Goal: Information Seeking & Learning: Find specific page/section

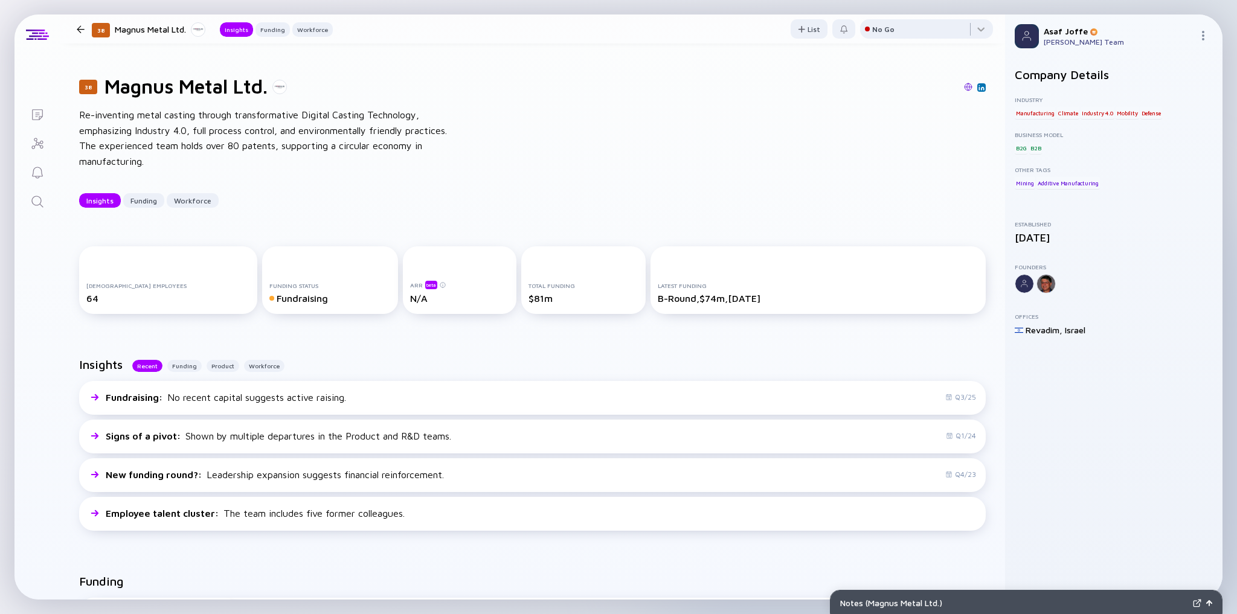
scroll to position [265, 0]
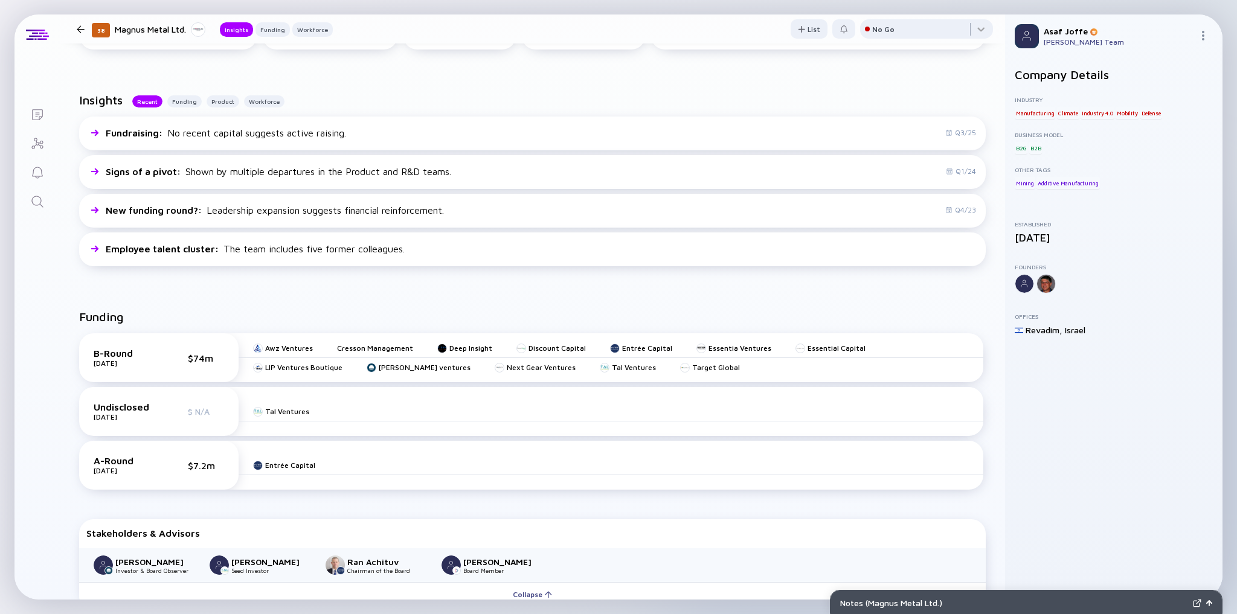
click at [44, 202] on icon "Search" at bounding box center [37, 201] width 14 height 14
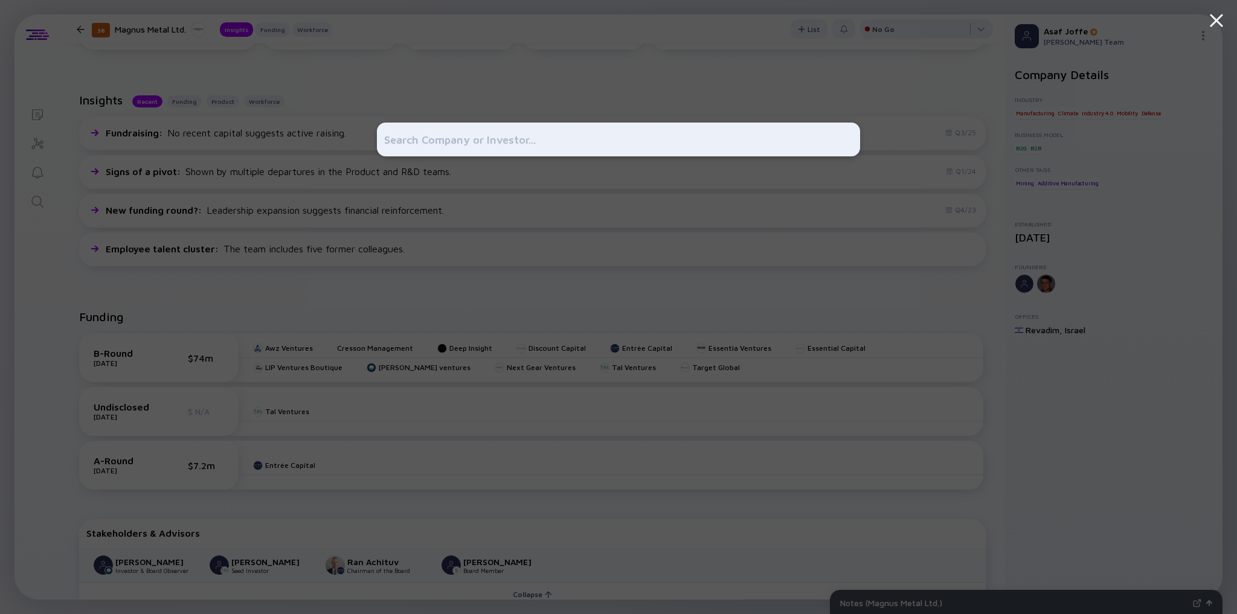
click at [451, 300] on div at bounding box center [618, 307] width 483 height 614
click at [454, 140] on input "text" at bounding box center [618, 140] width 469 height 22
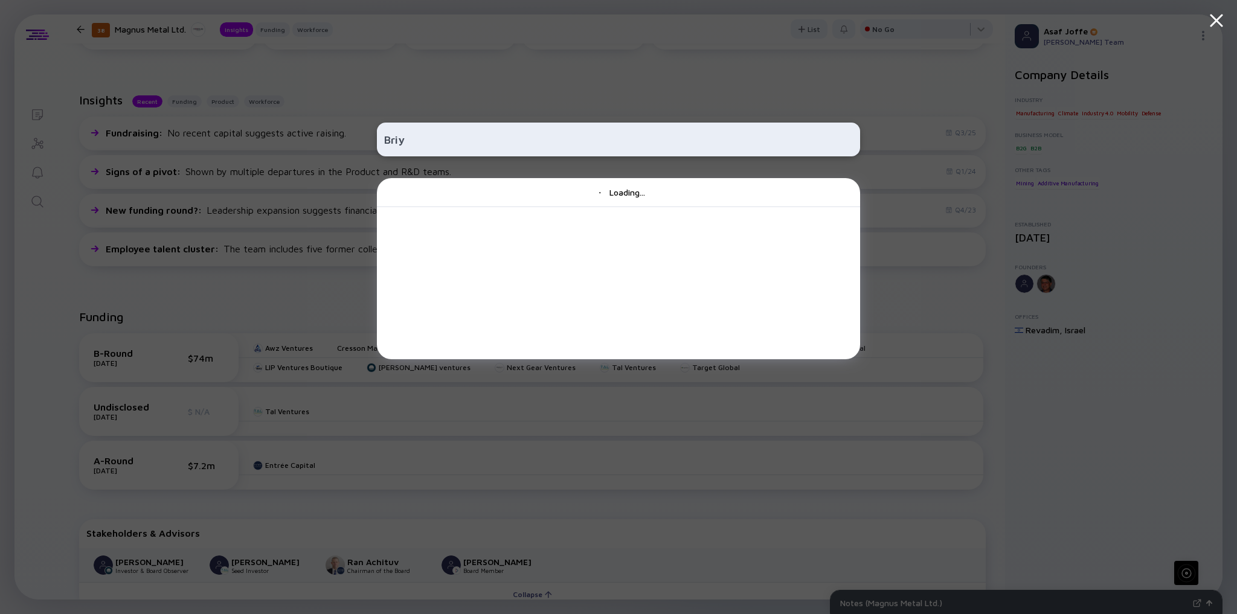
type input "Briya"
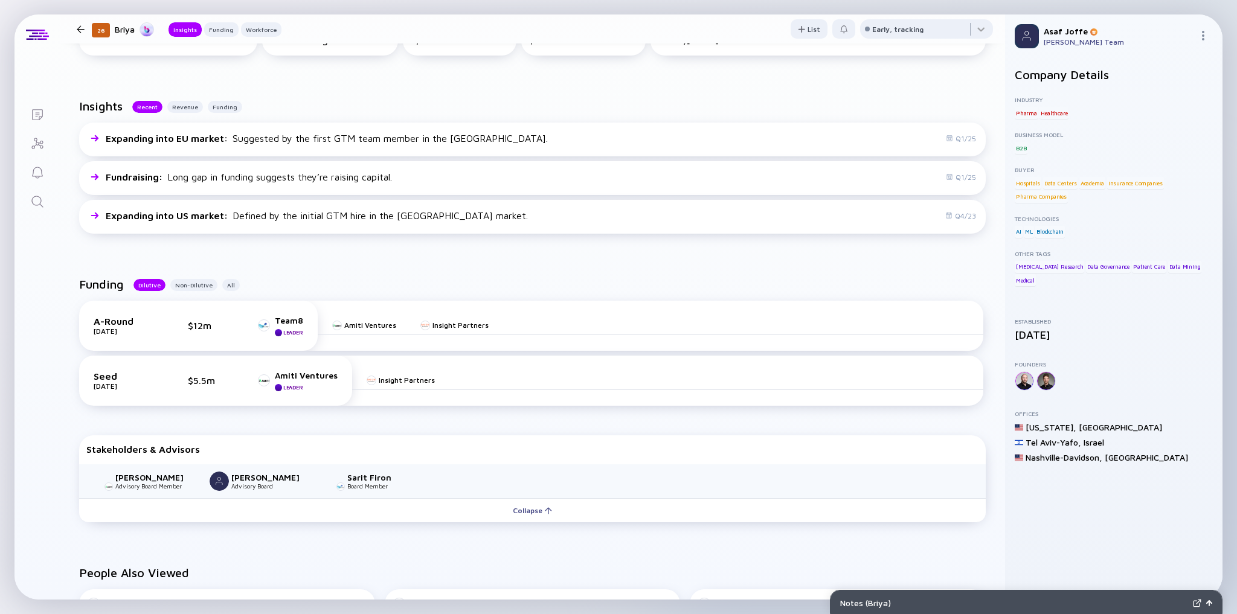
scroll to position [338, 0]
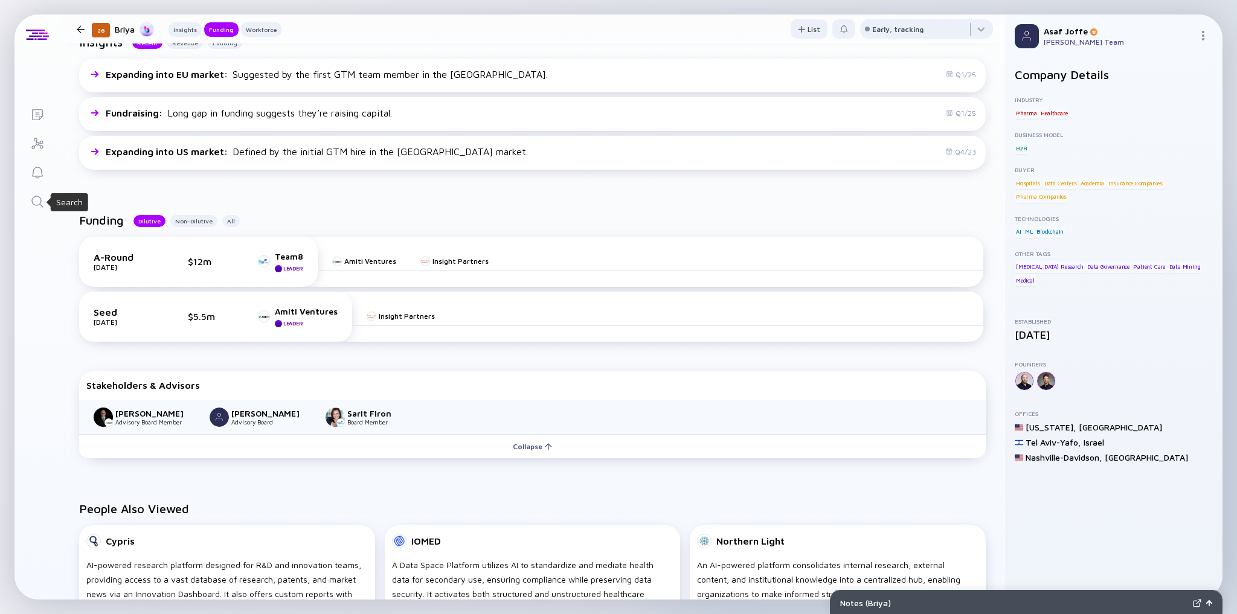
click at [33, 208] on icon "Search" at bounding box center [37, 201] width 14 height 14
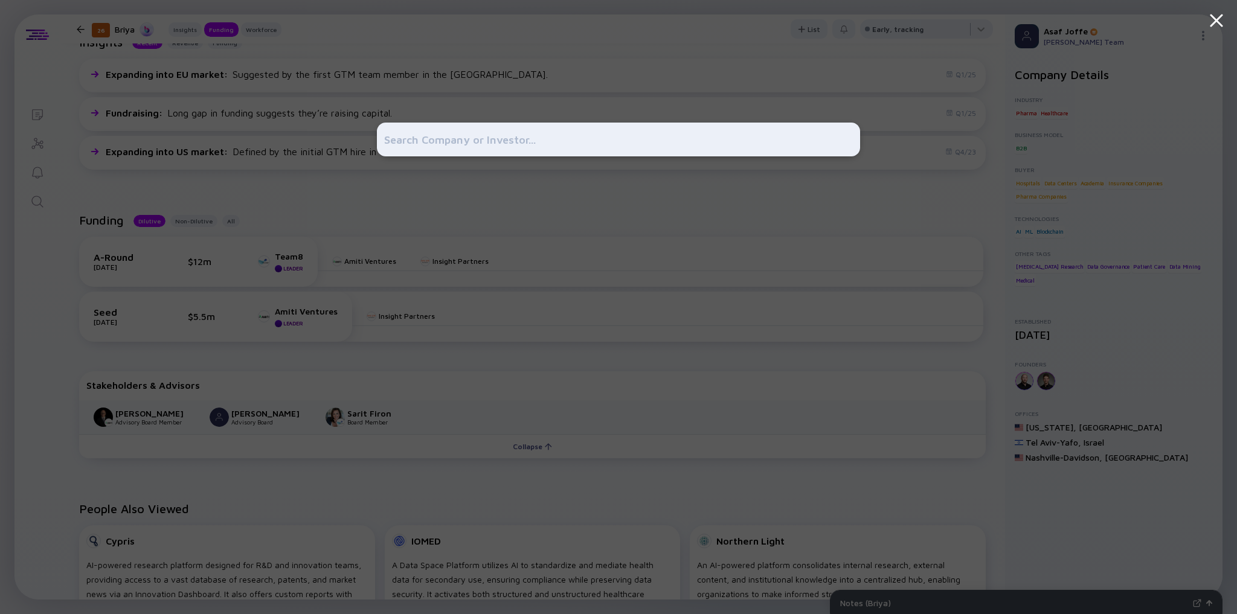
click at [230, 317] on div at bounding box center [618, 307] width 1237 height 614
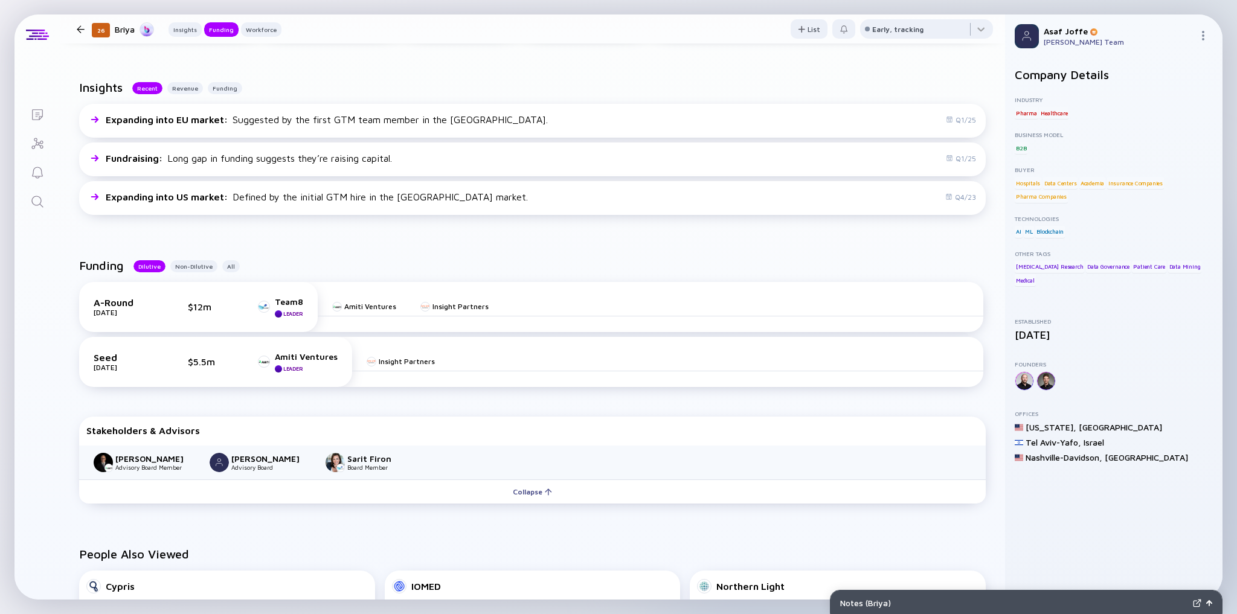
scroll to position [97, 0]
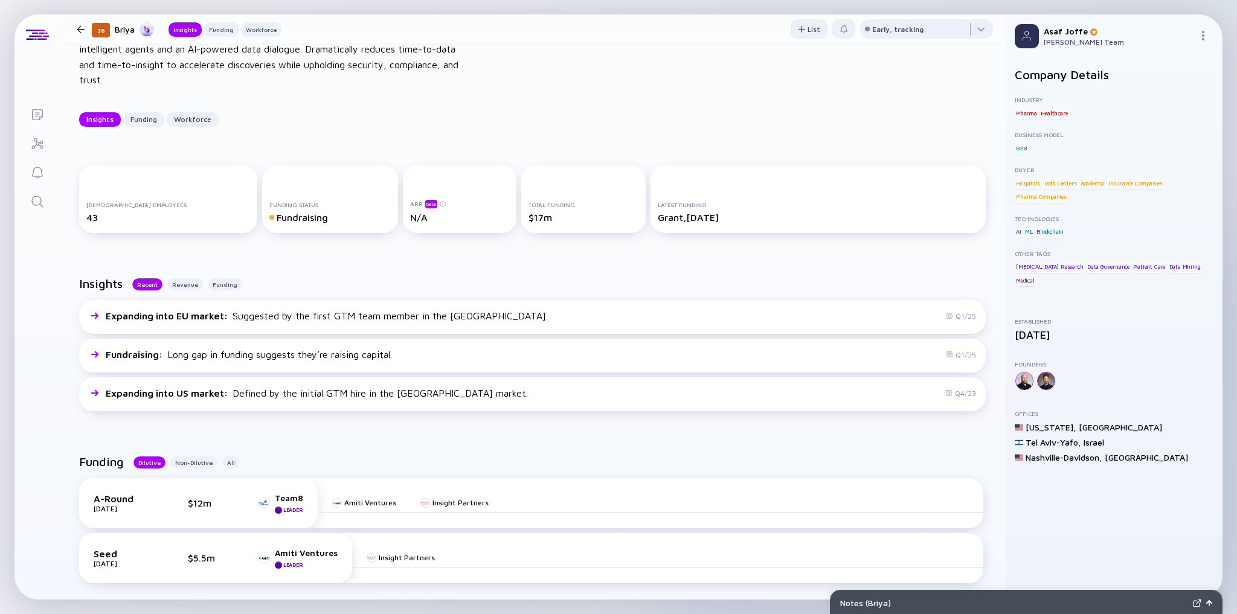
click at [37, 202] on icon "Search" at bounding box center [37, 201] width 14 height 14
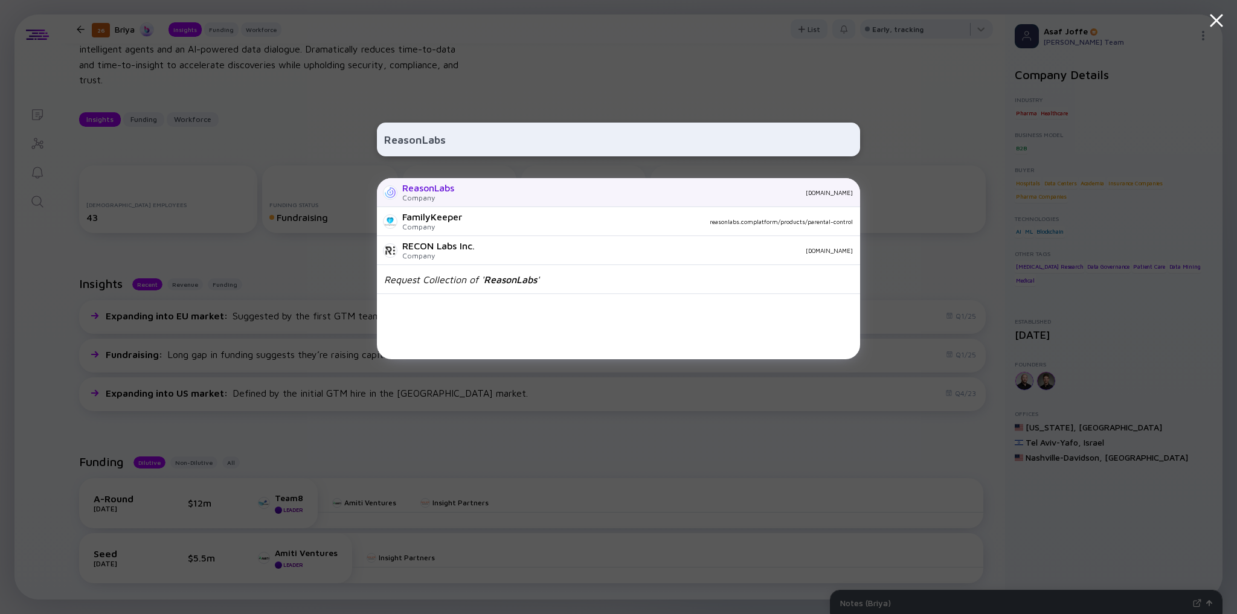
type input "ReasonLabs"
click at [414, 190] on div "ReasonLabs" at bounding box center [428, 187] width 52 height 11
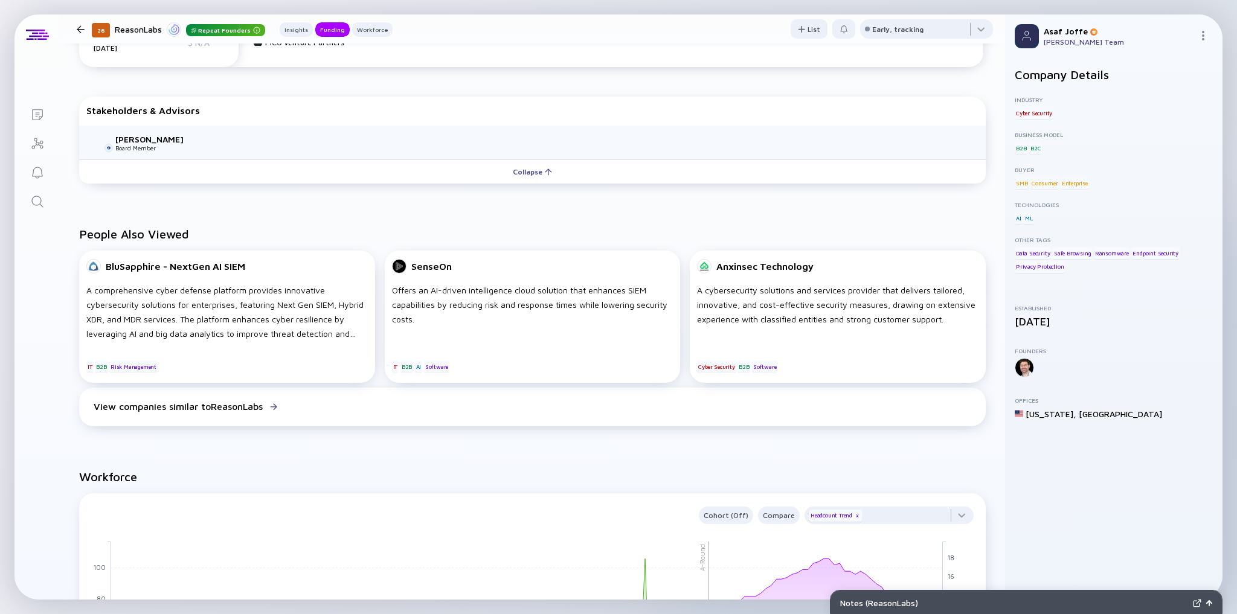
scroll to position [773, 0]
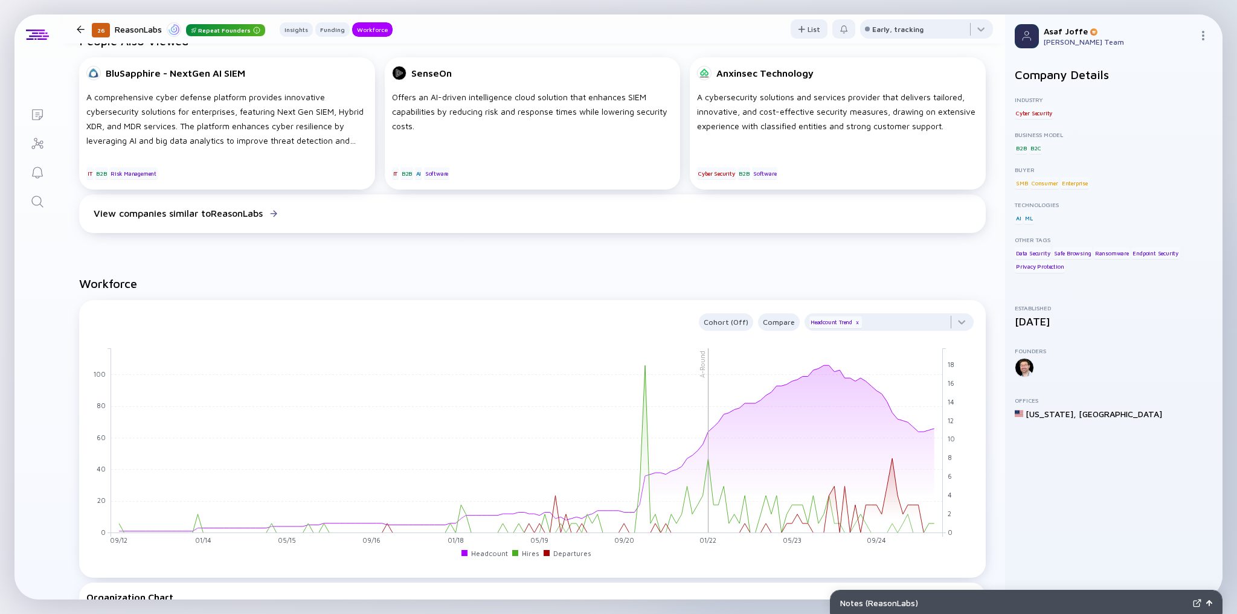
click at [27, 204] on link "Search" at bounding box center [36, 200] width 45 height 29
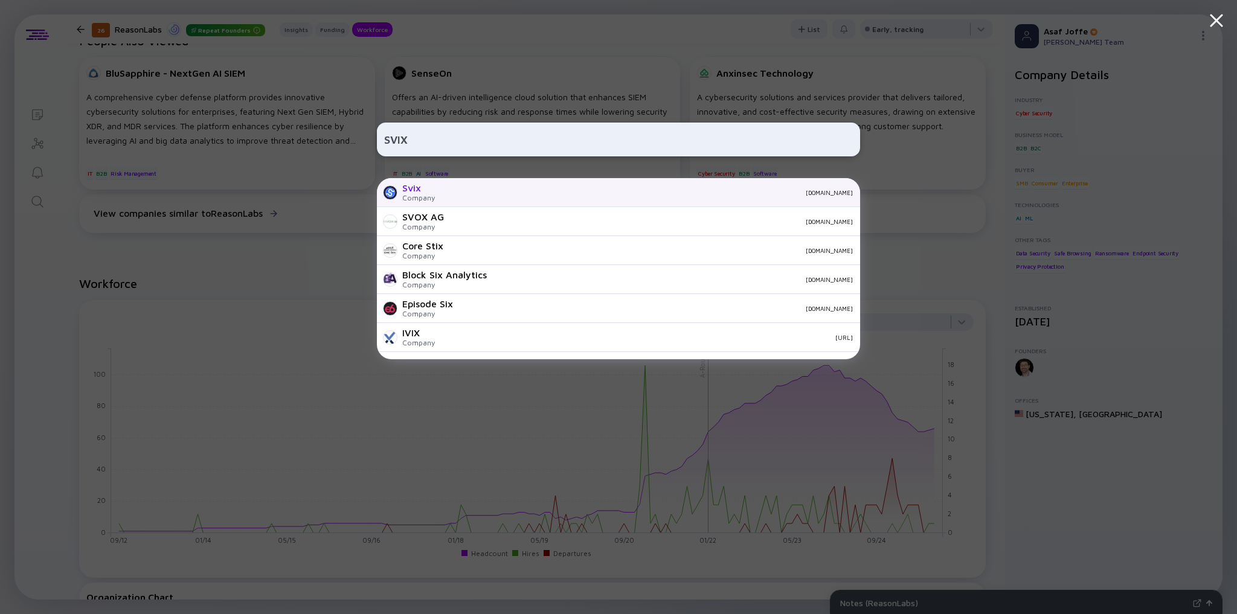
type input "SVIX"
click at [445, 194] on div "svix.com" at bounding box center [649, 192] width 408 height 7
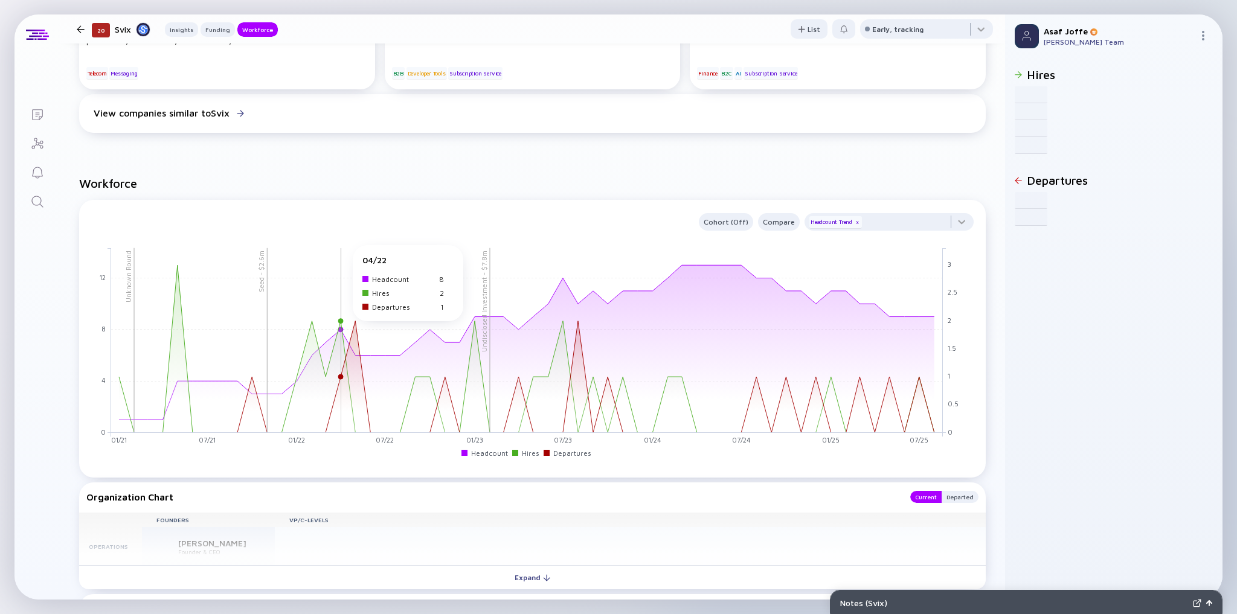
scroll to position [821, 0]
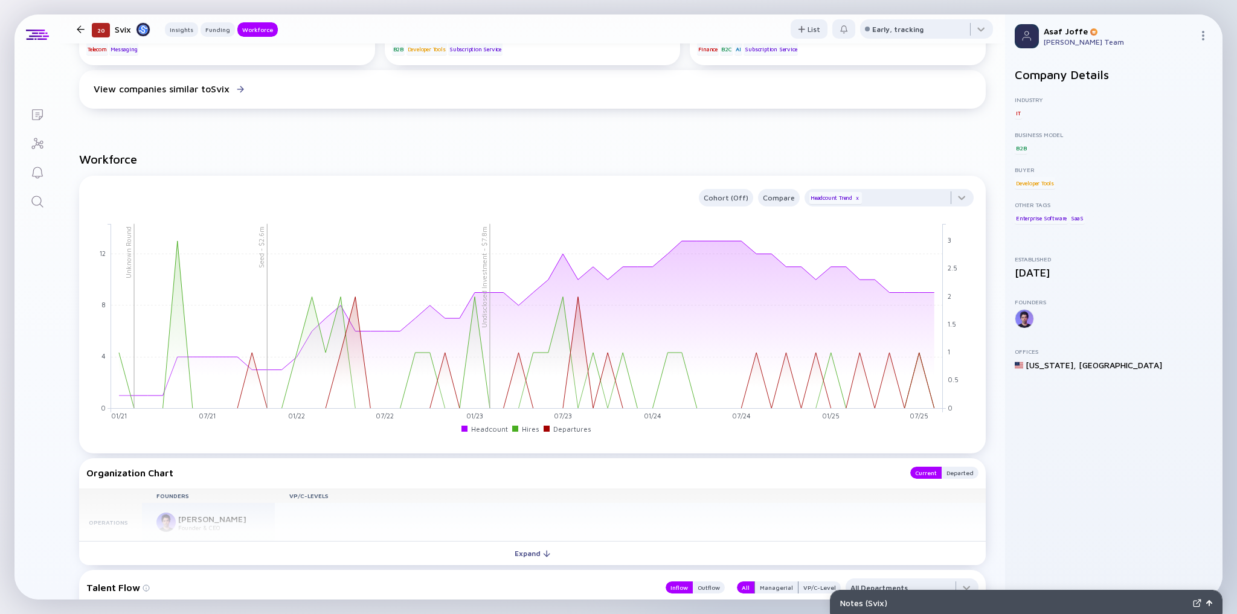
click at [46, 201] on link "Search" at bounding box center [36, 200] width 45 height 29
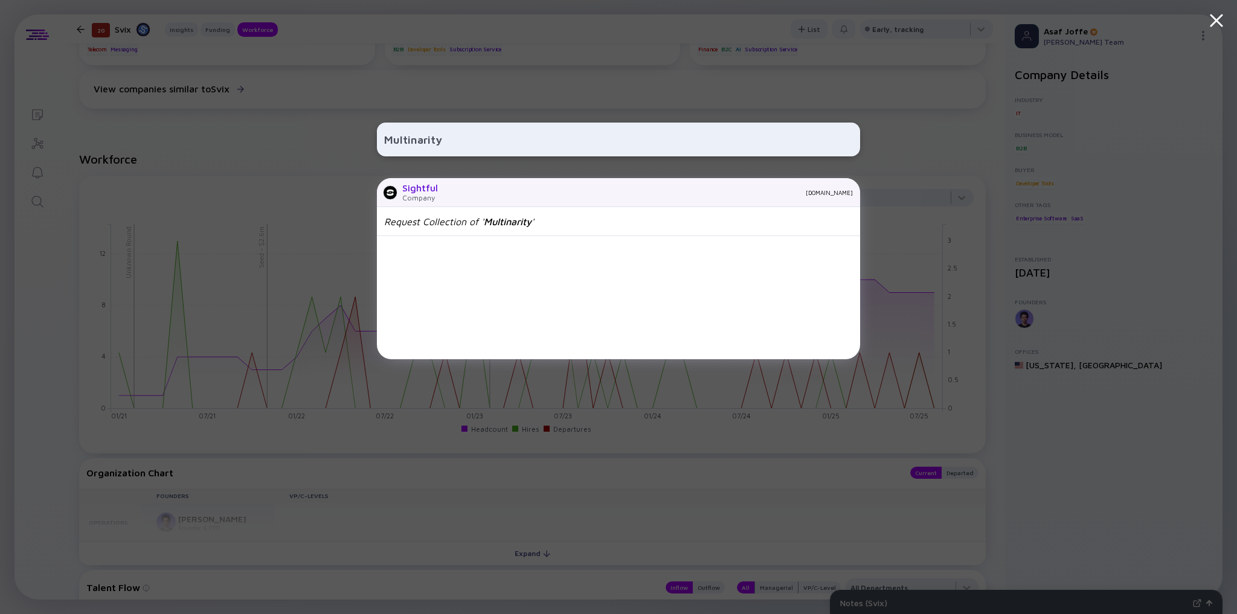
type input "Multinarity"
click at [477, 191] on div "sightful.com" at bounding box center [650, 192] width 405 height 7
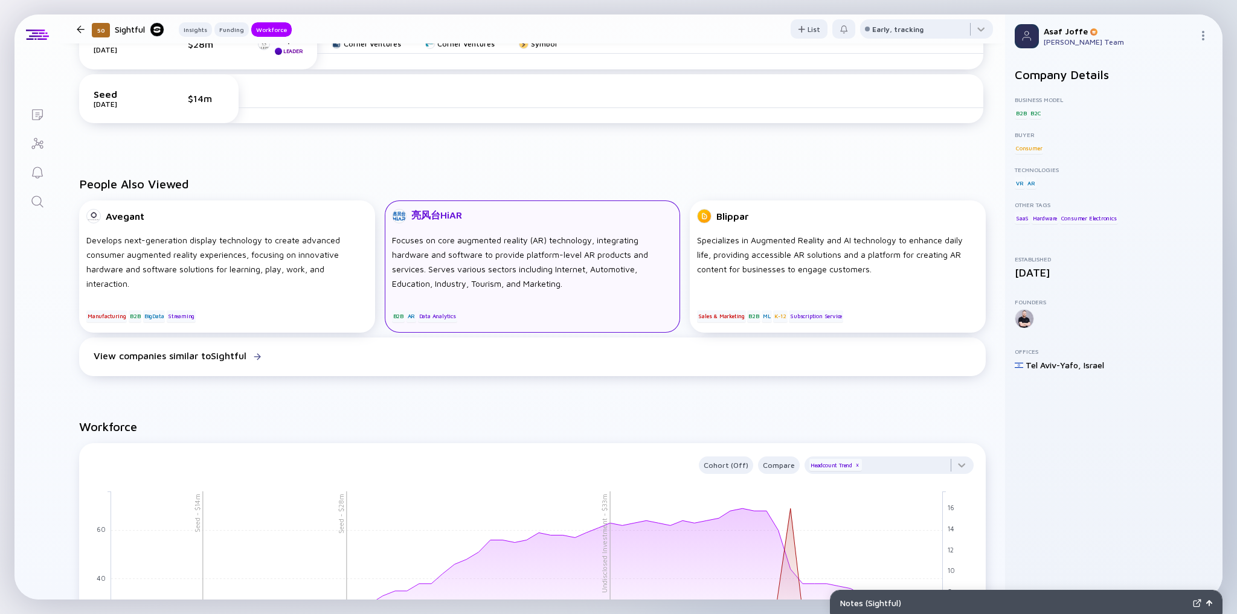
scroll to position [725, 0]
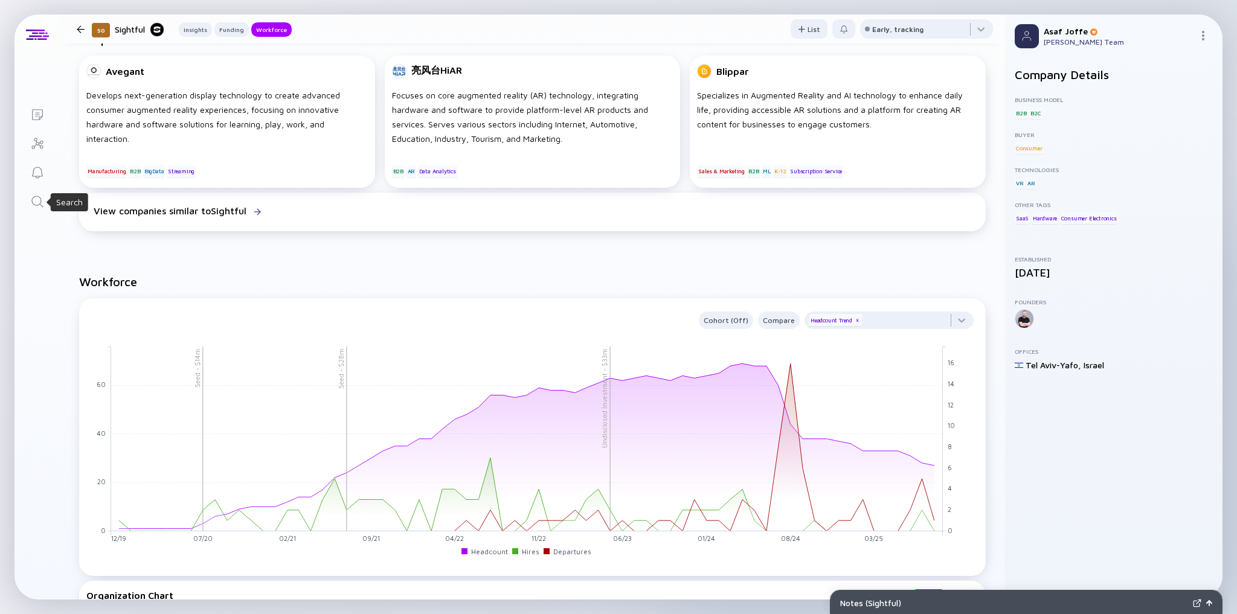
click at [40, 202] on icon "Search" at bounding box center [37, 201] width 14 height 14
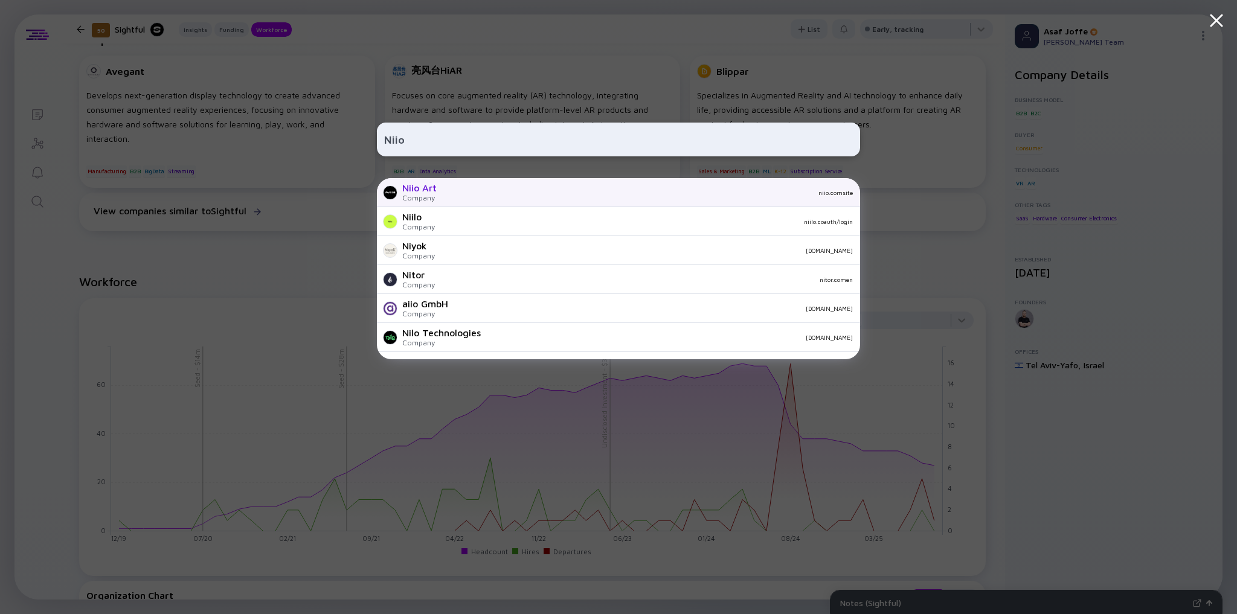
type input "Niio"
click at [477, 198] on div "Niio Art Company niio.comsite" at bounding box center [618, 192] width 483 height 29
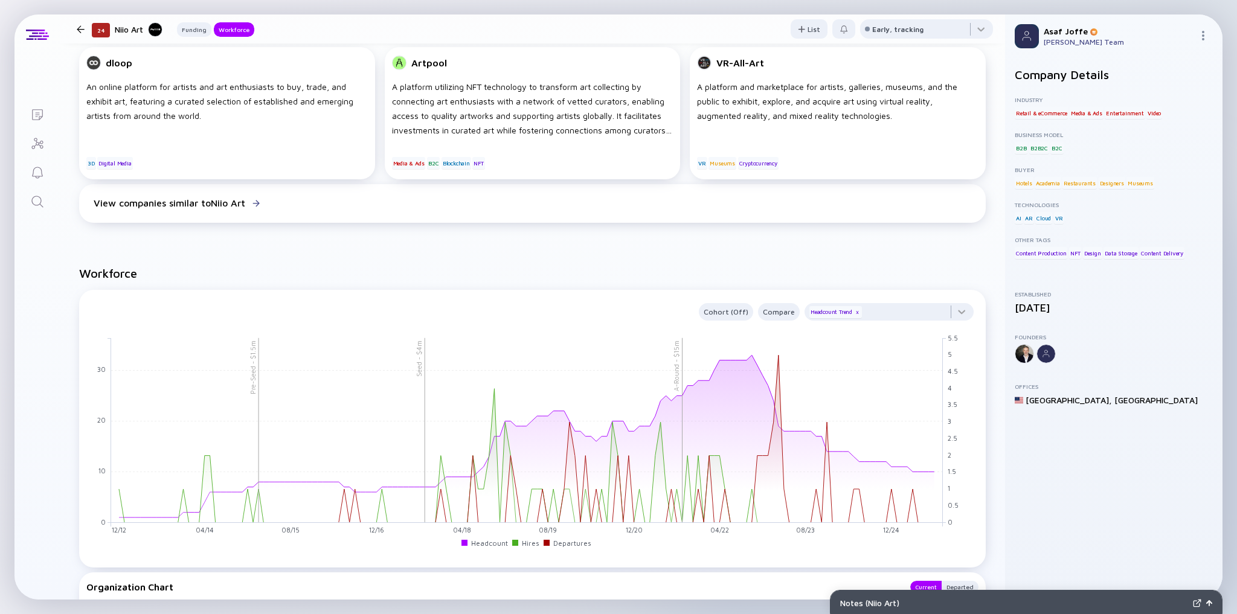
scroll to position [725, 0]
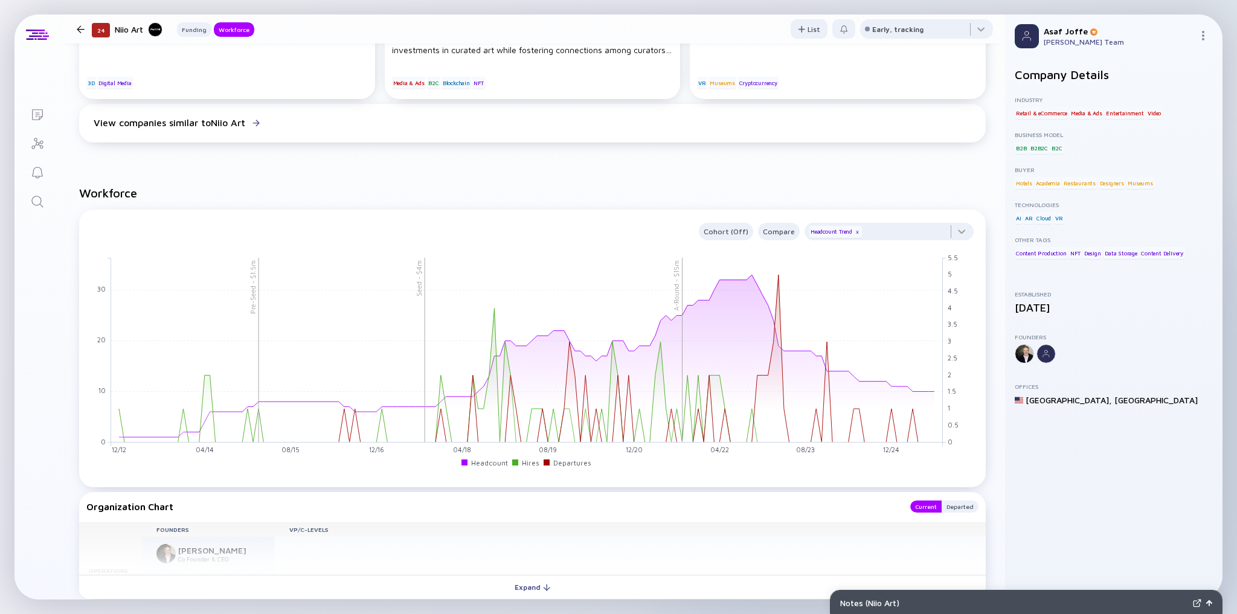
click at [47, 201] on link "Search" at bounding box center [36, 200] width 45 height 29
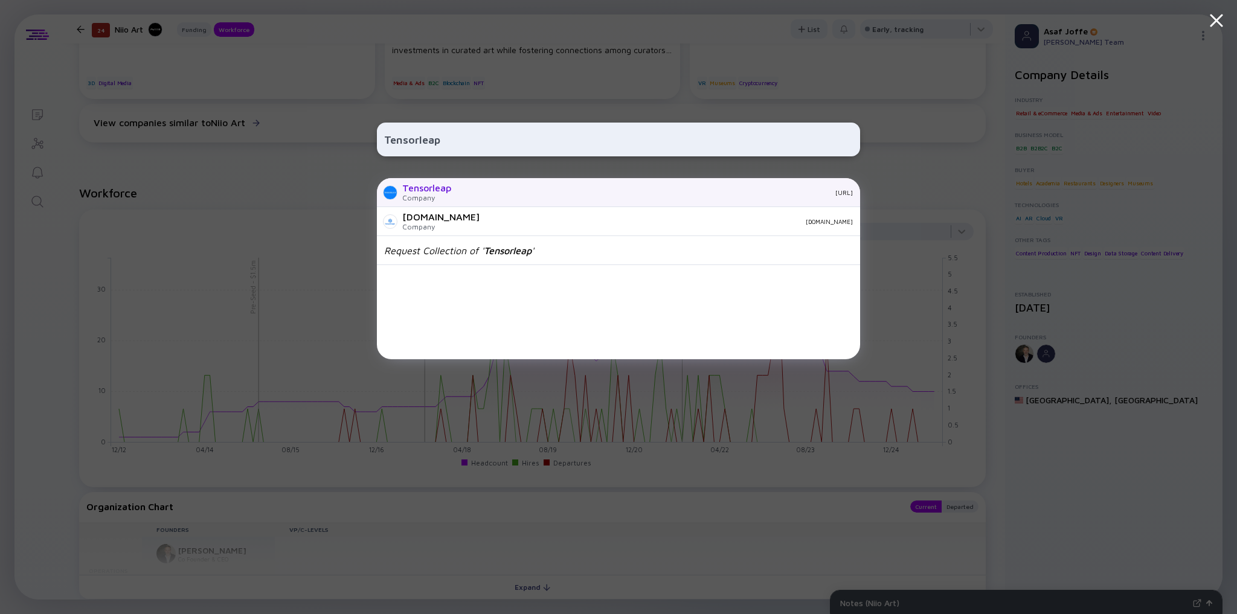
type input "Tensorleap"
click at [442, 199] on div "Company" at bounding box center [426, 197] width 49 height 9
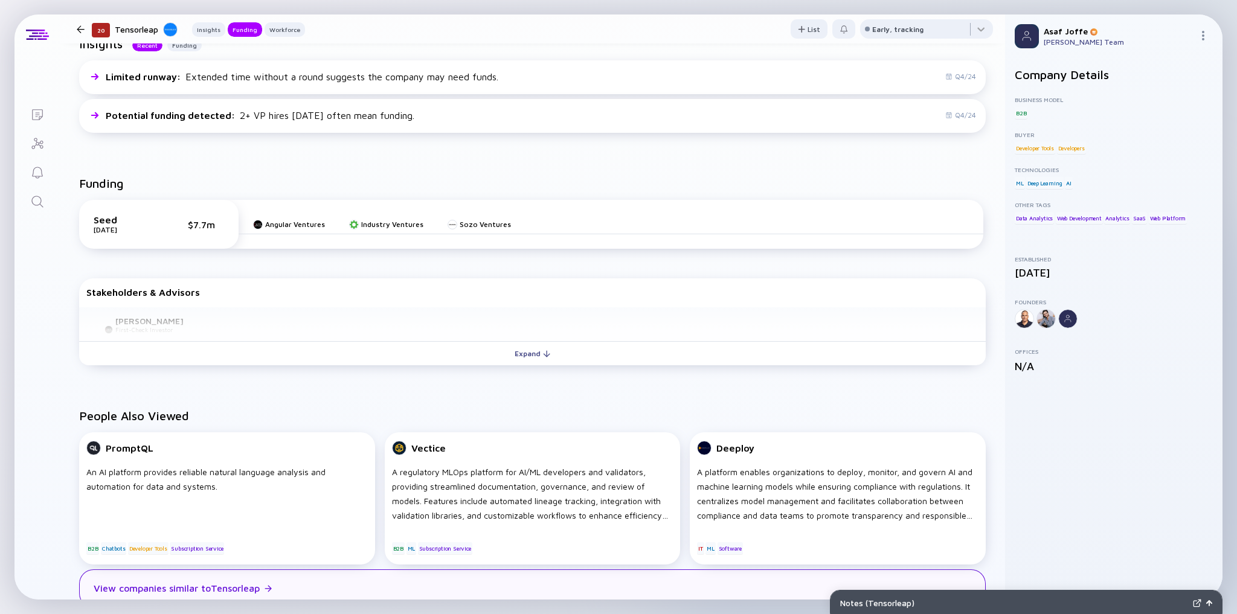
scroll to position [628, 0]
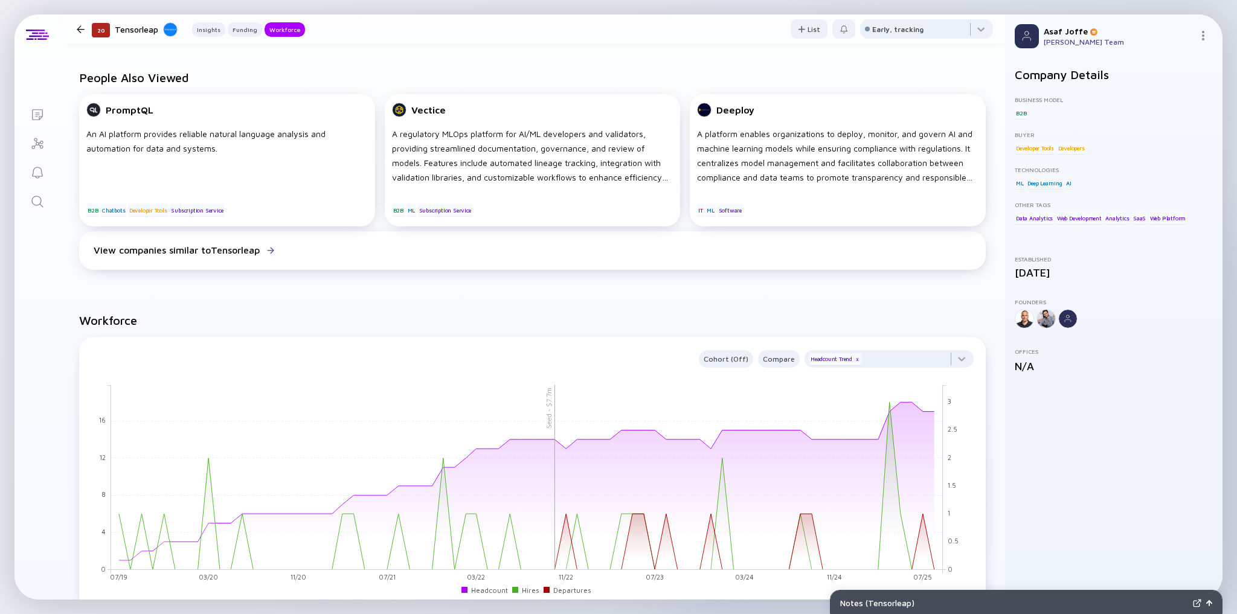
click at [45, 199] on link "Search" at bounding box center [36, 200] width 45 height 29
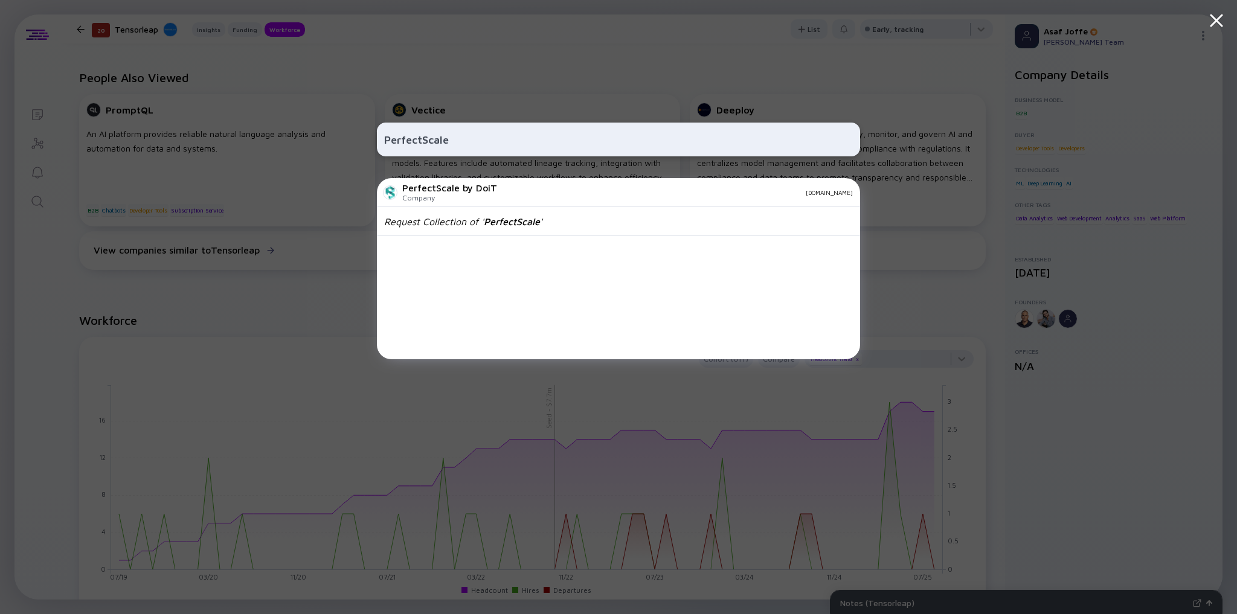
type input "PerfectScale"
click at [477, 201] on div "Company" at bounding box center [449, 197] width 95 height 9
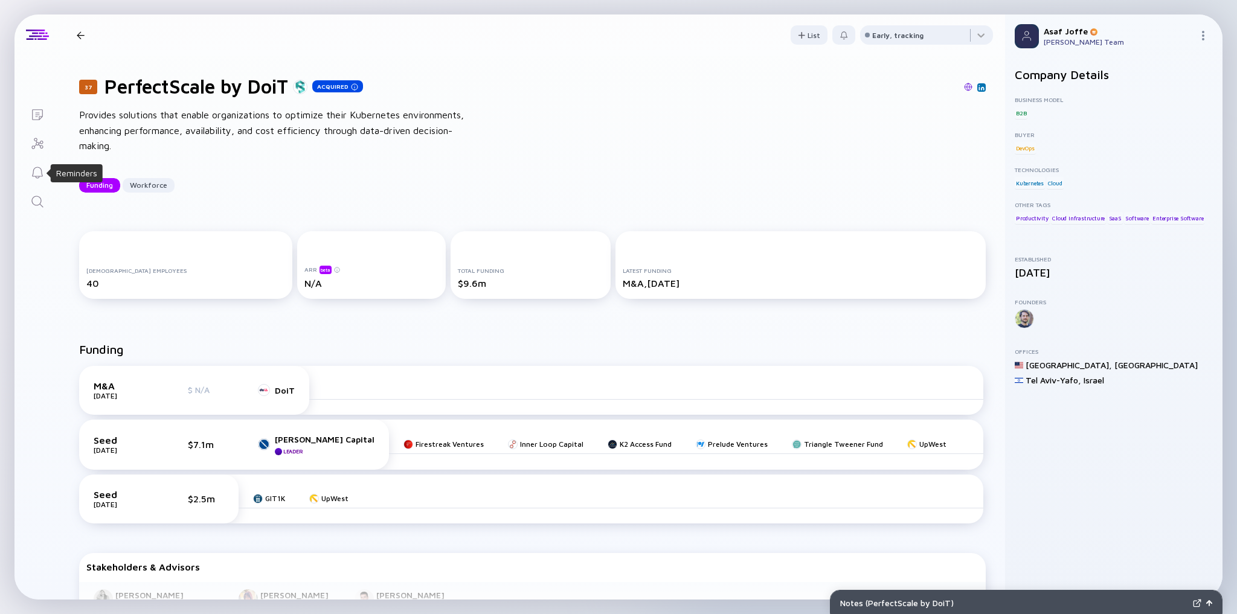
click at [40, 193] on link "Search" at bounding box center [36, 200] width 45 height 29
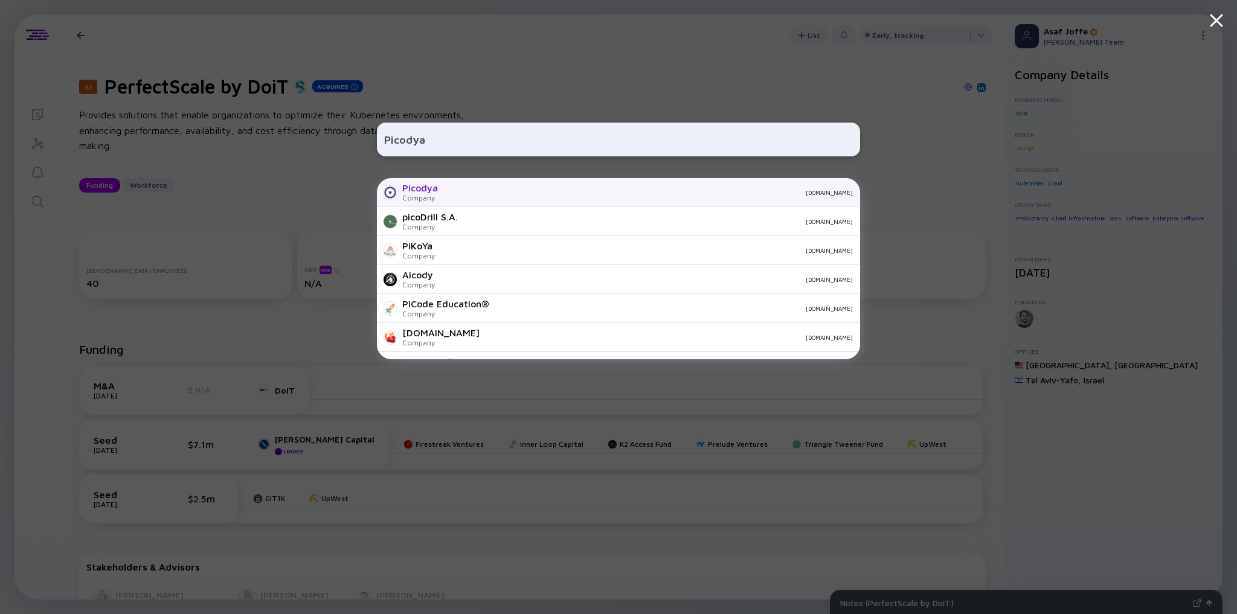
type input "Picodya"
click at [500, 193] on div "picodya.com" at bounding box center [650, 192] width 405 height 7
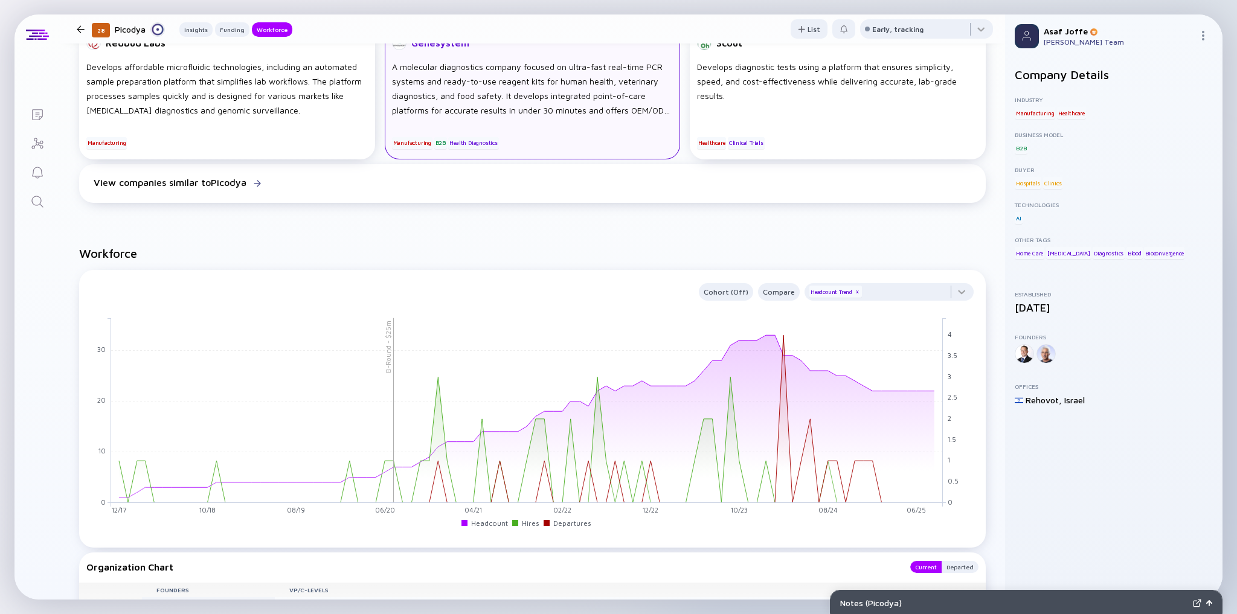
scroll to position [677, 0]
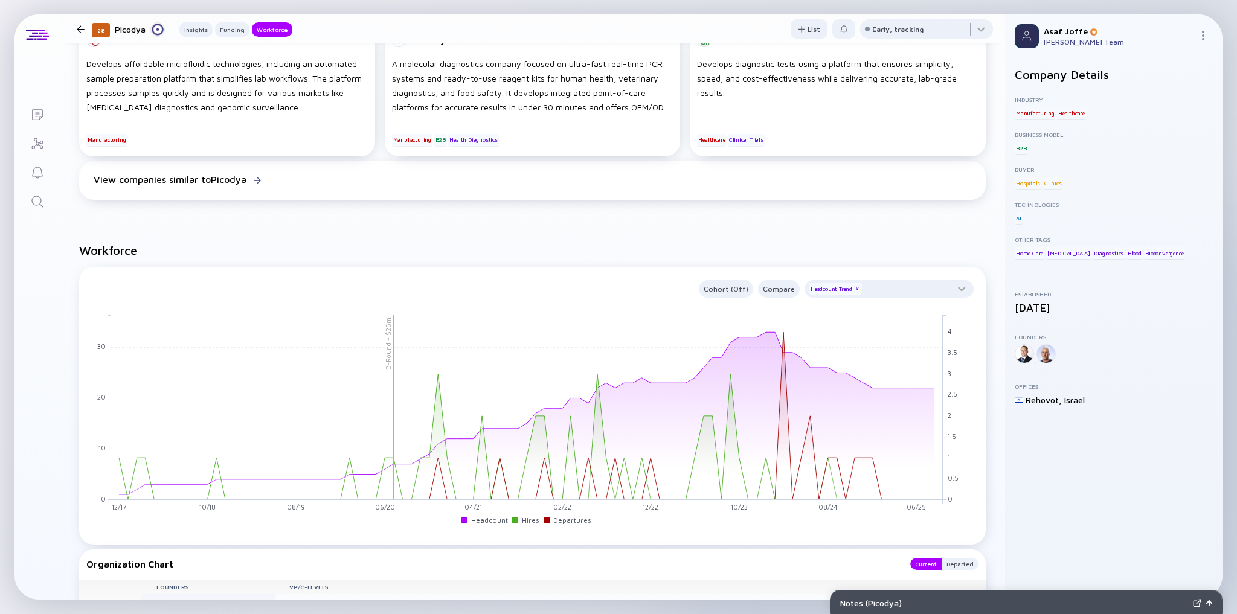
click at [41, 202] on icon "Search" at bounding box center [37, 201] width 14 height 14
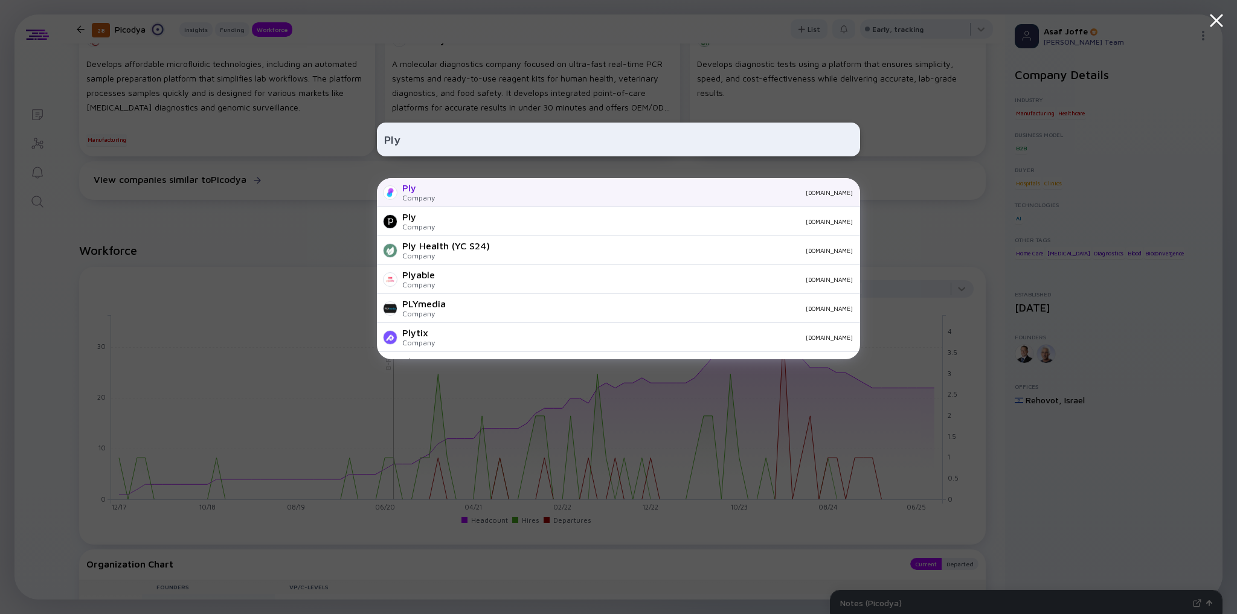
type input "Ply"
click at [427, 199] on div "Company" at bounding box center [418, 197] width 33 height 9
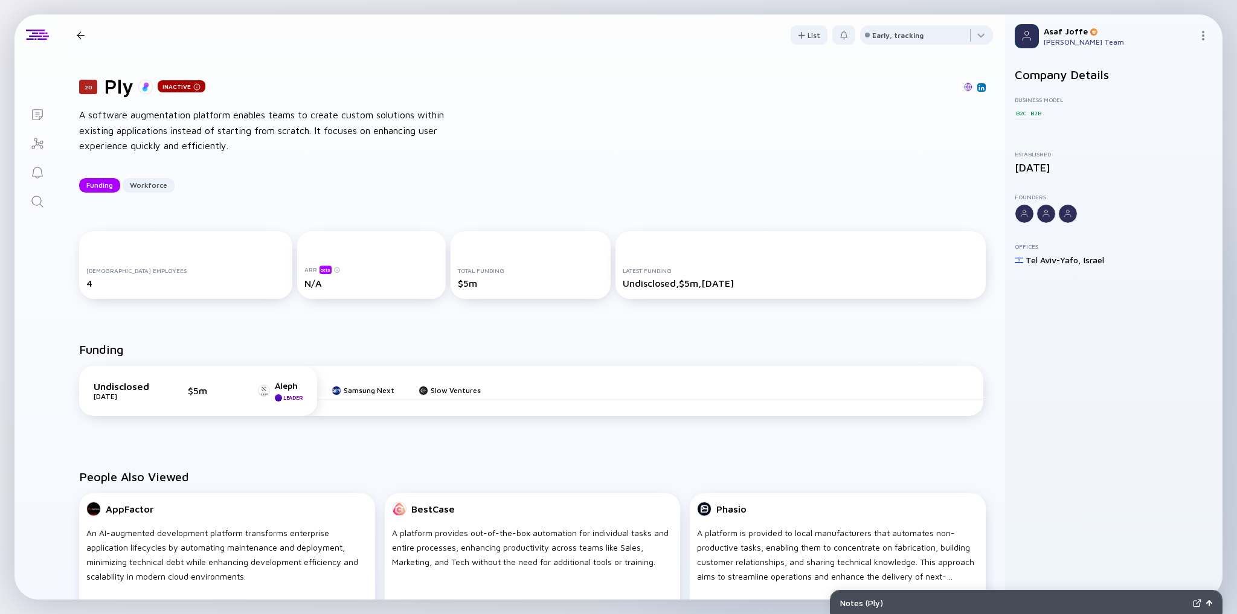
click at [40, 205] on icon "Search" at bounding box center [37, 201] width 14 height 14
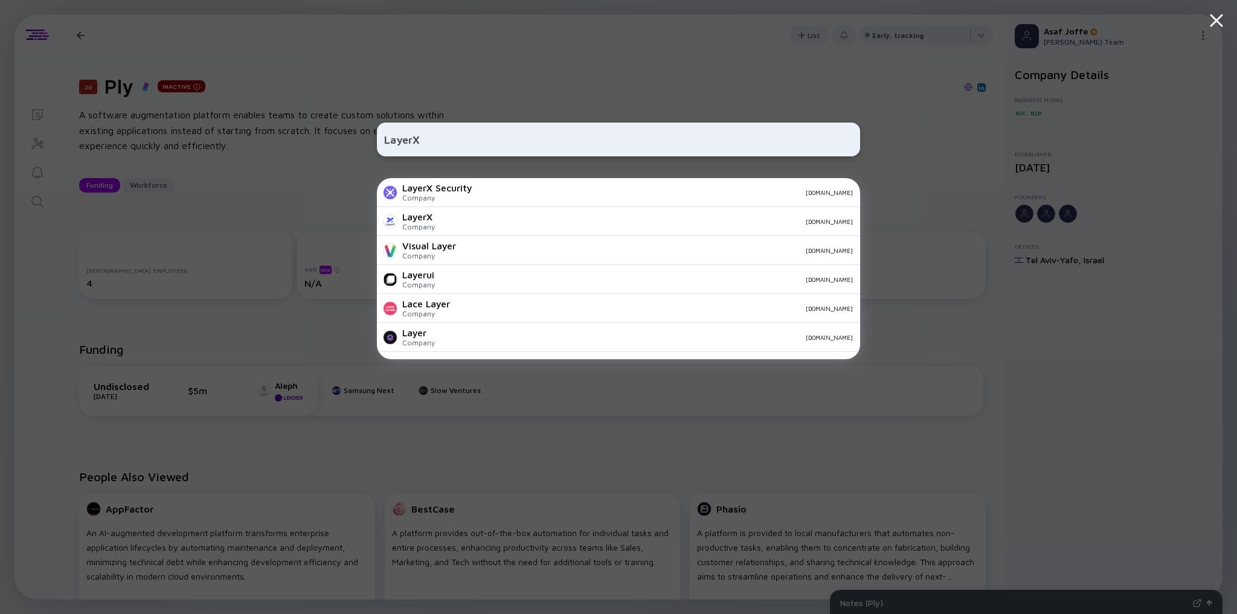
type input "LayerX"
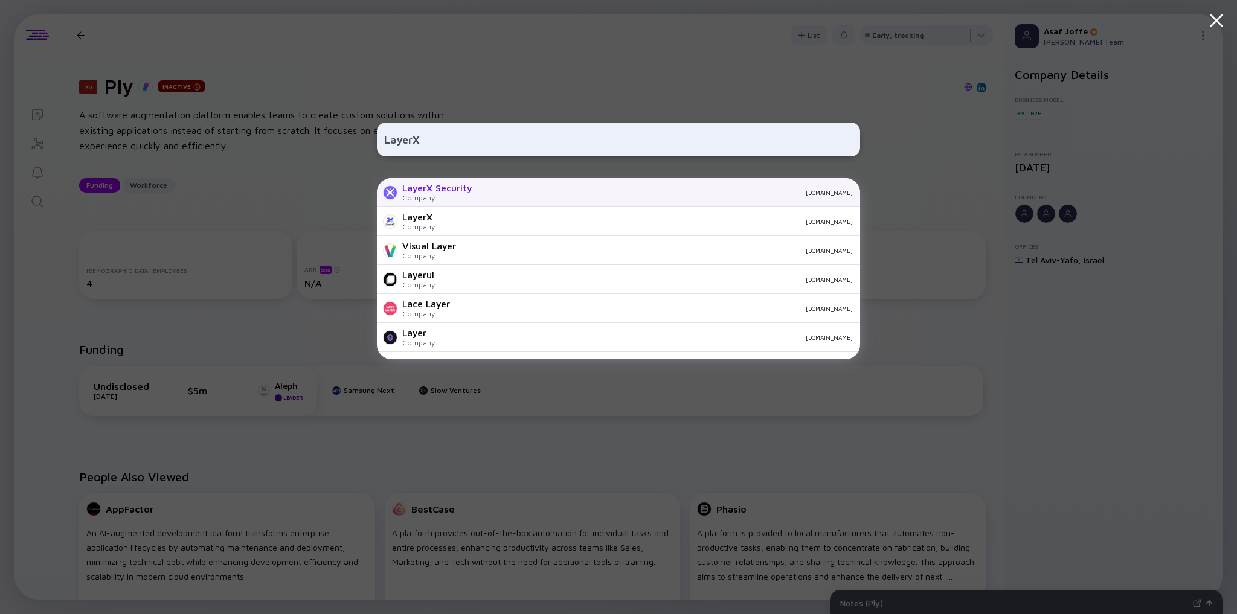
drag, startPoint x: 426, startPoint y: 199, endPoint x: 432, endPoint y: 193, distance: 8.1
click at [432, 193] on div "LayerX Security" at bounding box center [437, 187] width 70 height 11
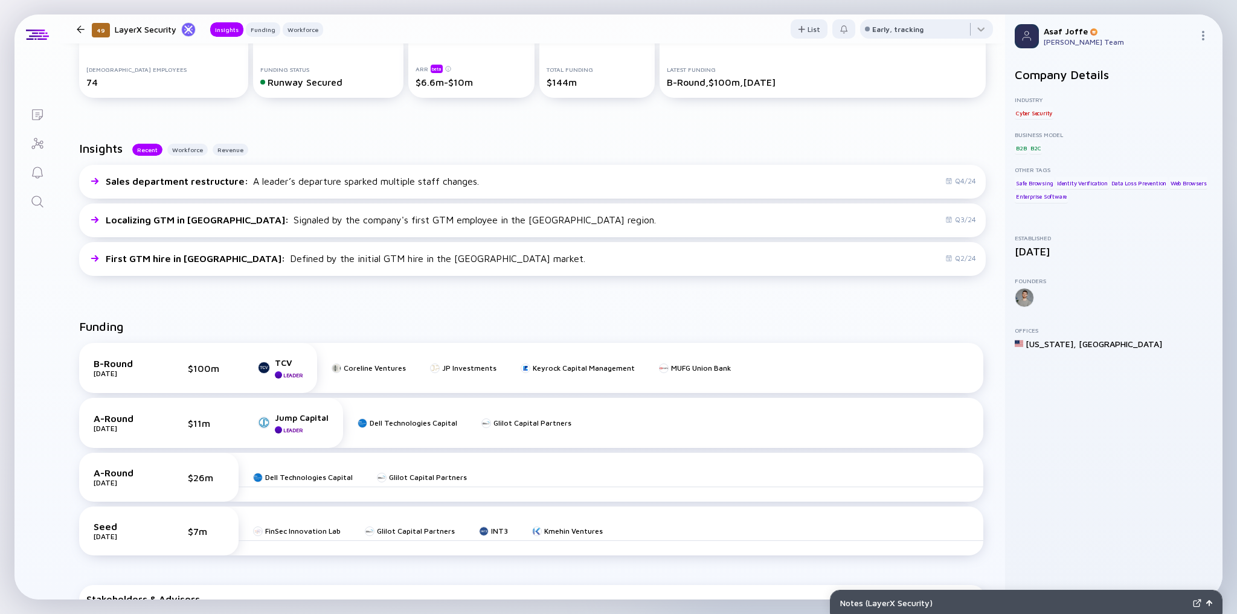
scroll to position [338, 0]
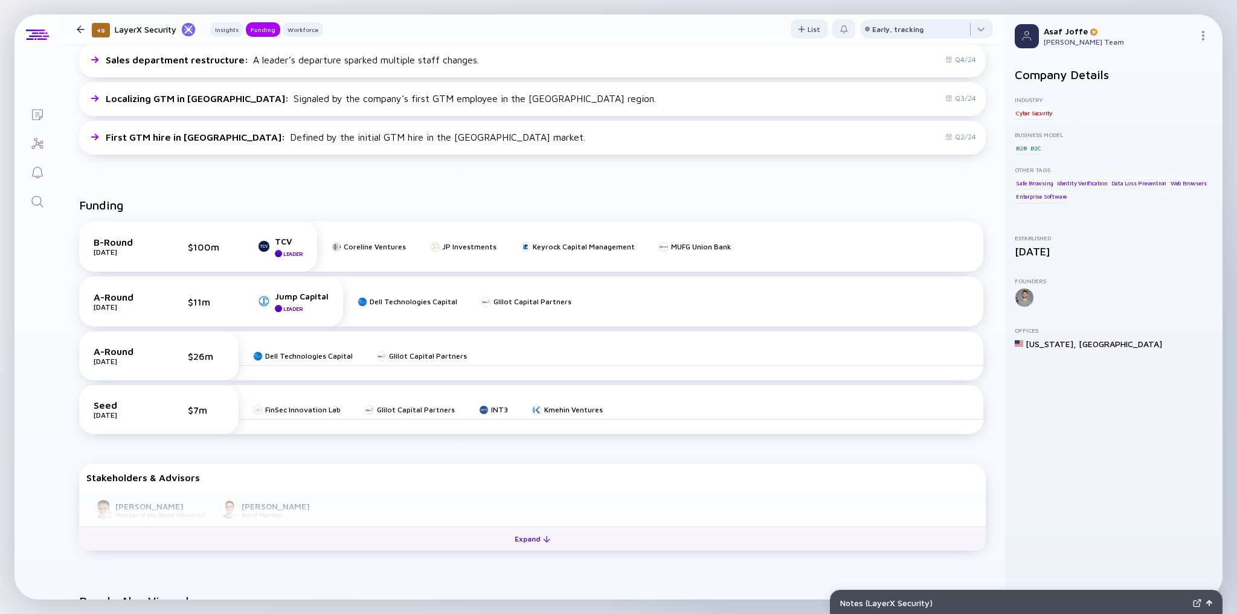
click at [507, 546] on div "Expand" at bounding box center [532, 539] width 50 height 19
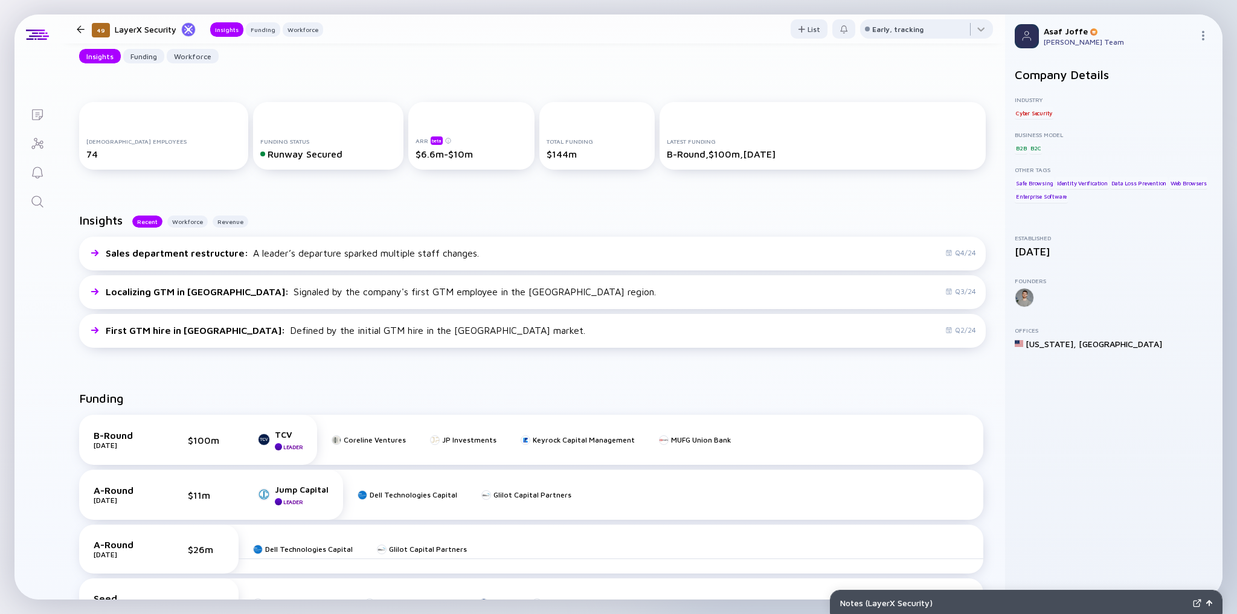
scroll to position [145, 0]
drag, startPoint x: 218, startPoint y: 440, endPoint x: 303, endPoint y: 423, distance: 86.2
click at [298, 438] on div "B-Round Sept 2025 $100m TCV Leader" at bounding box center [198, 439] width 209 height 21
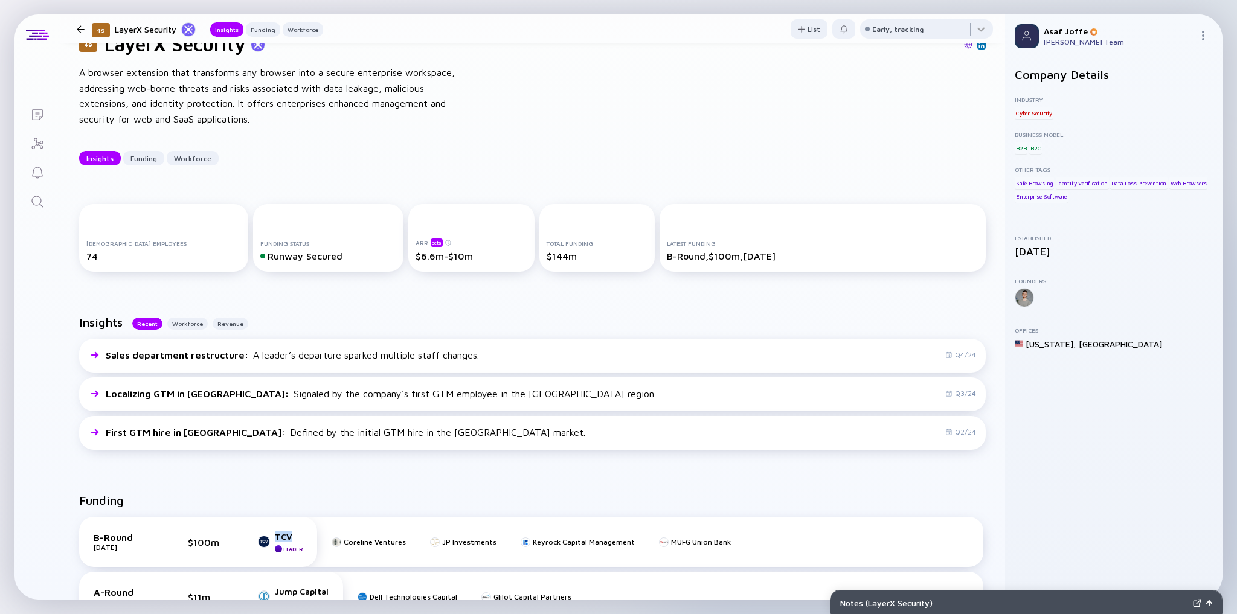
scroll to position [0, 0]
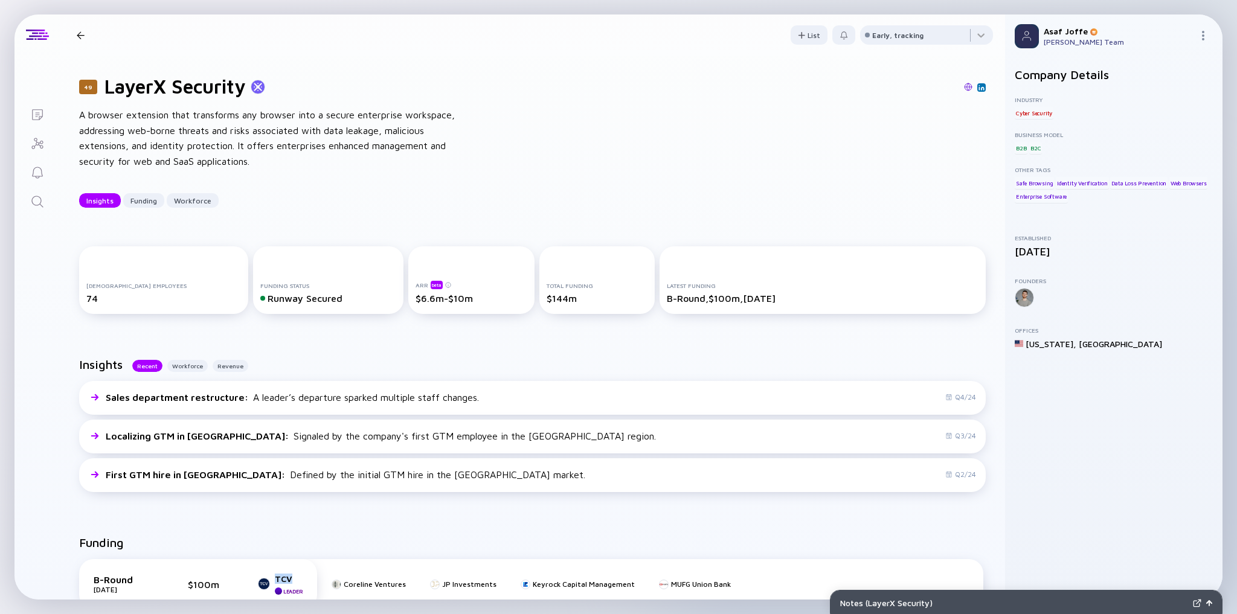
click at [30, 202] on icon "Search" at bounding box center [37, 201] width 14 height 14
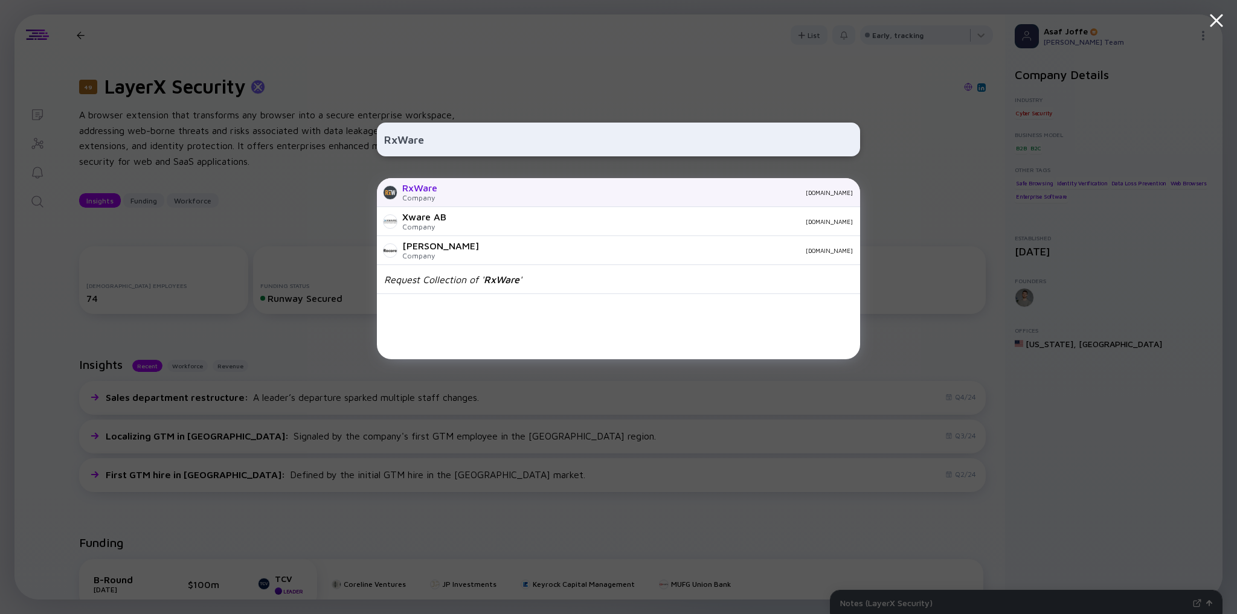
type input "RxWare"
click at [432, 194] on div "Company" at bounding box center [419, 197] width 35 height 9
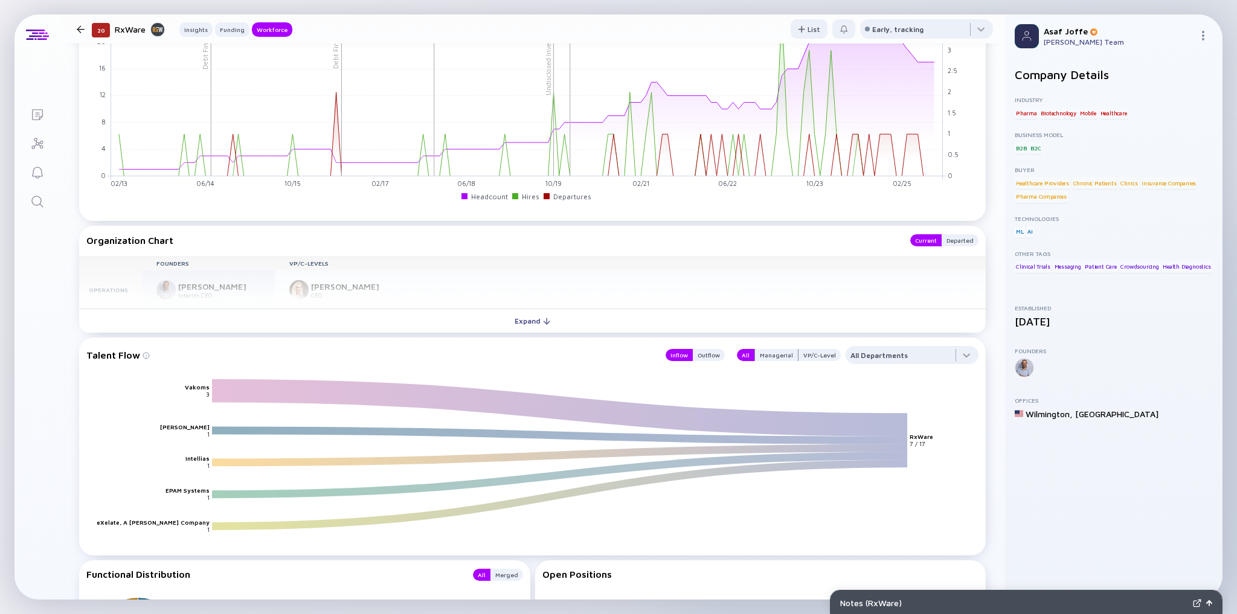
scroll to position [1062, 0]
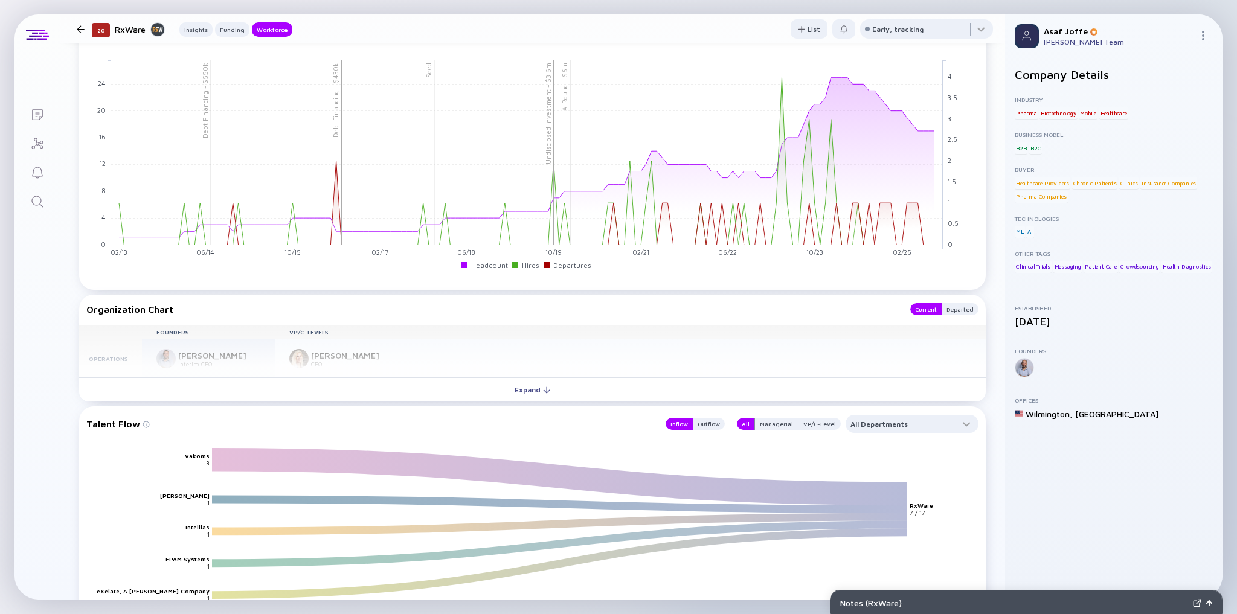
click at [34, 204] on icon "Search" at bounding box center [37, 201] width 14 height 14
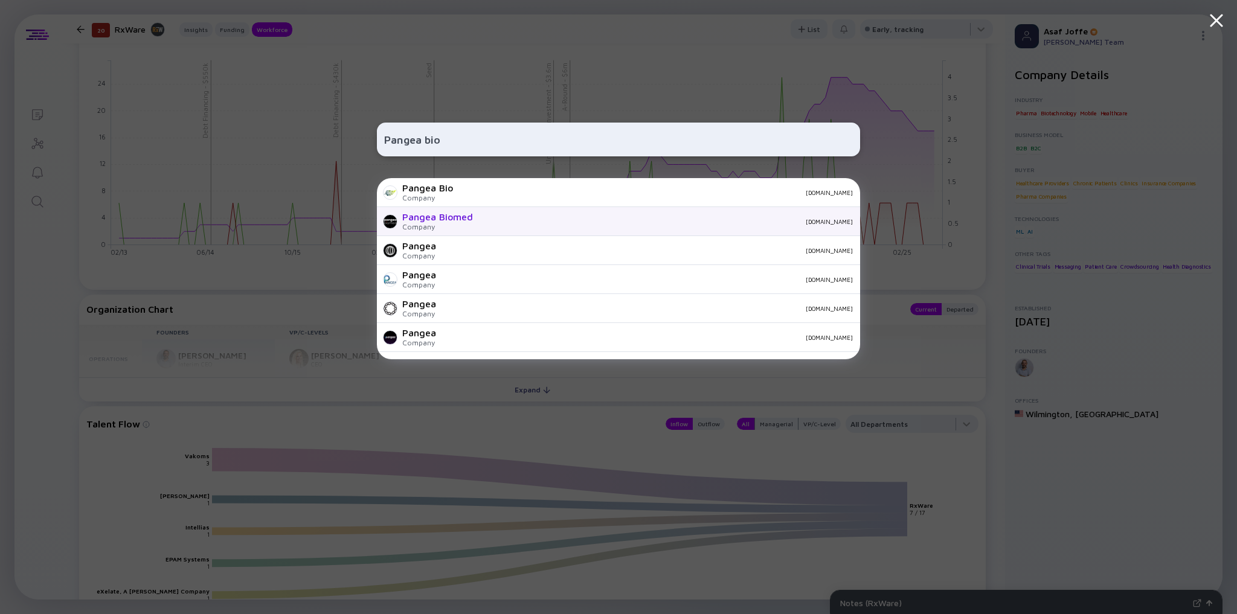
type input "Pangea bio"
click at [475, 219] on div "Pangea Biomed Company pangeabiomed.com" at bounding box center [618, 221] width 483 height 29
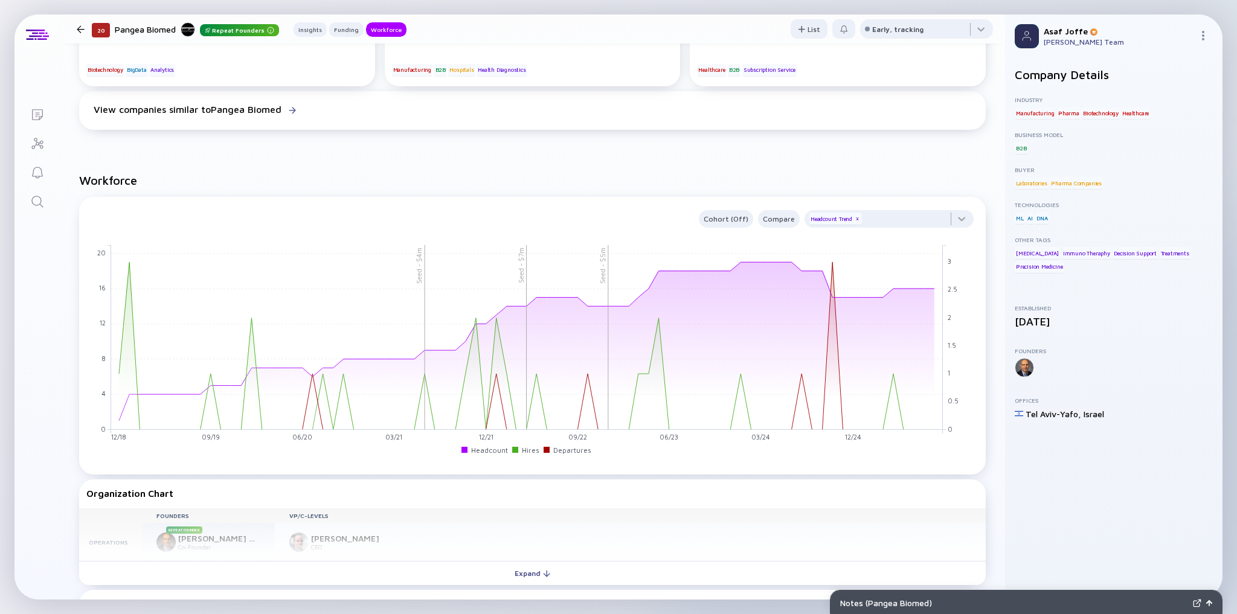
scroll to position [870, 0]
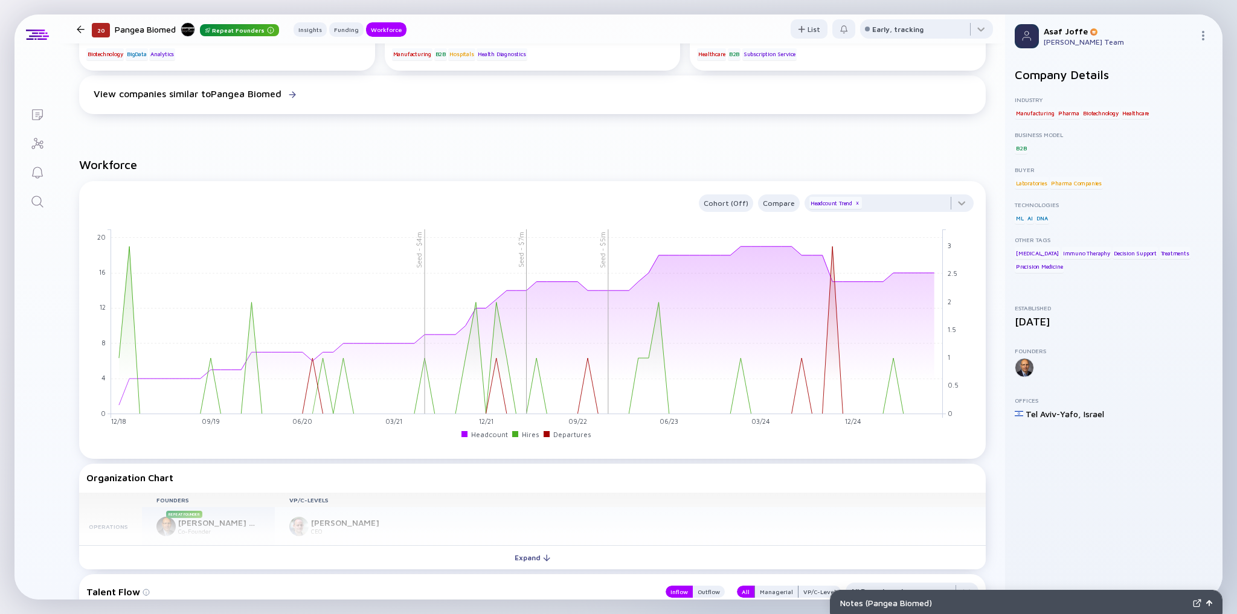
click at [37, 202] on icon "Search" at bounding box center [37, 201] width 14 height 14
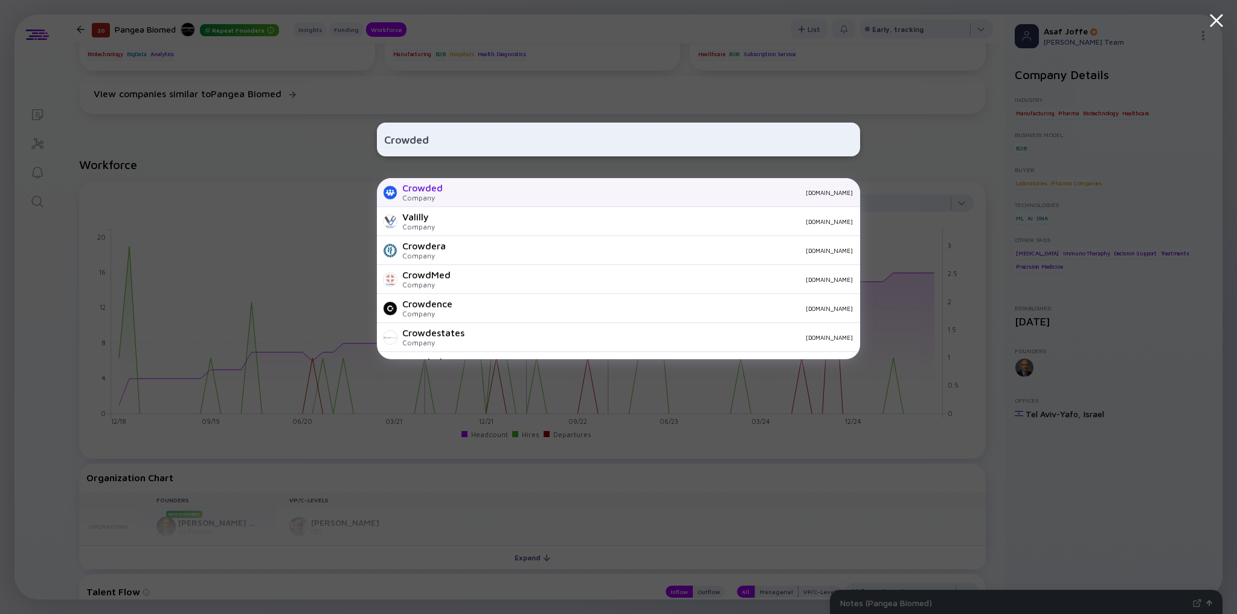
type input "Crowded"
click at [478, 206] on div "Crowded Company bankingcrowded.com" at bounding box center [618, 192] width 483 height 29
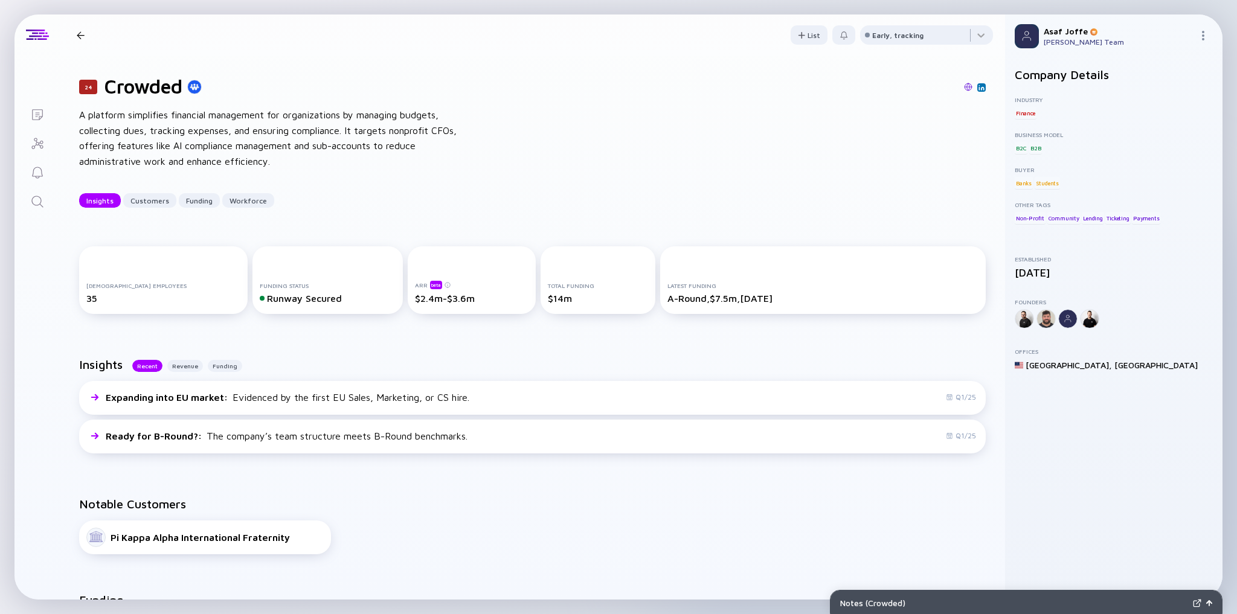
click at [39, 205] on icon "Search" at bounding box center [37, 201] width 14 height 14
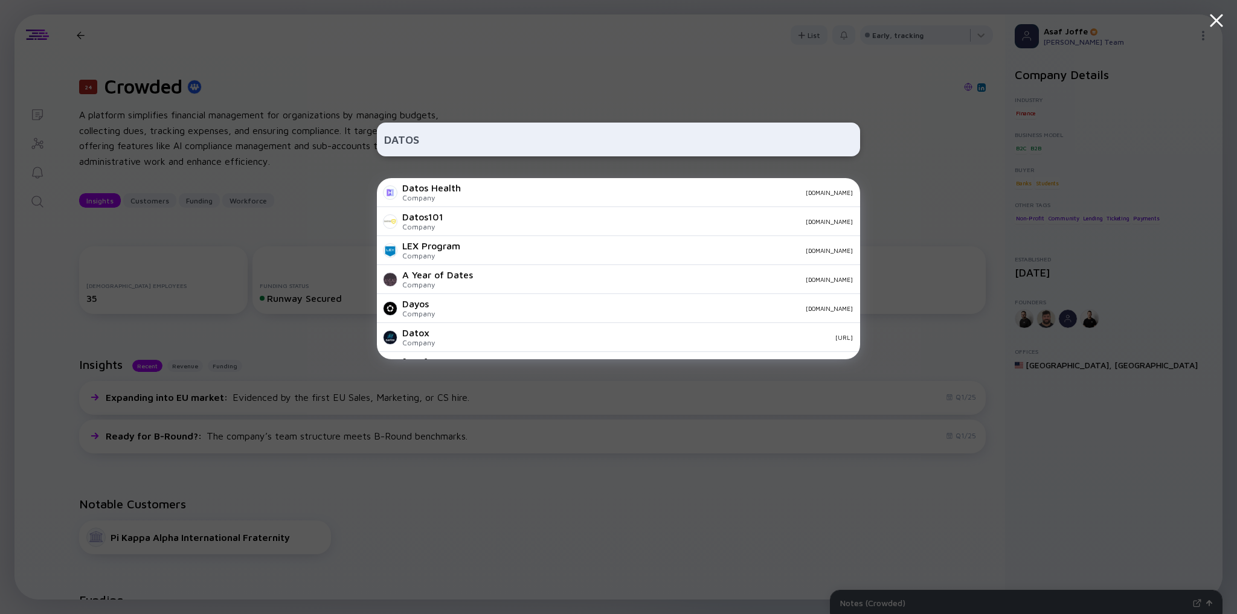
type input "DATOS"
click at [453, 188] on div "Datos Health" at bounding box center [431, 187] width 59 height 11
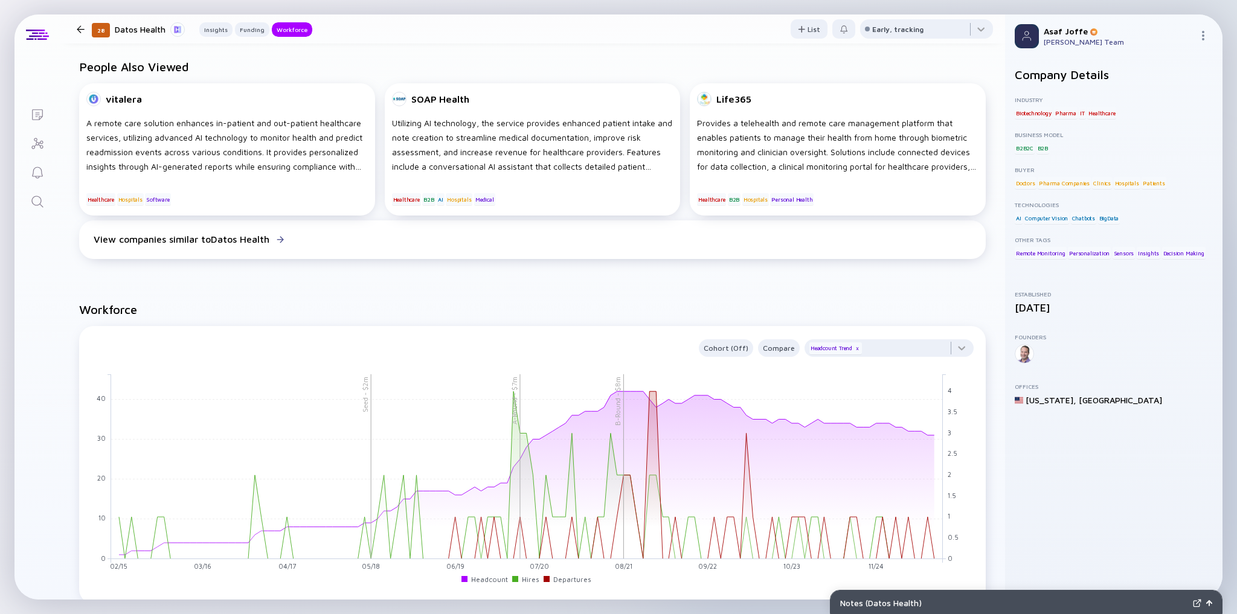
scroll to position [773, 0]
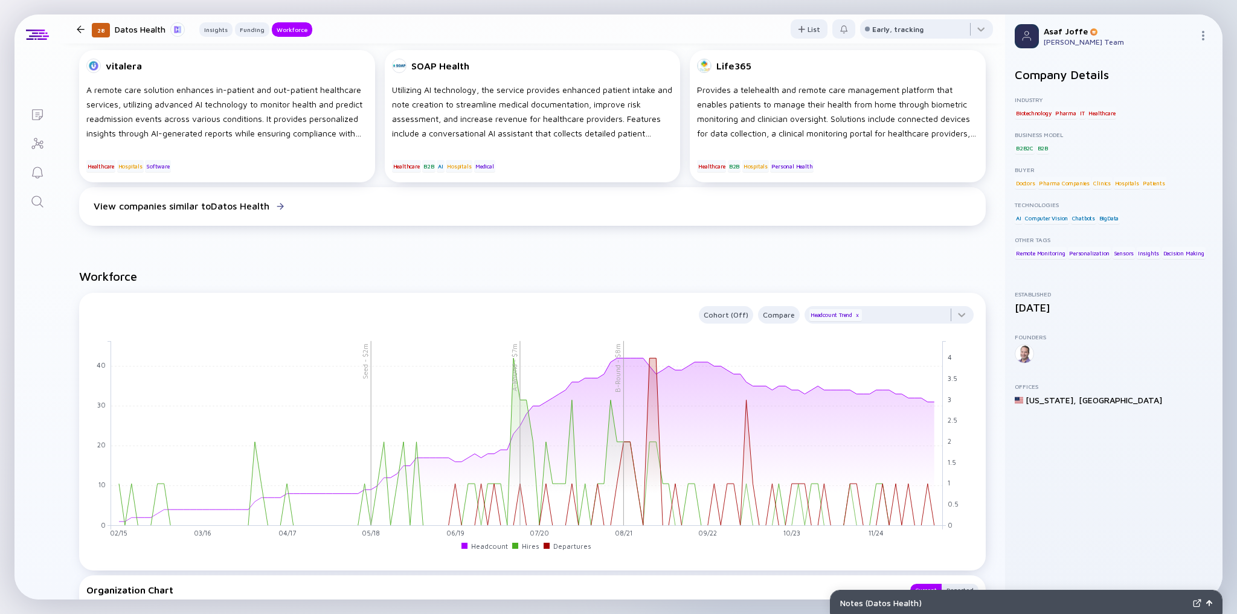
click at [39, 198] on icon "Search" at bounding box center [37, 201] width 14 height 14
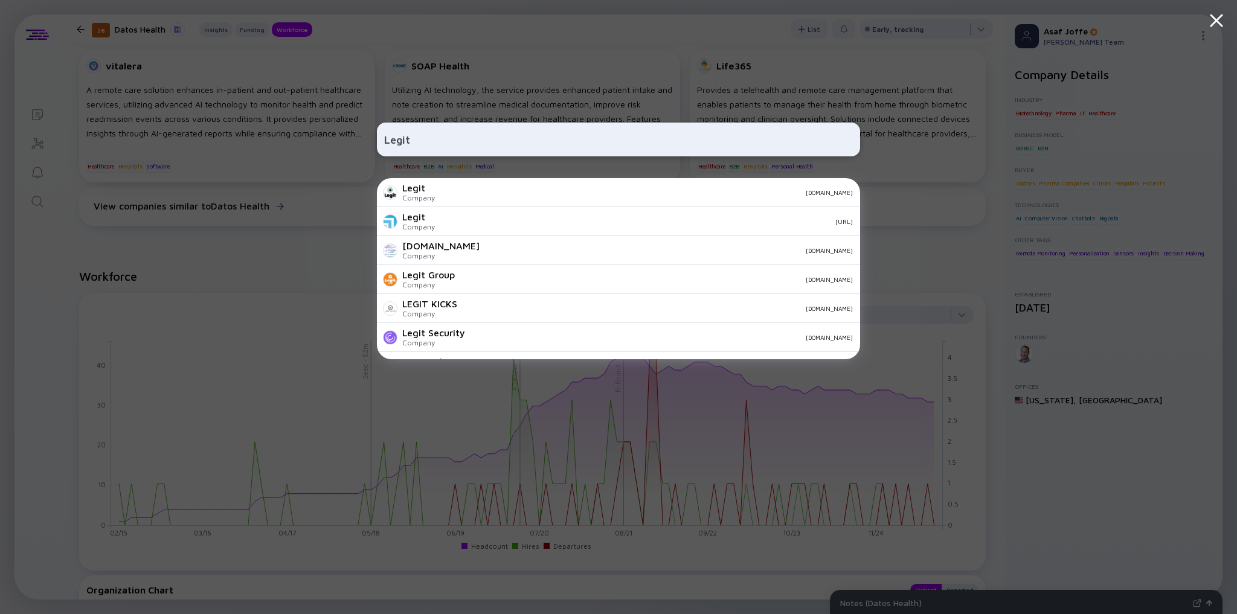
type input "Legit s"
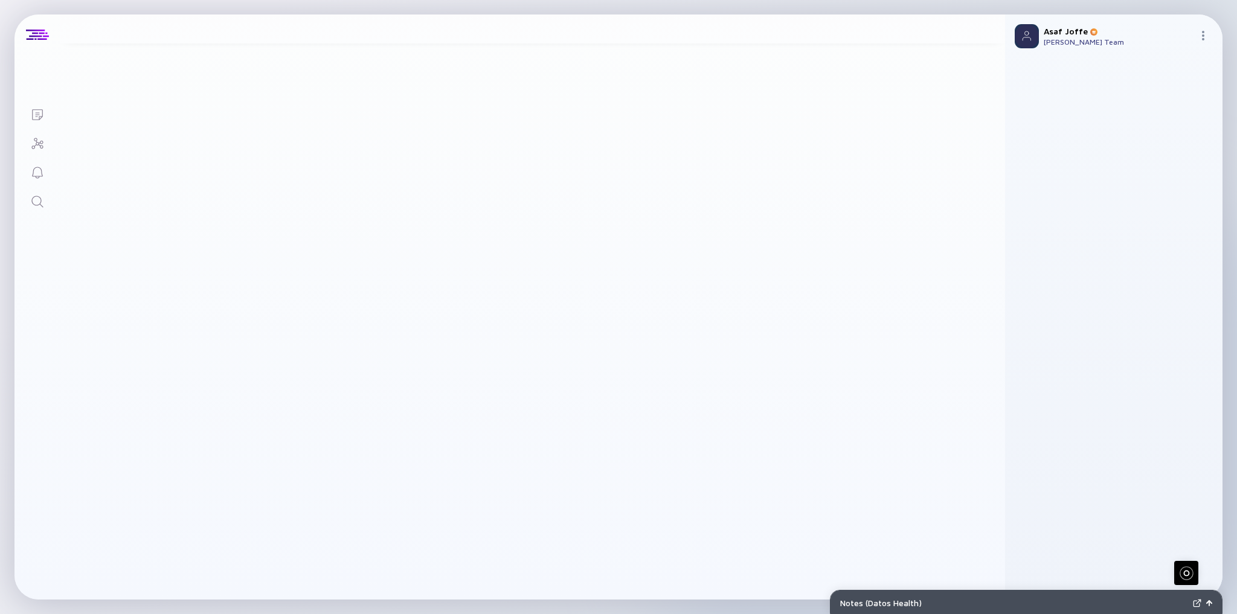
click at [39, 198] on icon "Search" at bounding box center [37, 201] width 14 height 14
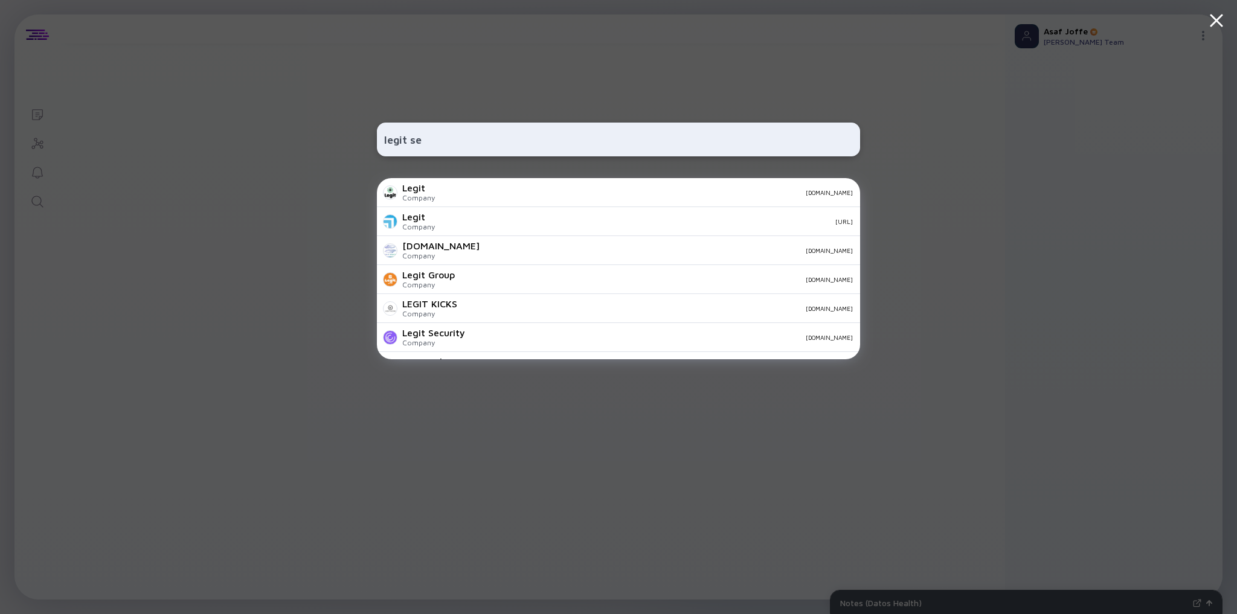
type input "legit sec"
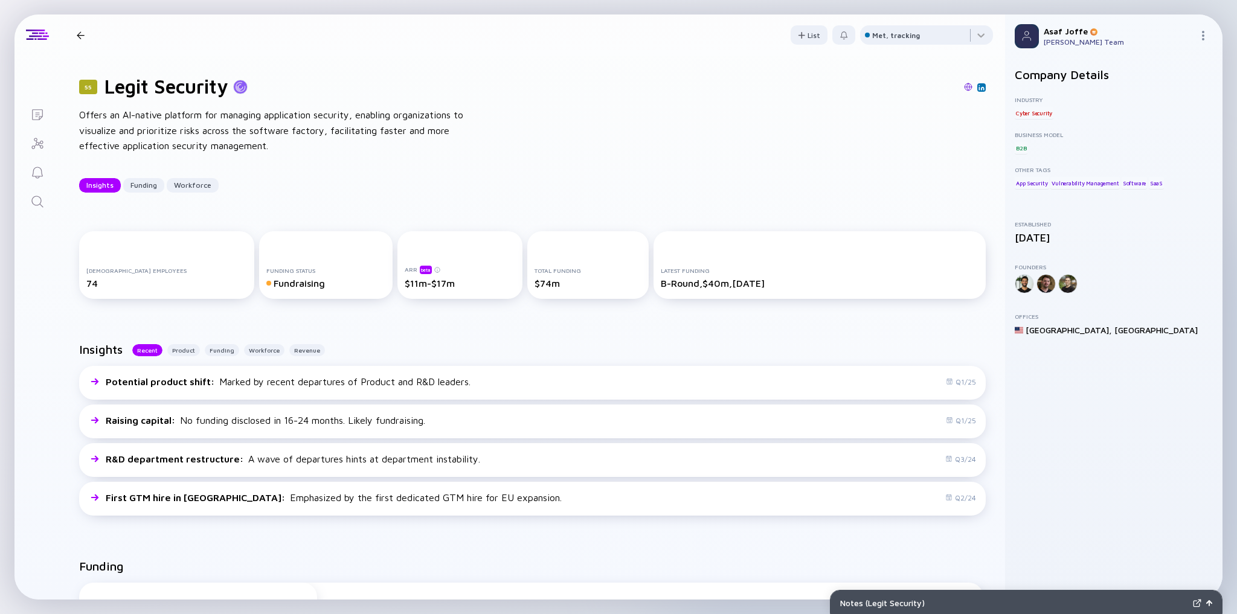
click at [34, 191] on link "Search" at bounding box center [36, 200] width 45 height 29
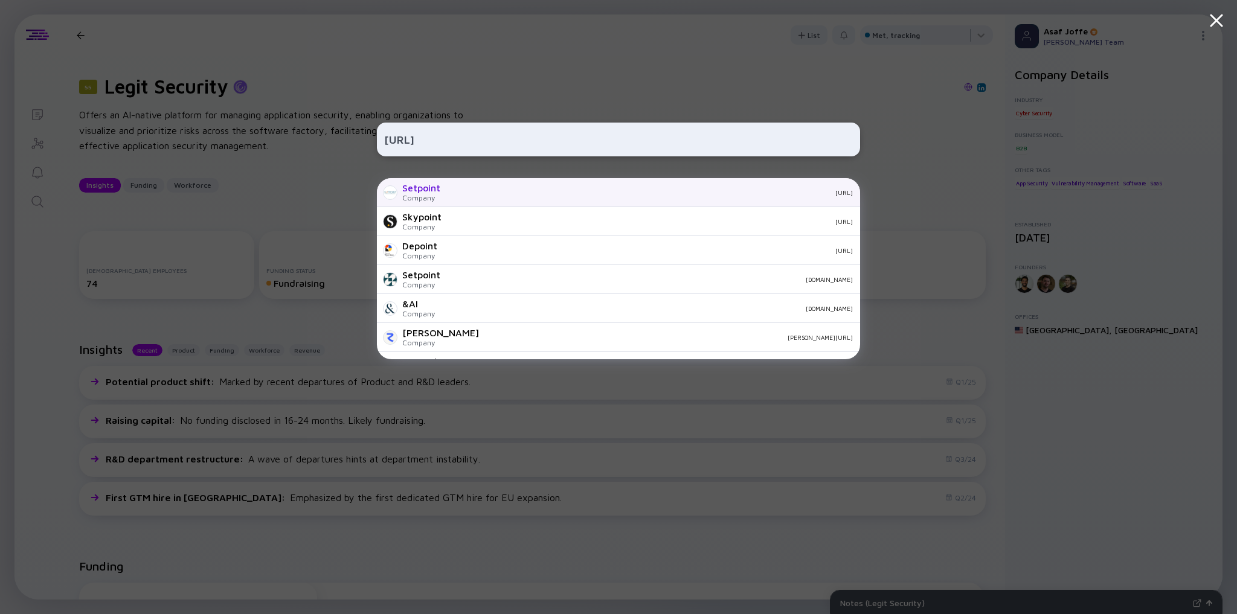
type input "setpoint.ai"
click at [482, 199] on div "Setpoint Company setpoint.ai" at bounding box center [618, 192] width 483 height 29
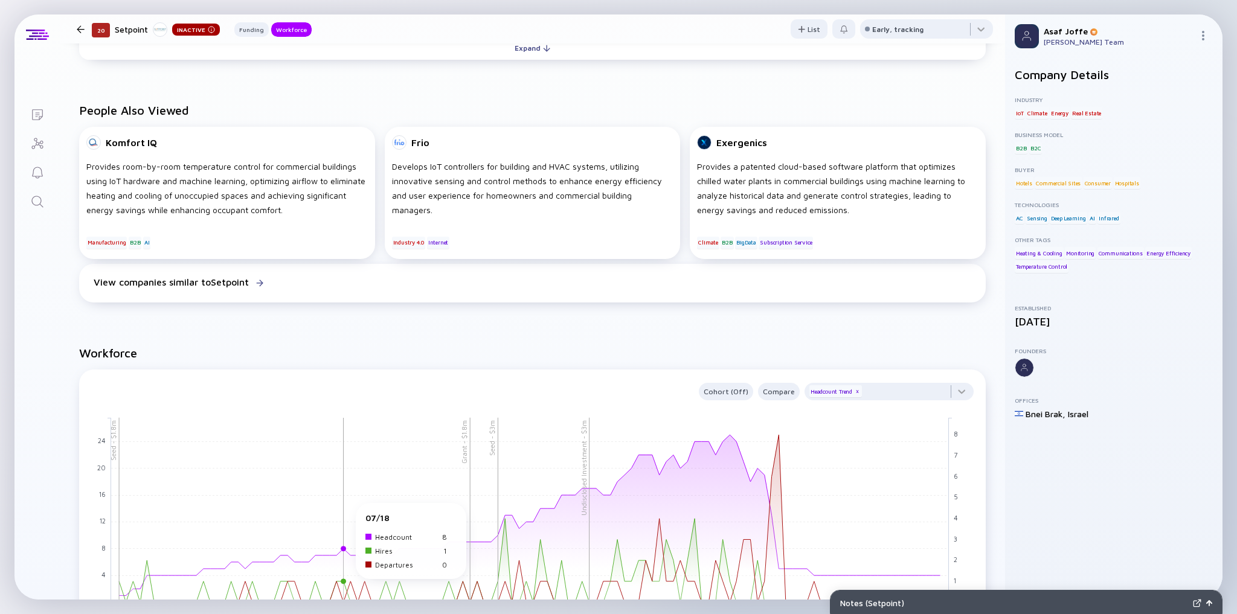
scroll to position [773, 0]
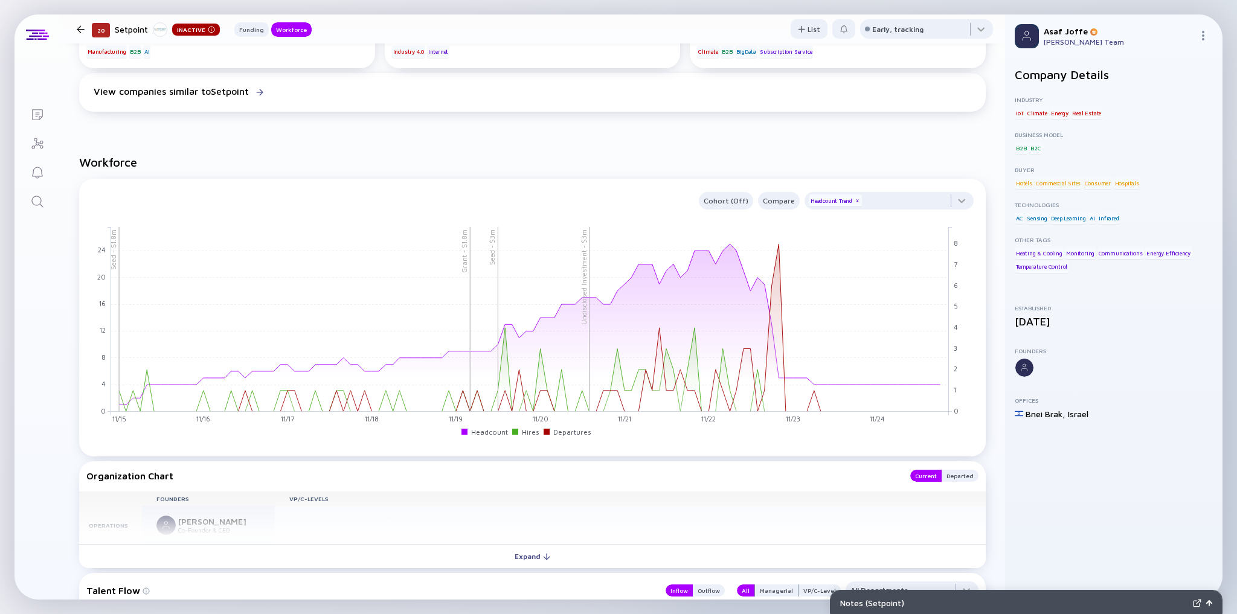
click at [40, 193] on link "Search" at bounding box center [36, 200] width 45 height 29
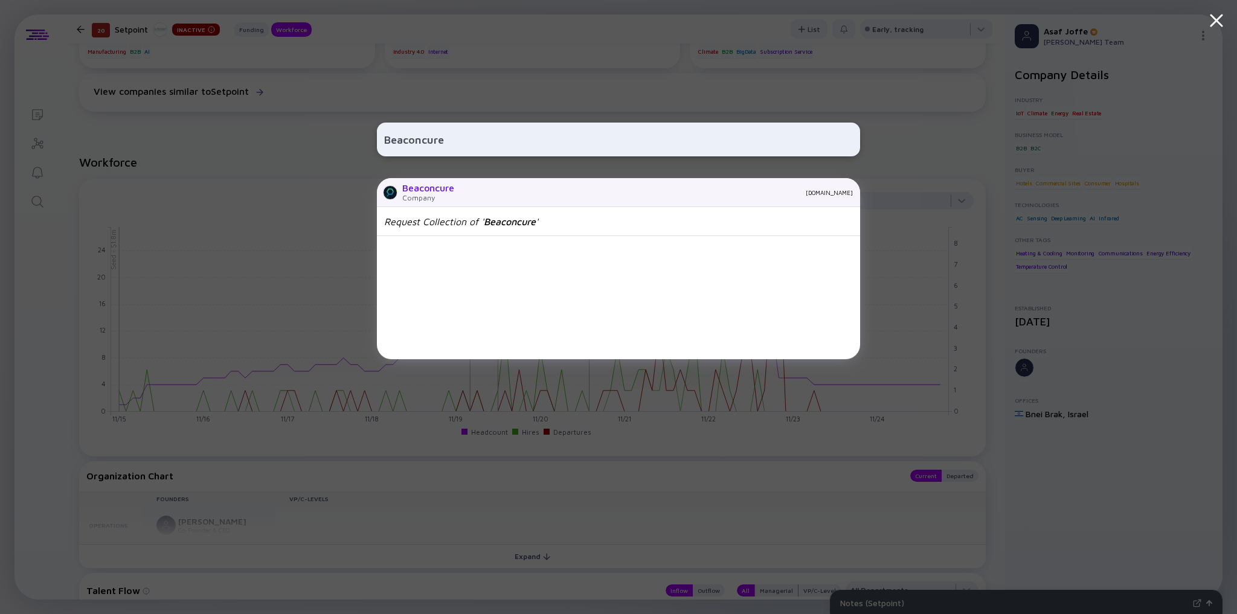
type input "Beaconcure"
click at [458, 199] on div "Beaconcure Company beaconcure.com" at bounding box center [618, 192] width 483 height 29
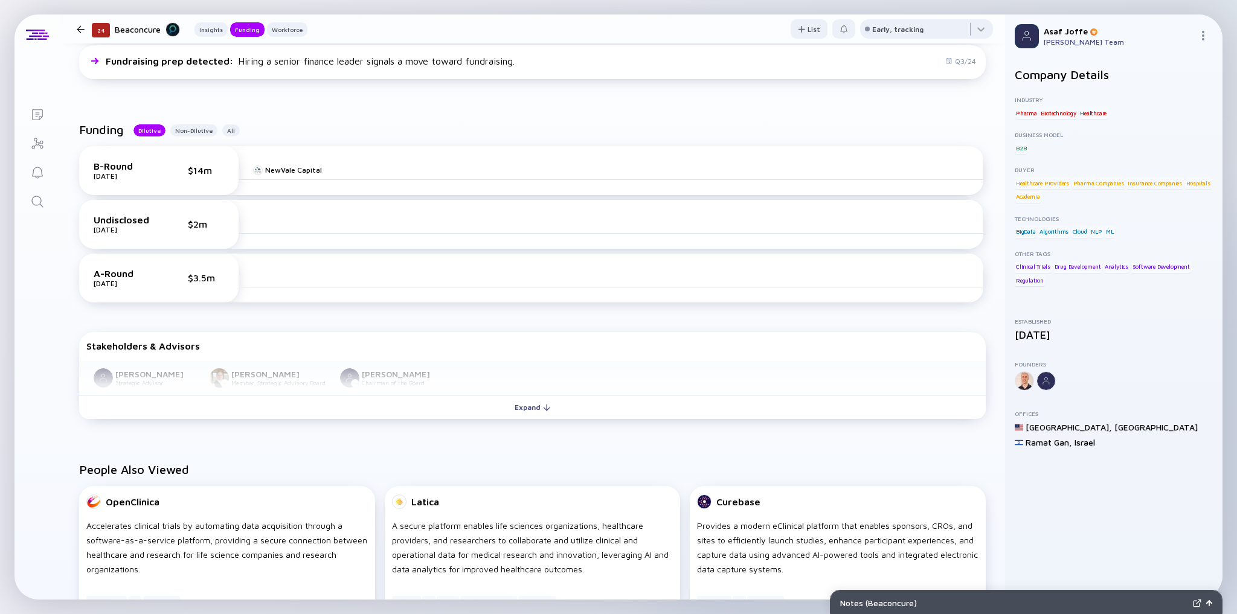
scroll to position [773, 0]
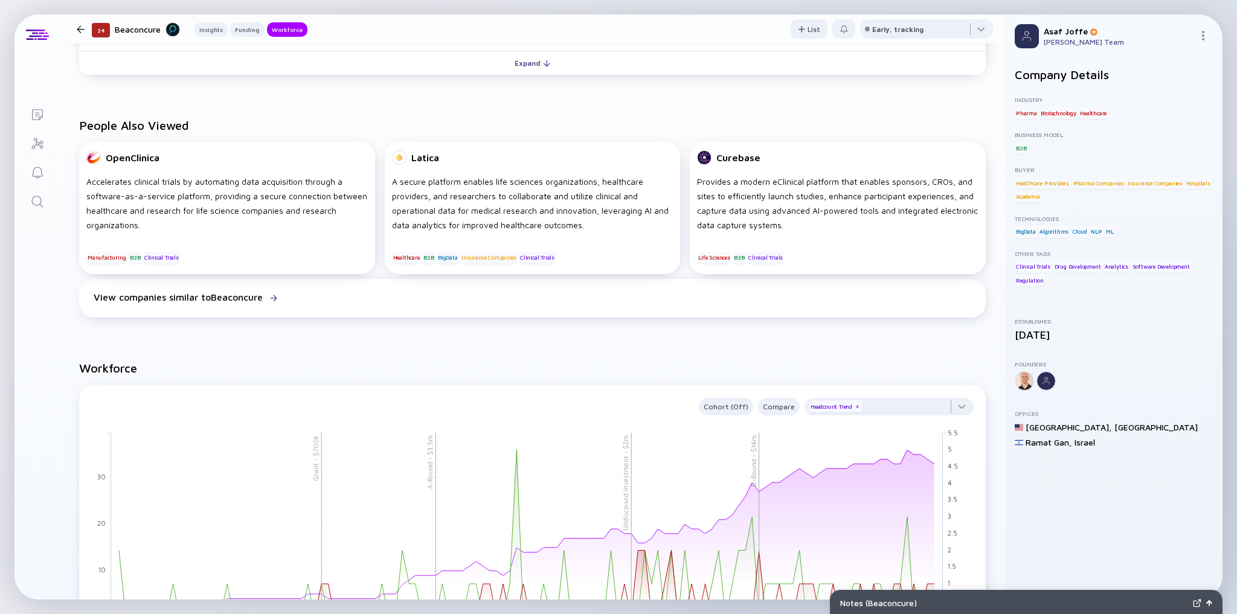
click at [34, 209] on div "Search" at bounding box center [37, 202] width 14 height 16
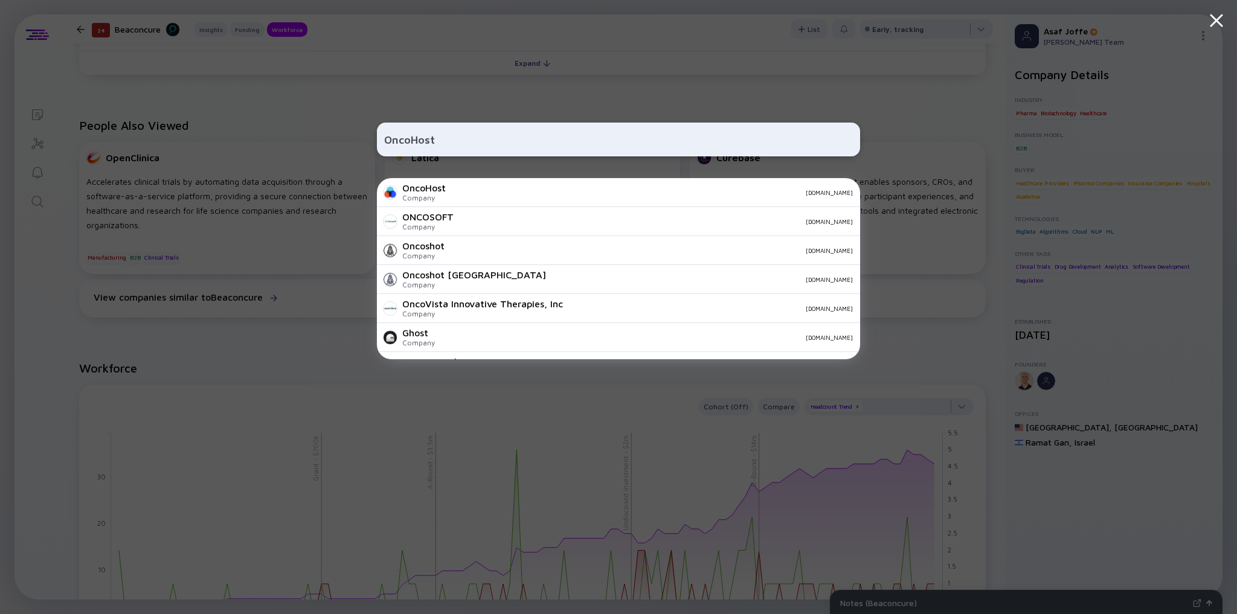
type input "OncoHost"
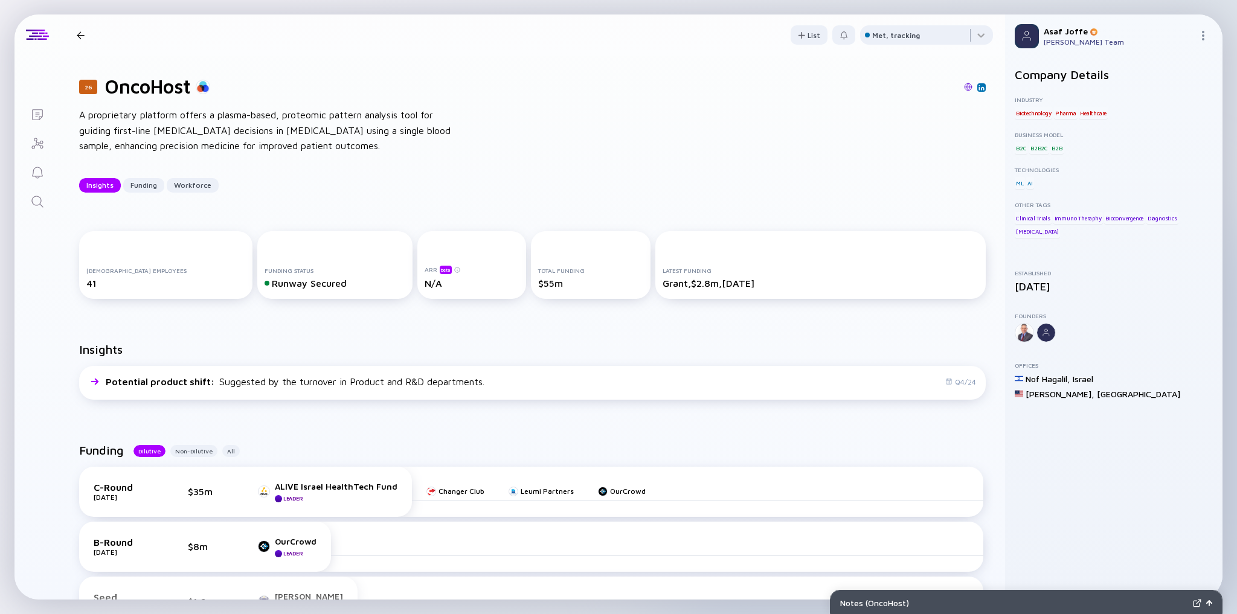
click at [35, 196] on icon "Search" at bounding box center [37, 201] width 14 height 14
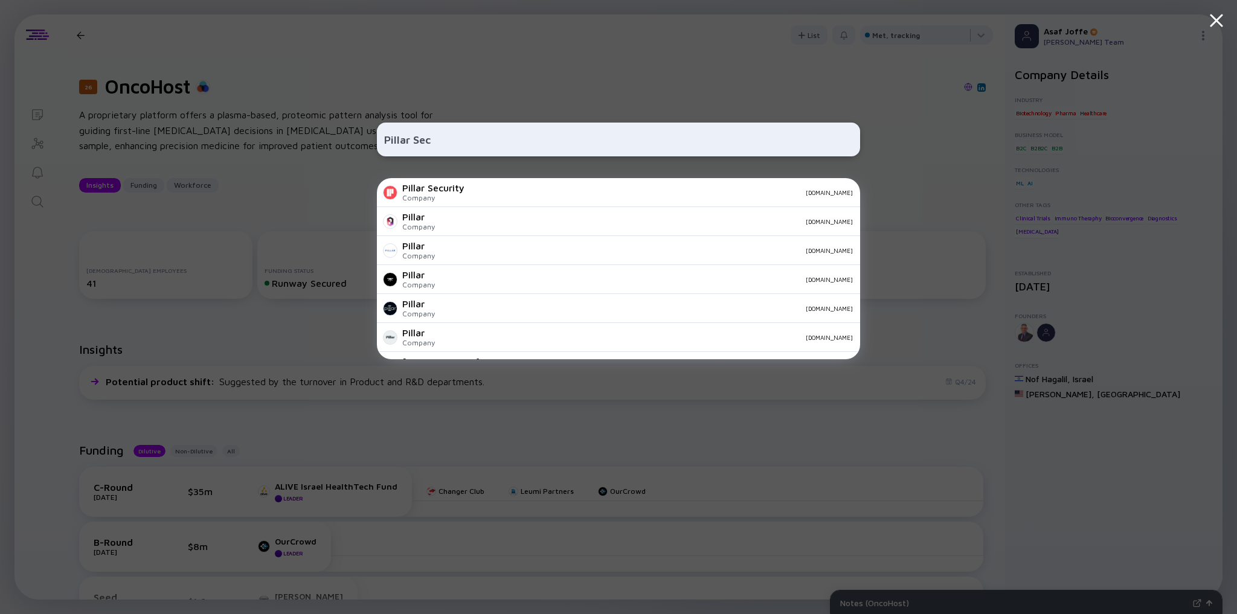
type input "Pillar Sec"
click at [443, 191] on div "Pillar Security" at bounding box center [433, 187] width 62 height 11
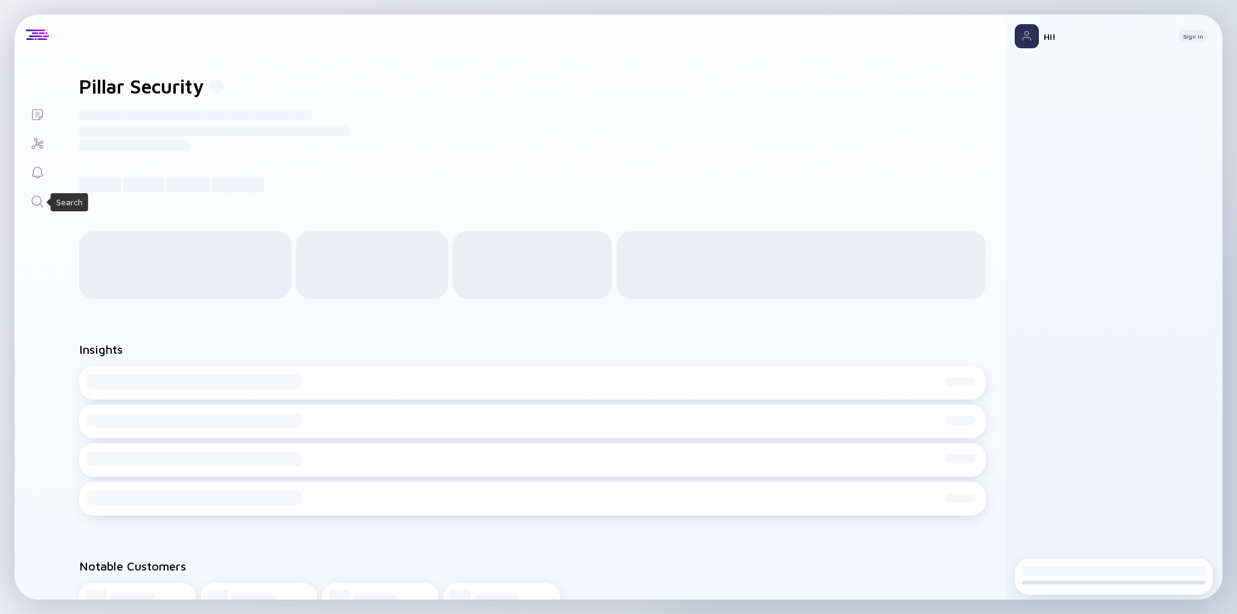
click at [35, 202] on icon "Search" at bounding box center [37, 201] width 14 height 14
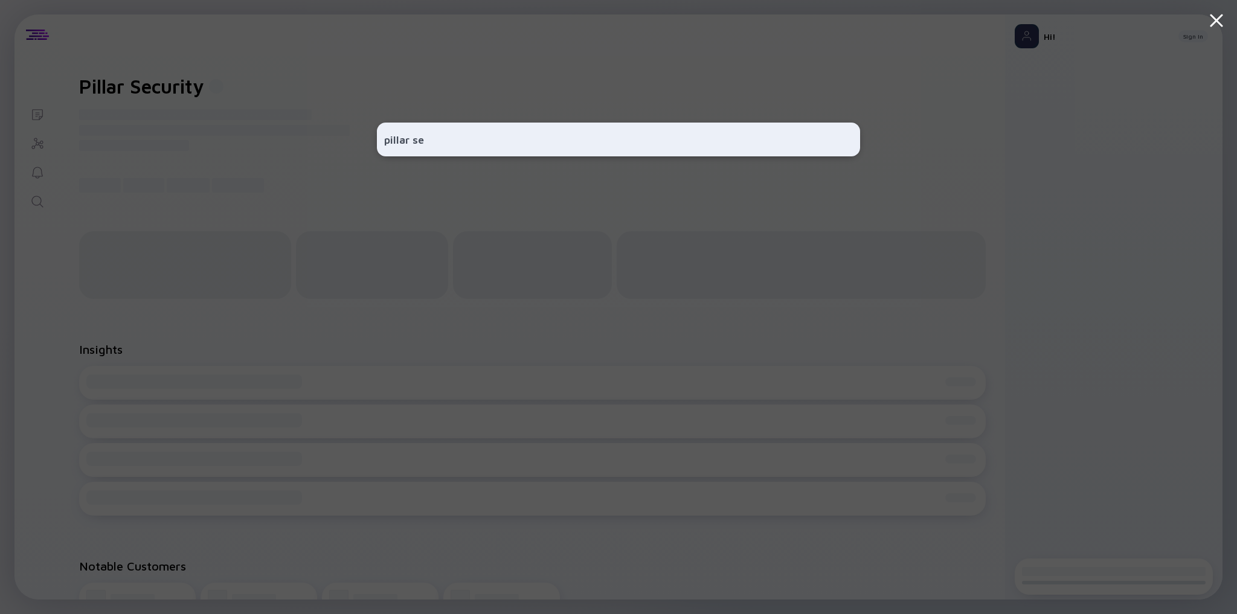
type input "pillar sec"
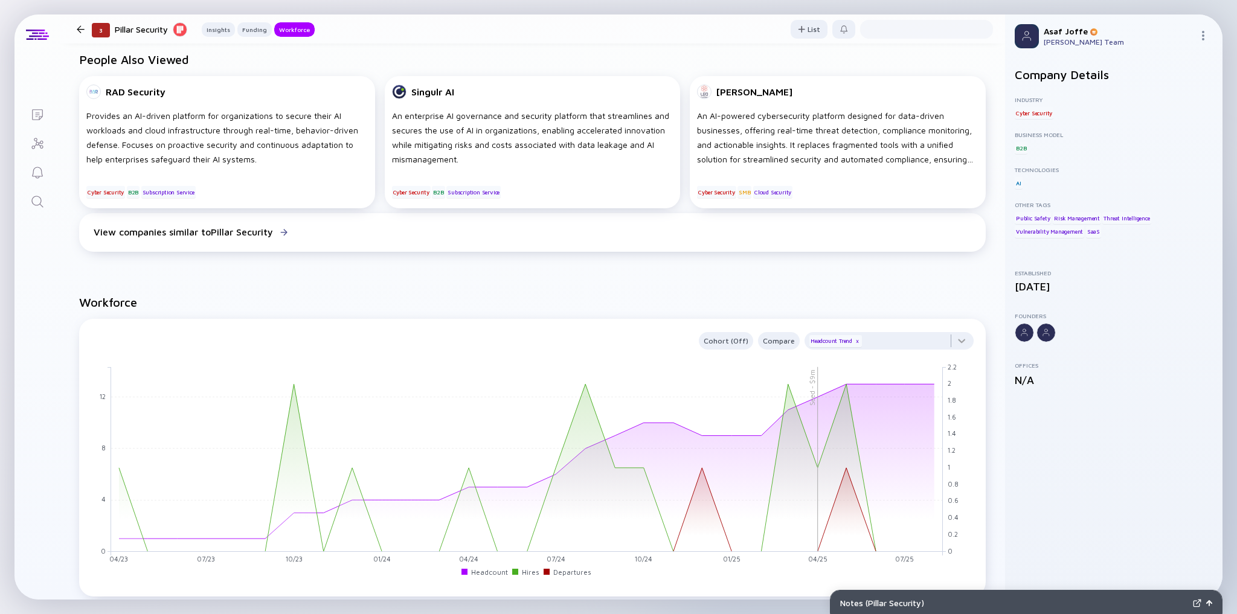
scroll to position [870, 0]
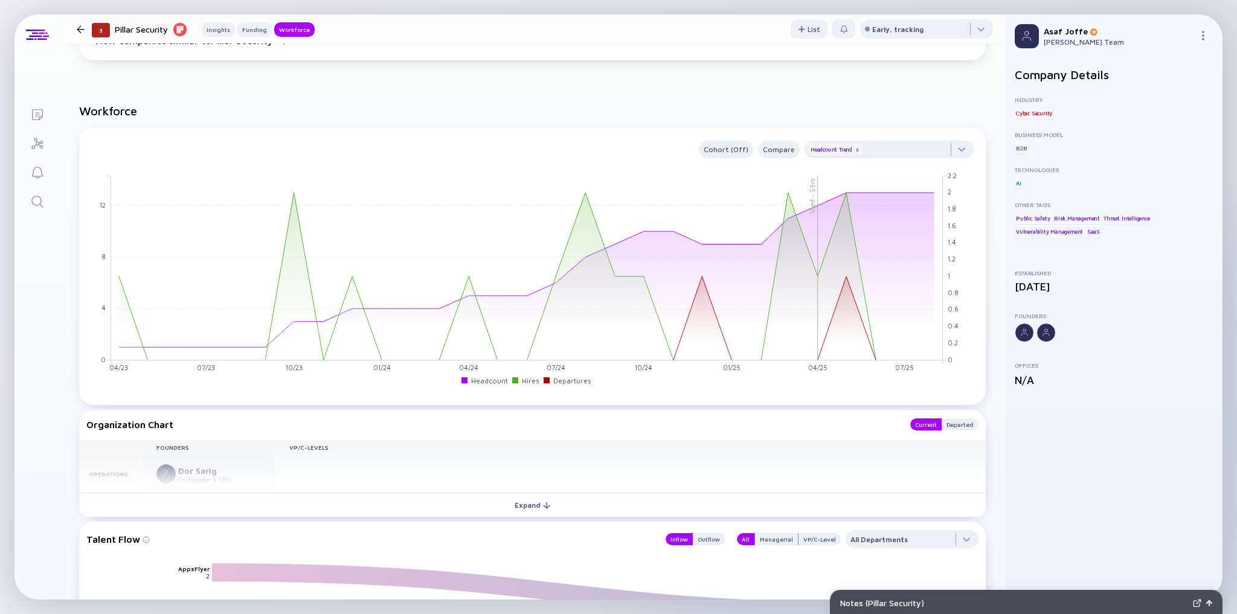
click at [24, 206] on link "Search" at bounding box center [36, 200] width 45 height 29
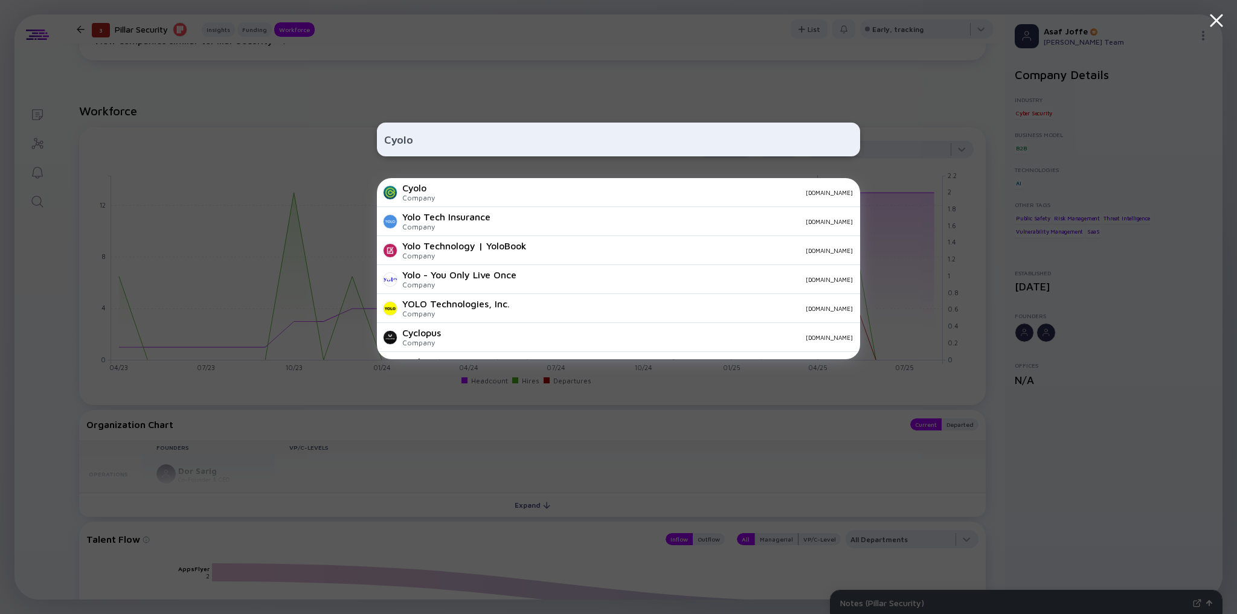
type input "Cyolo"
click at [397, 185] on div "Cyolo Company cyolo.io" at bounding box center [618, 192] width 483 height 29
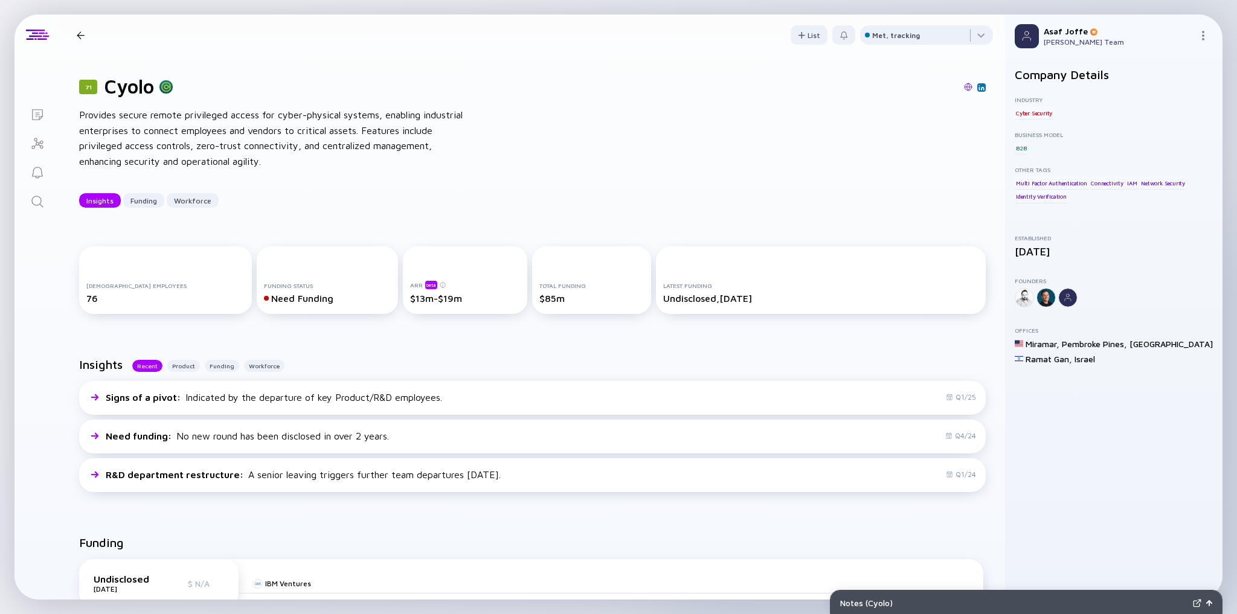
click at [38, 205] on icon "Search" at bounding box center [37, 201] width 14 height 14
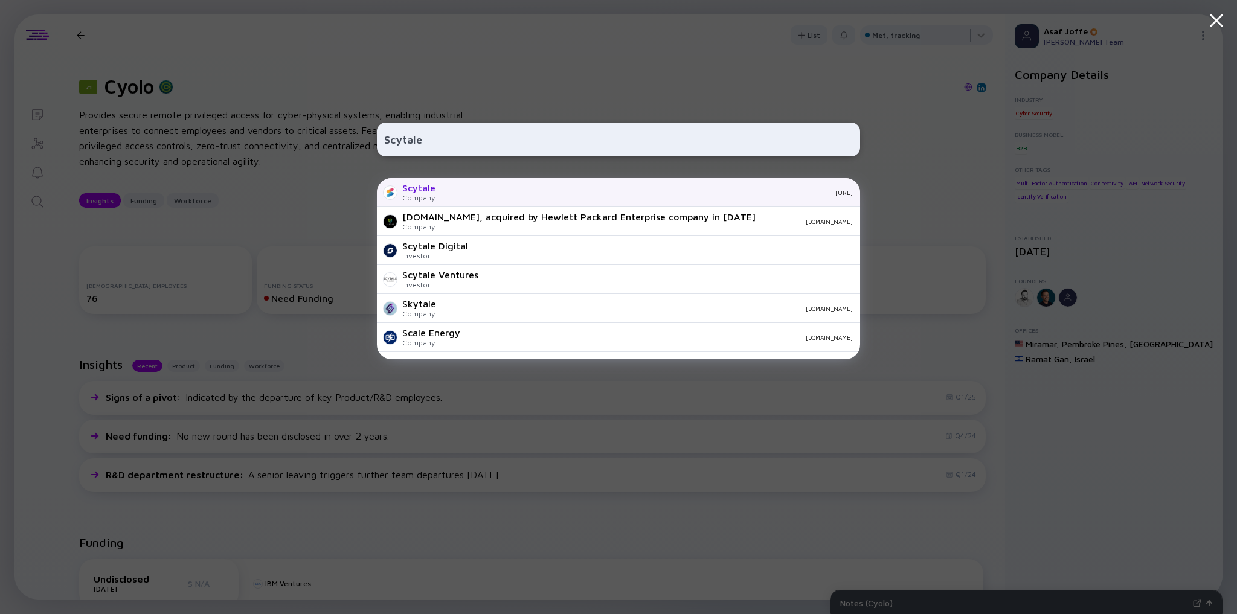
type input "Scytale"
click at [440, 201] on div "Scytale Company scytale.ai" at bounding box center [618, 192] width 483 height 29
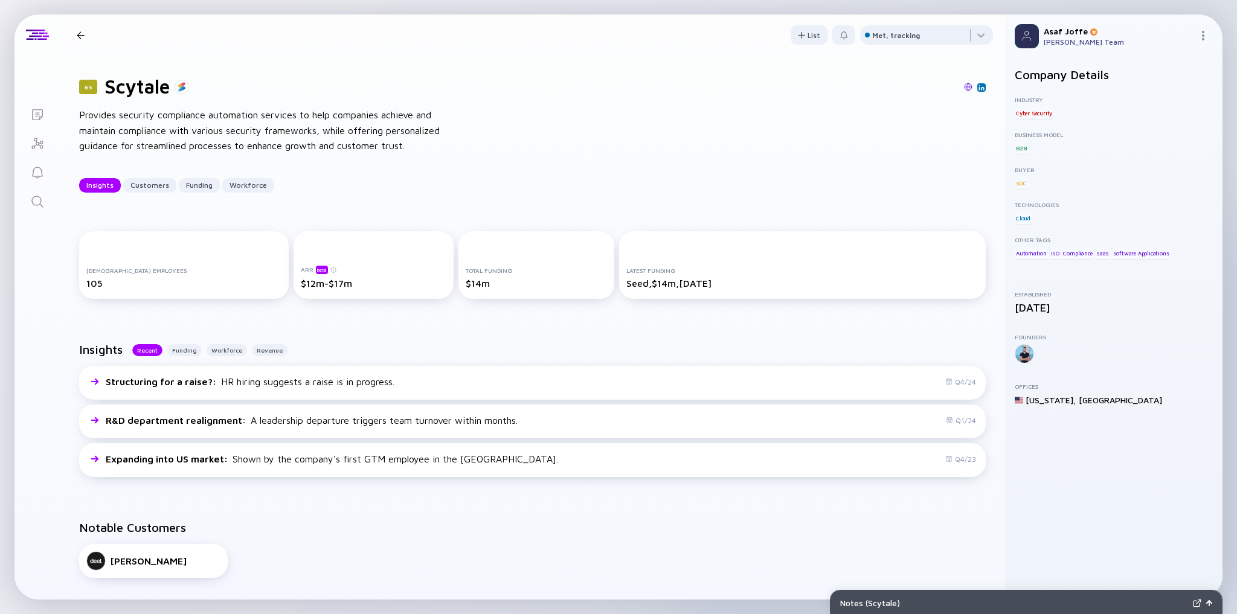
click at [43, 204] on icon "Search" at bounding box center [37, 201] width 14 height 14
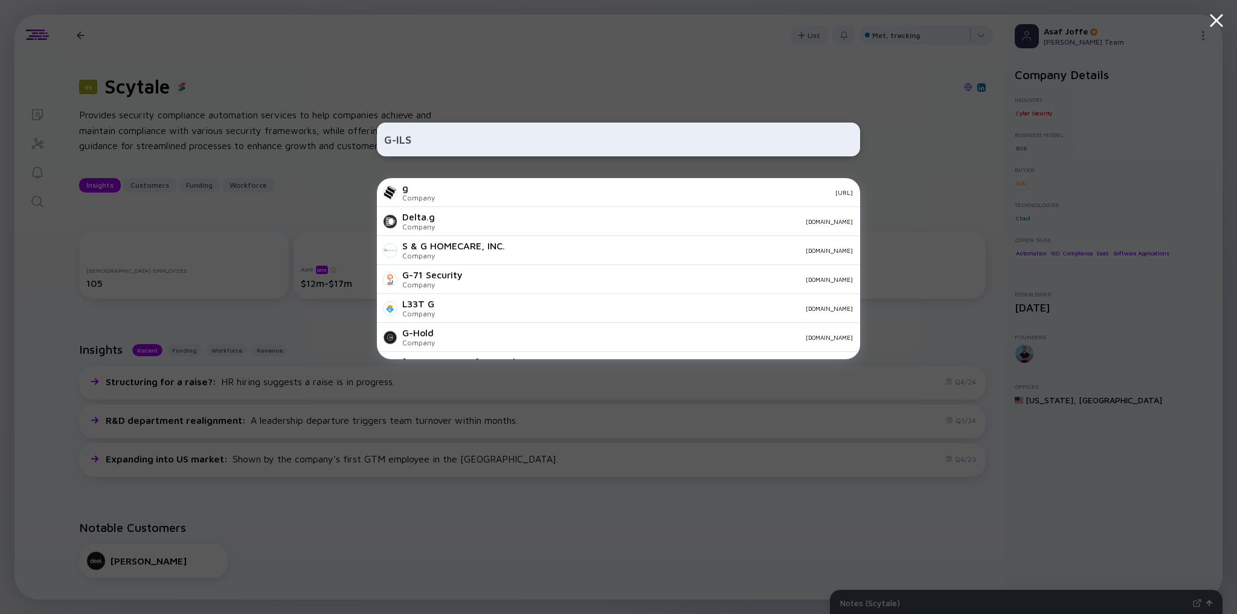
click at [409, 137] on input "G-ILS" at bounding box center [618, 140] width 469 height 22
type input "STARGO"
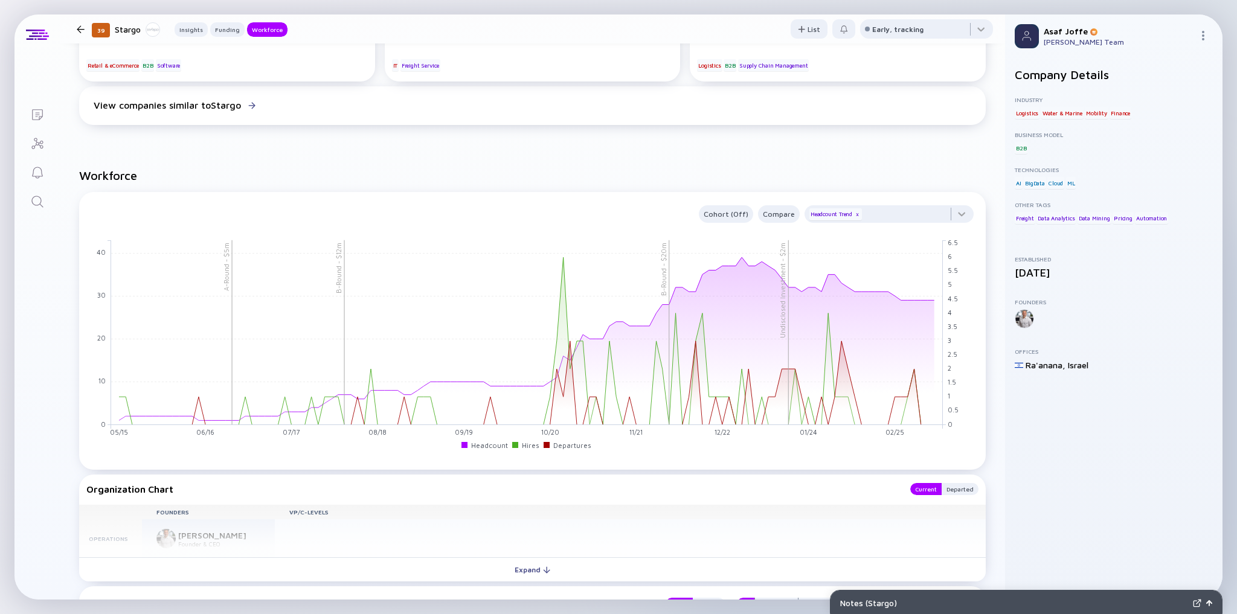
scroll to position [966, 0]
click at [31, 200] on icon "Search" at bounding box center [36, 201] width 11 height 11
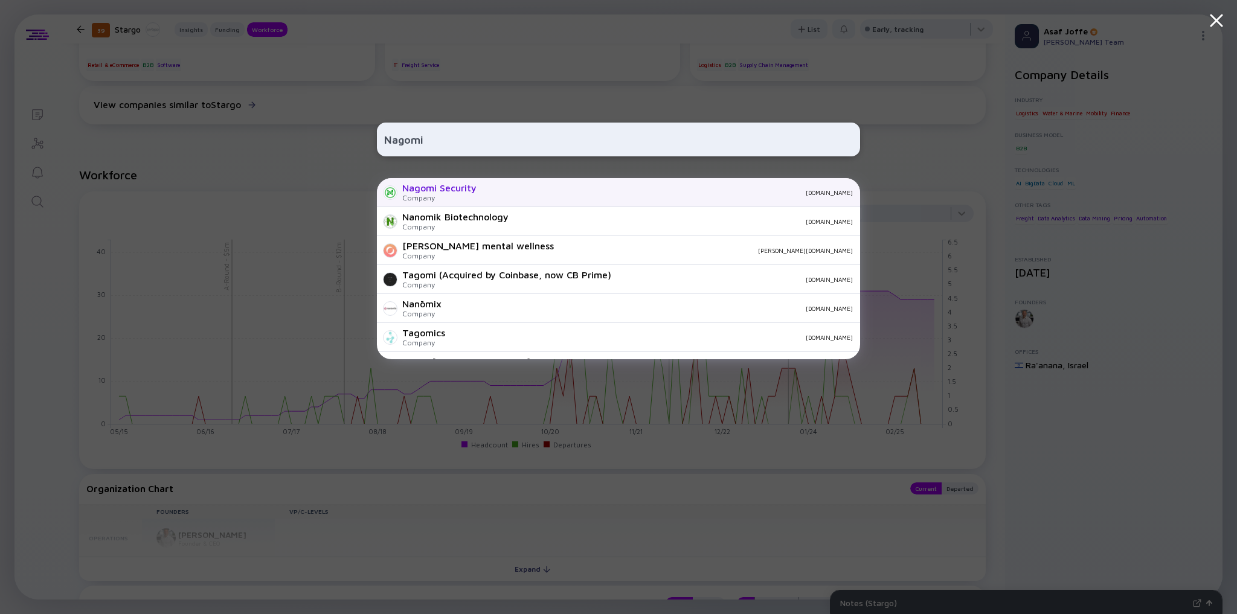
type input "Nagomi"
click at [479, 198] on div "Nagomi Security Company nagomi.security" at bounding box center [618, 192] width 483 height 29
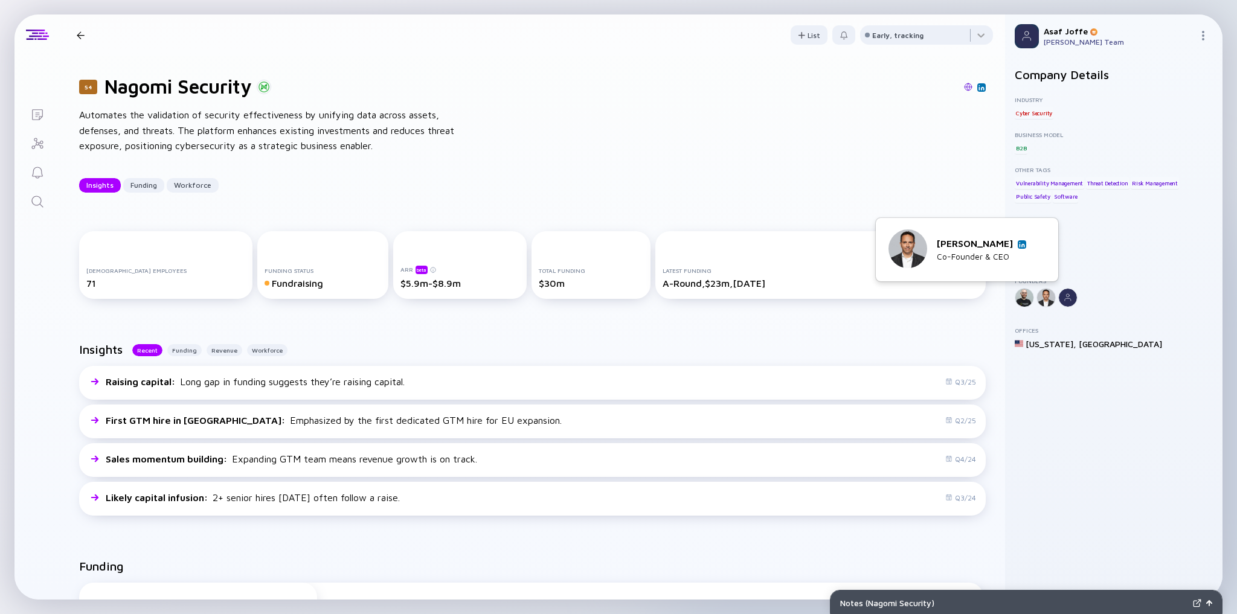
click at [1023, 242] on img at bounding box center [1022, 245] width 6 height 6
click at [39, 192] on link "Search" at bounding box center [36, 200] width 45 height 29
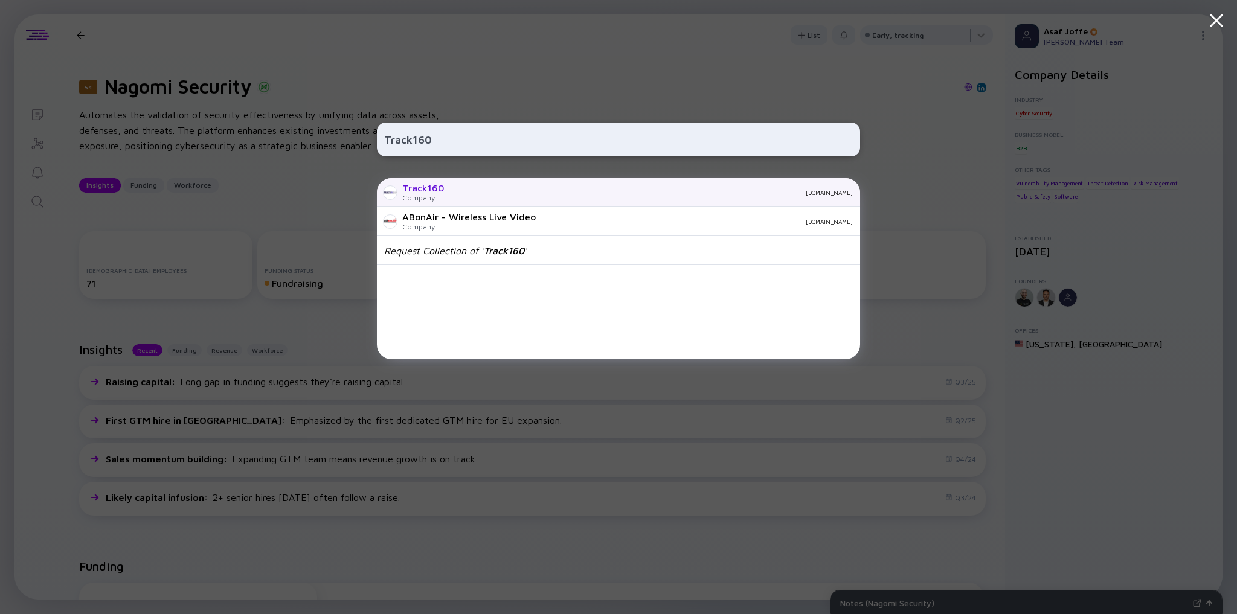
type input "Track160"
click at [445, 190] on div "Track160 Company track160.com" at bounding box center [618, 192] width 483 height 29
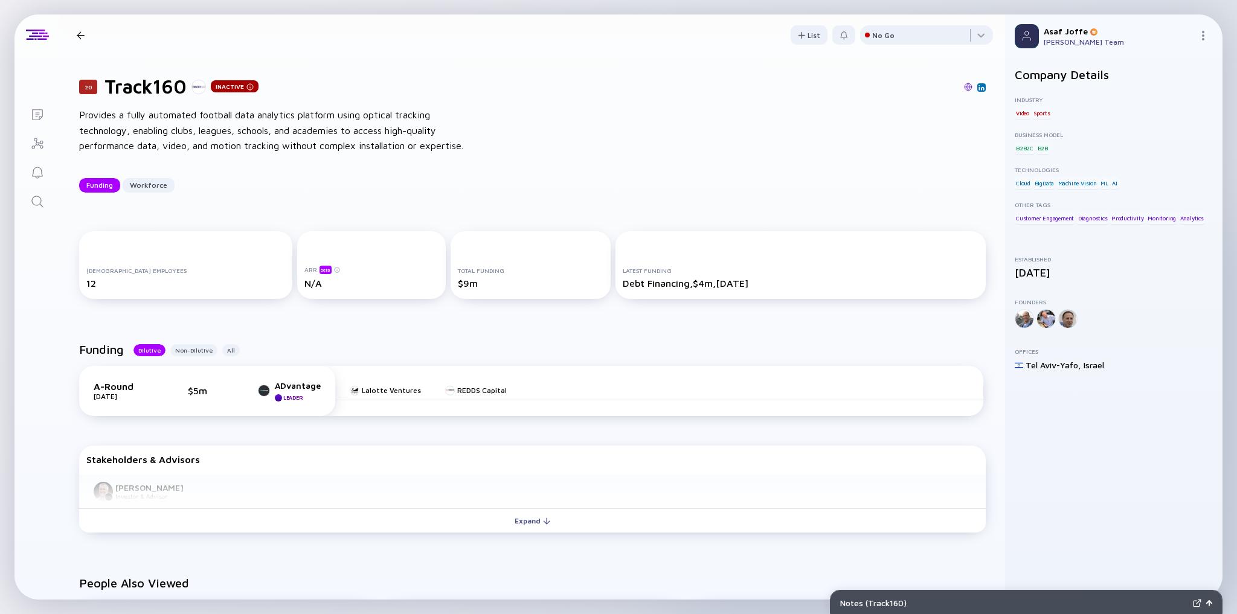
click at [44, 208] on link "Search" at bounding box center [36, 200] width 45 height 29
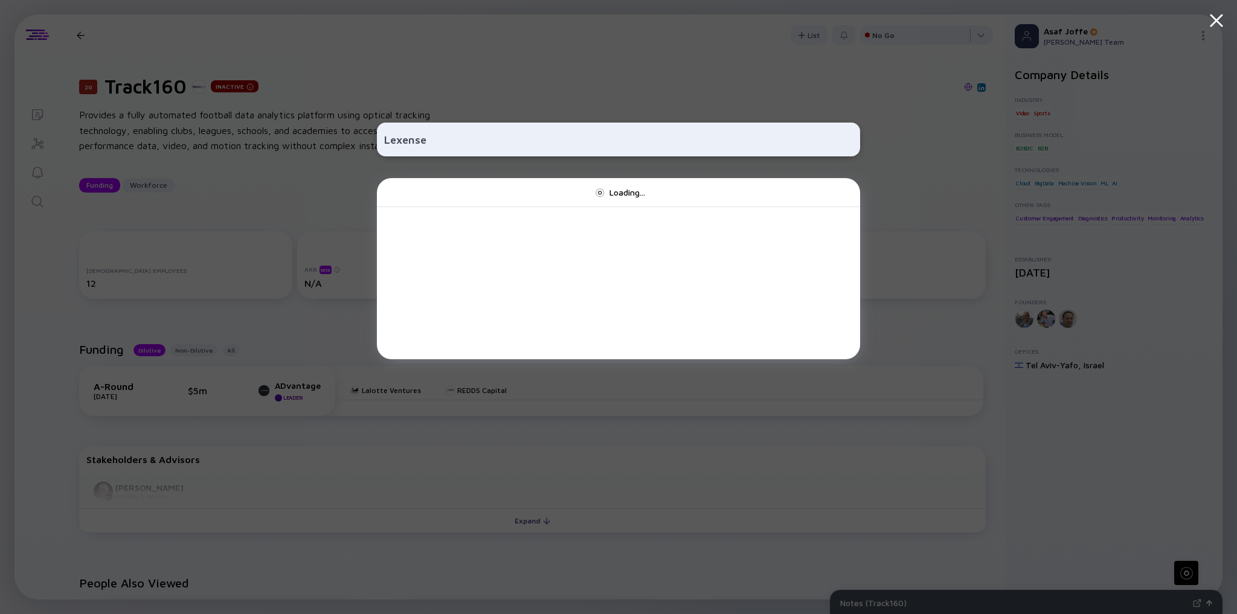
type input "Lexense"
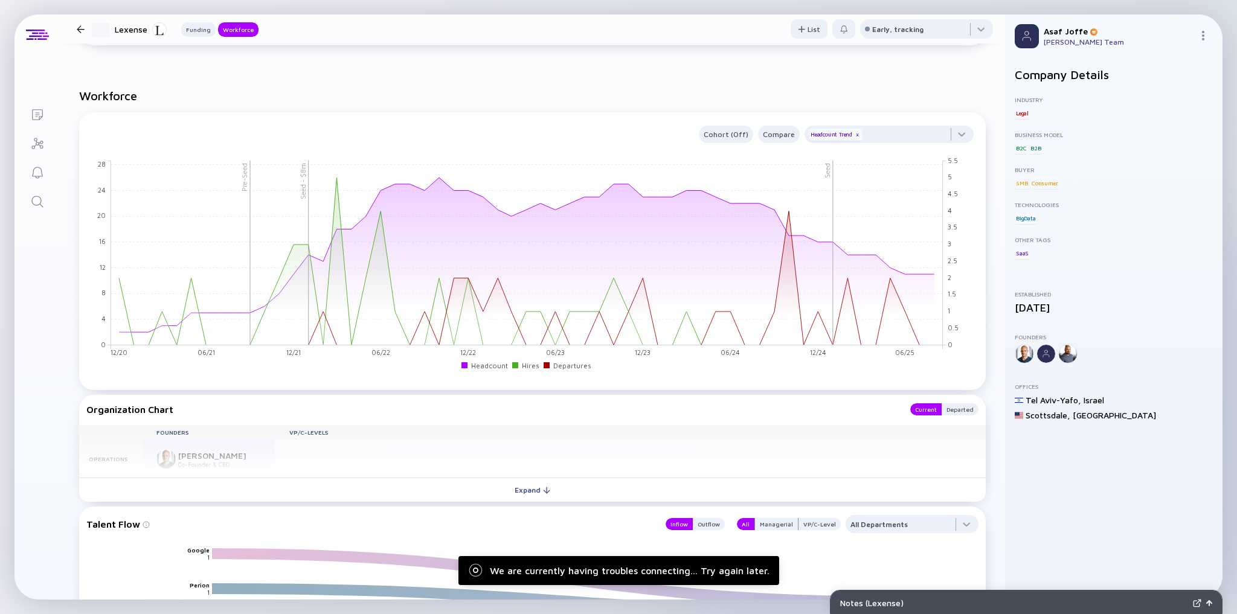
scroll to position [604, 0]
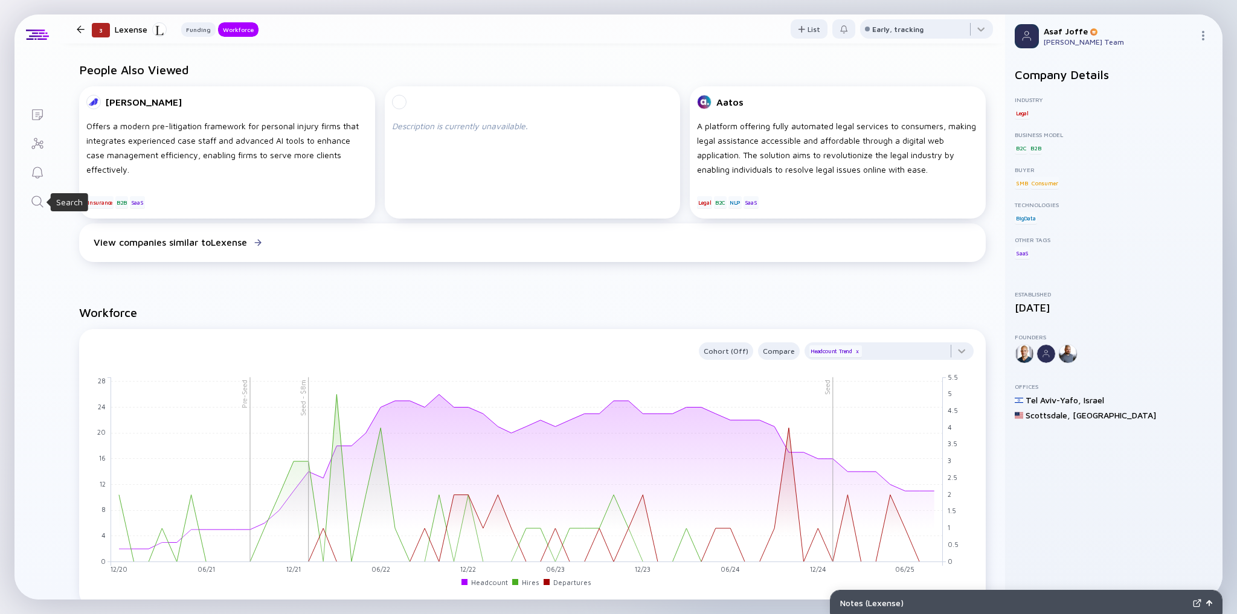
click at [43, 201] on icon "Search" at bounding box center [37, 201] width 14 height 14
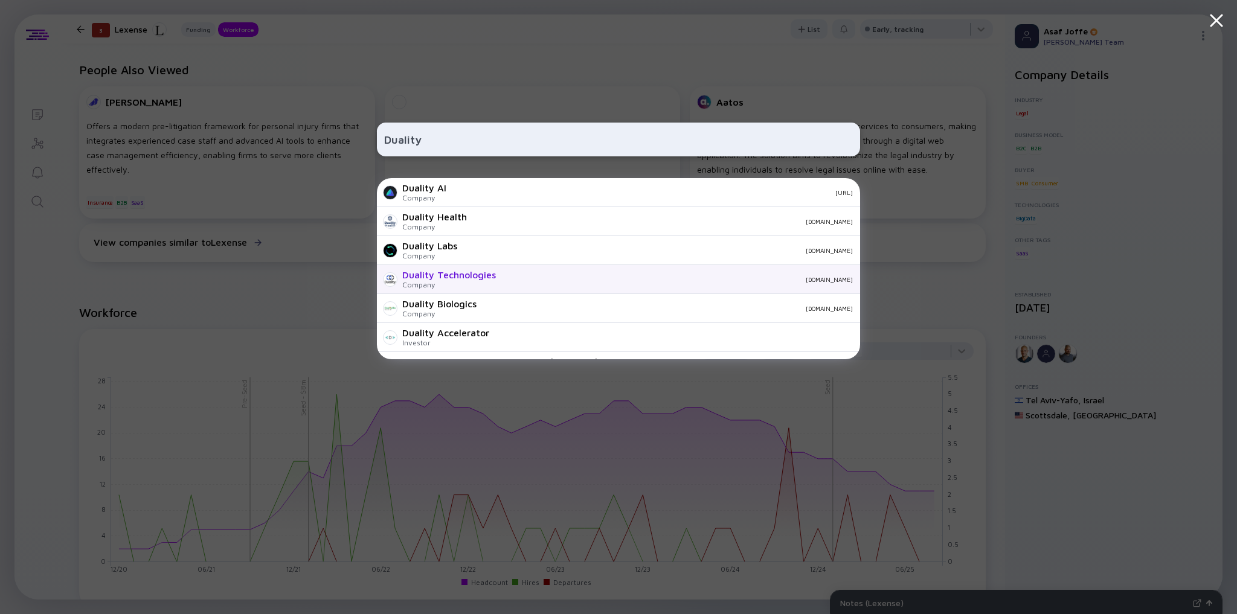
type input "Duality"
click at [406, 270] on div "Duality Technologies" at bounding box center [449, 274] width 94 height 11
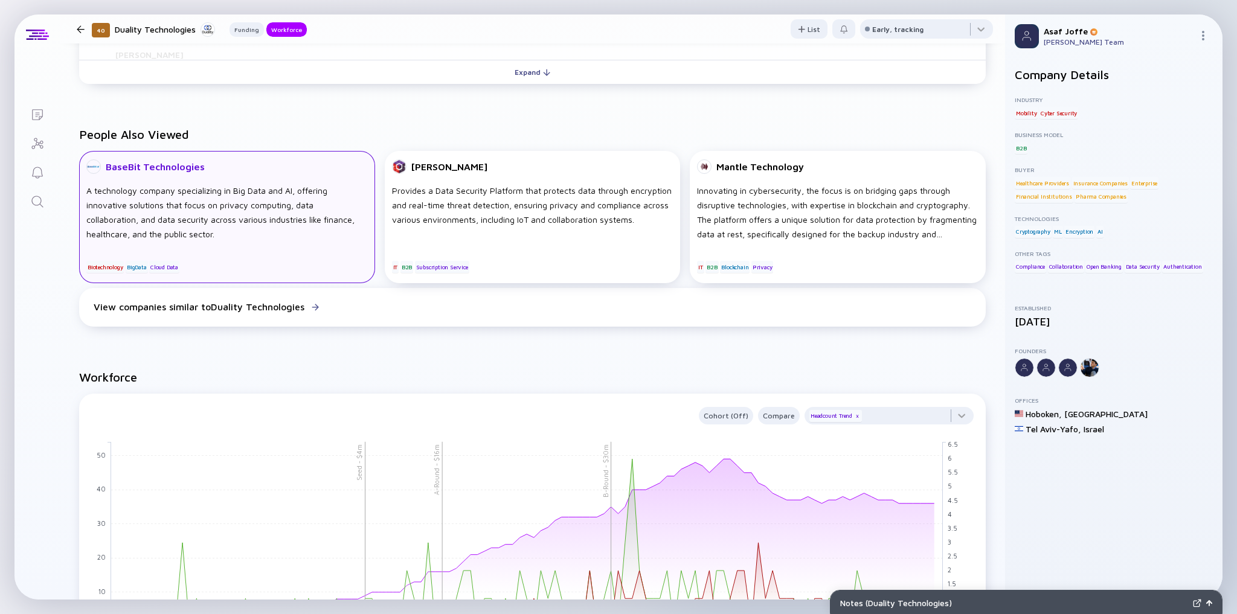
scroll to position [725, 0]
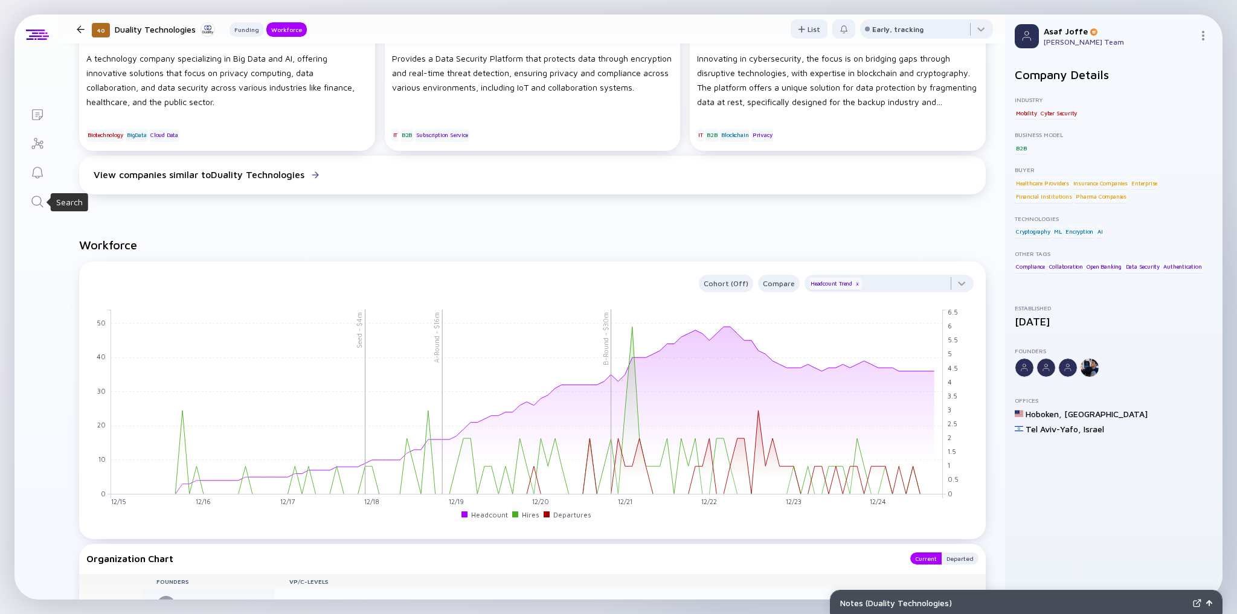
click at [41, 204] on icon "Search" at bounding box center [37, 201] width 14 height 14
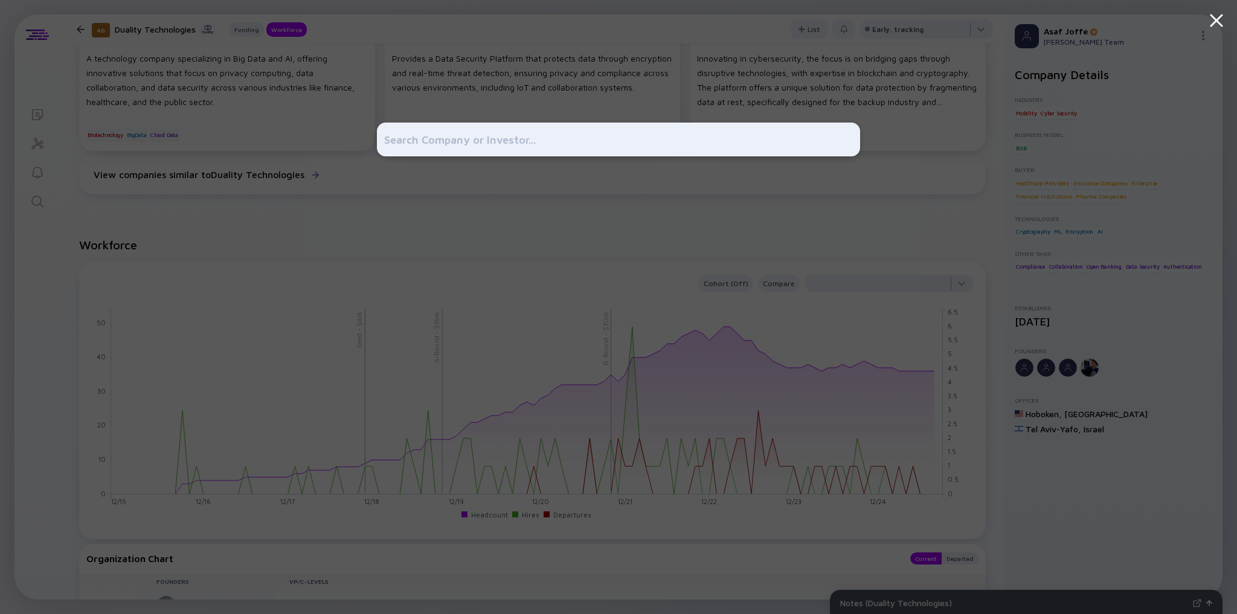
type input "Cymbio"
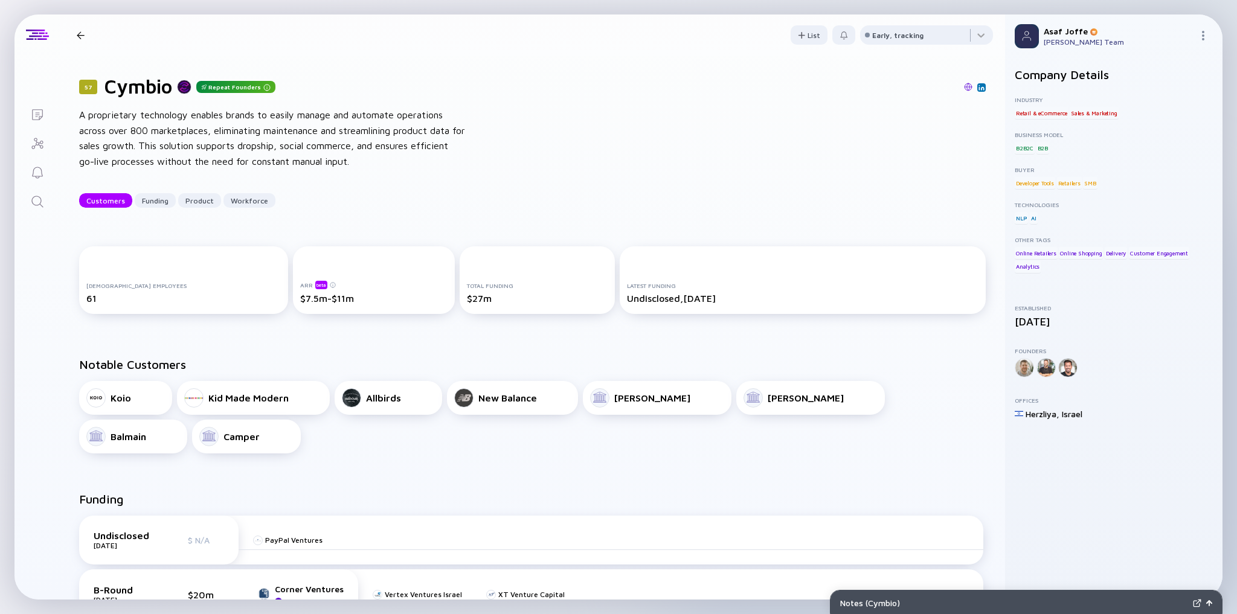
click at [42, 203] on icon "Search" at bounding box center [37, 201] width 14 height 14
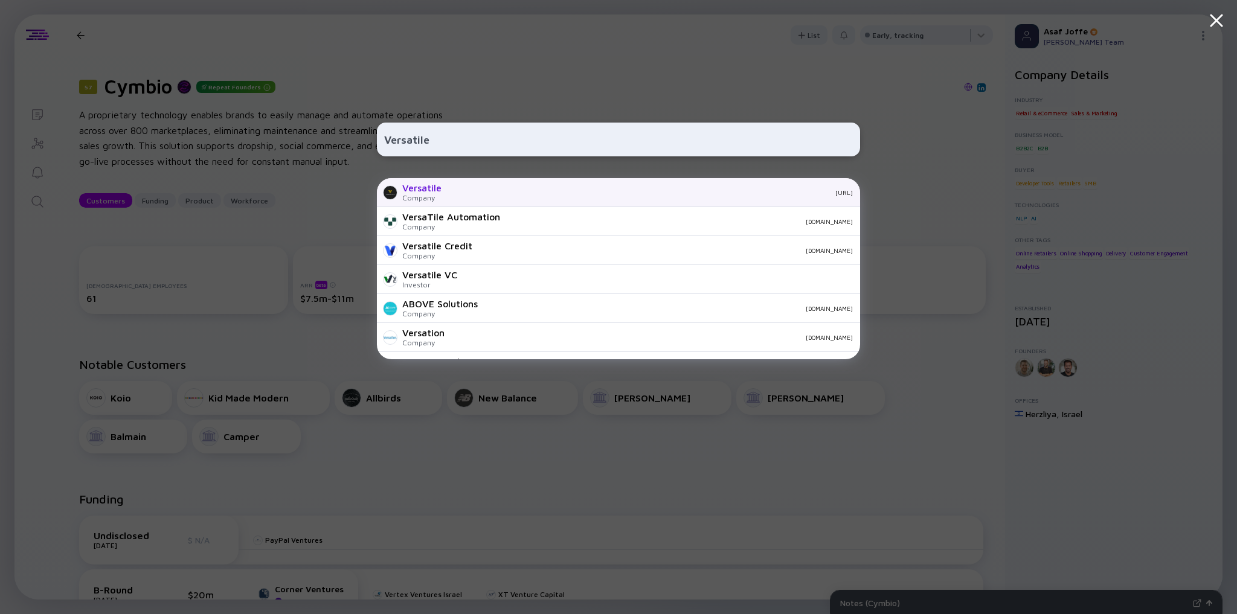
type input "Versatile"
click at [423, 199] on div "Company" at bounding box center [421, 197] width 39 height 9
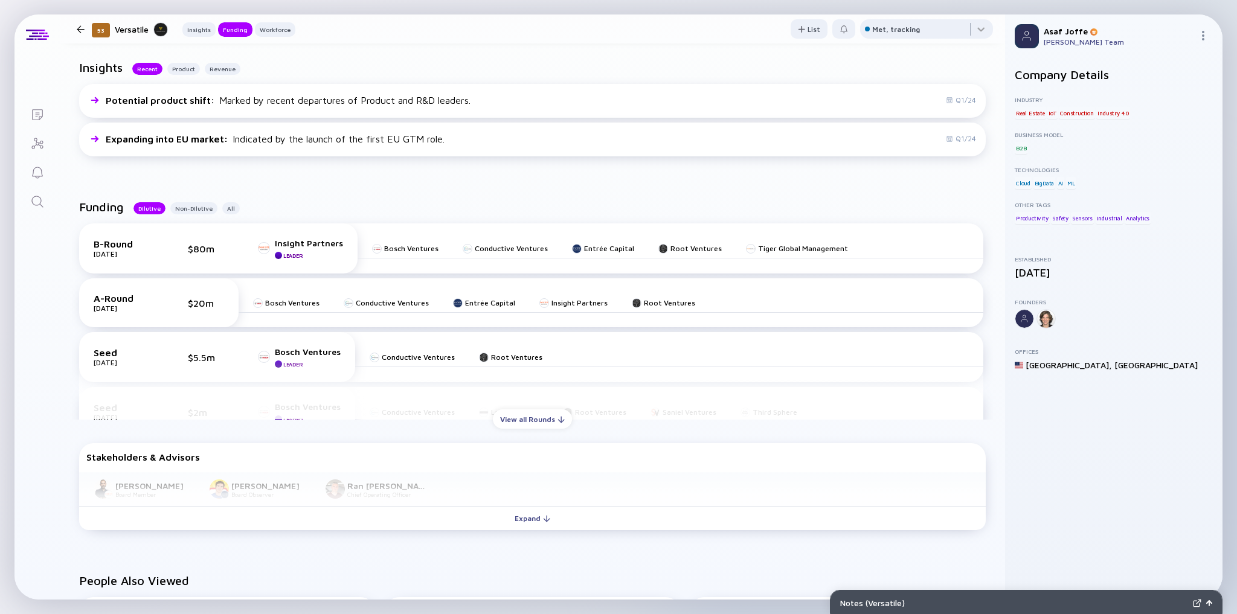
scroll to position [290, 0]
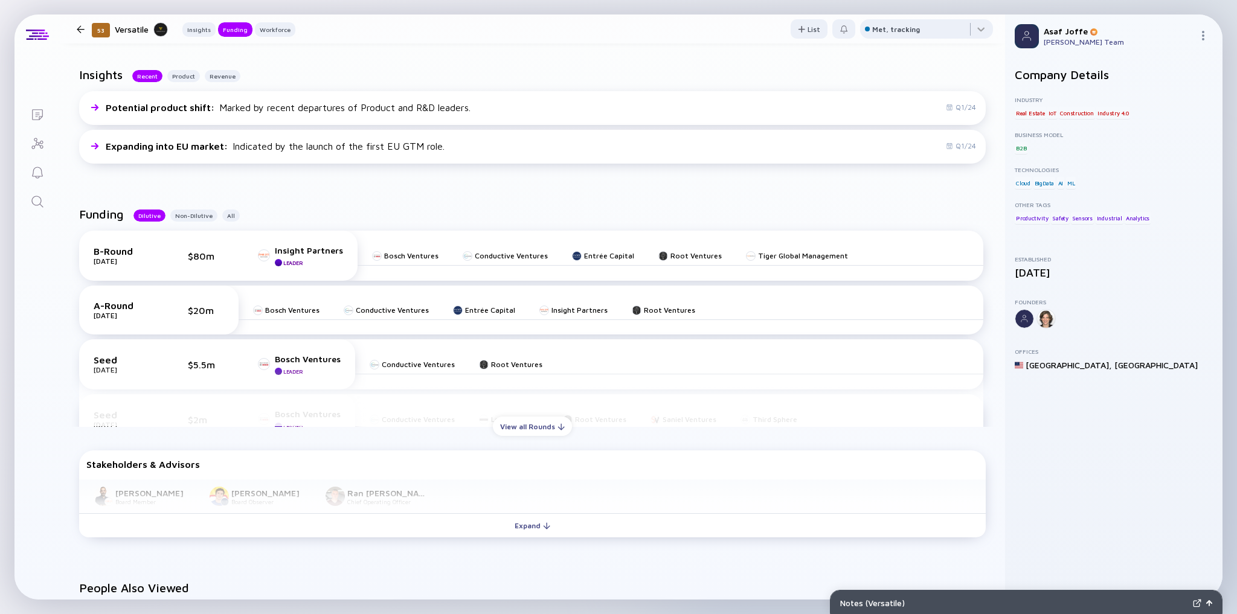
click at [43, 199] on icon "Search" at bounding box center [37, 201] width 14 height 14
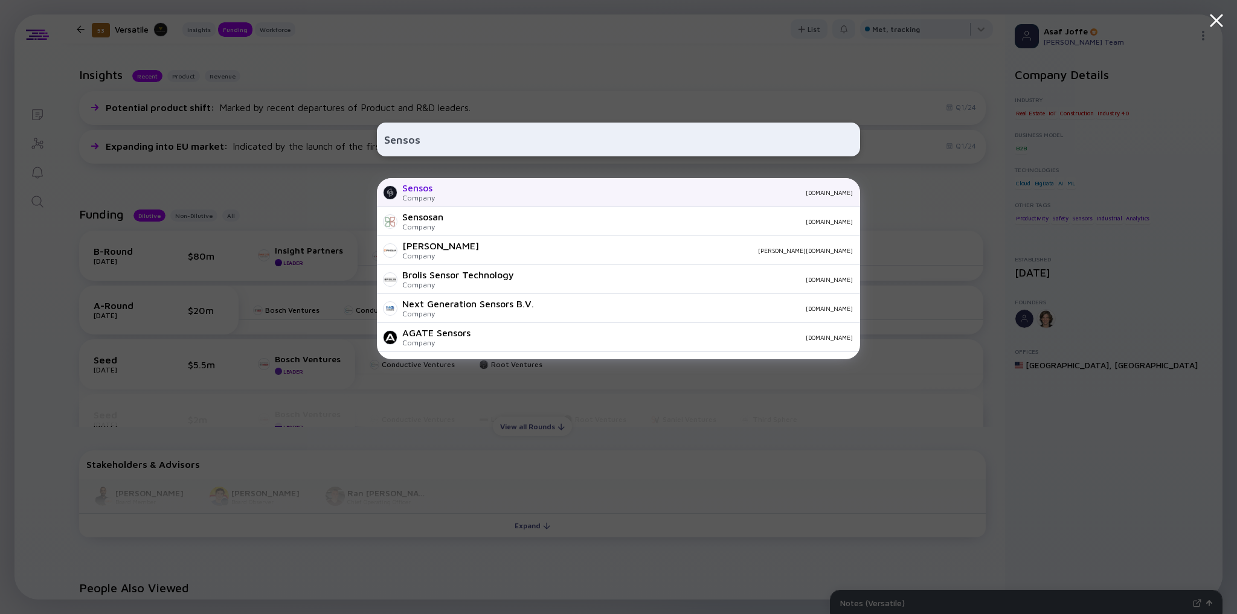
type input "Sensos"
click at [510, 199] on div "Sensos Company sensos.io" at bounding box center [618, 192] width 483 height 29
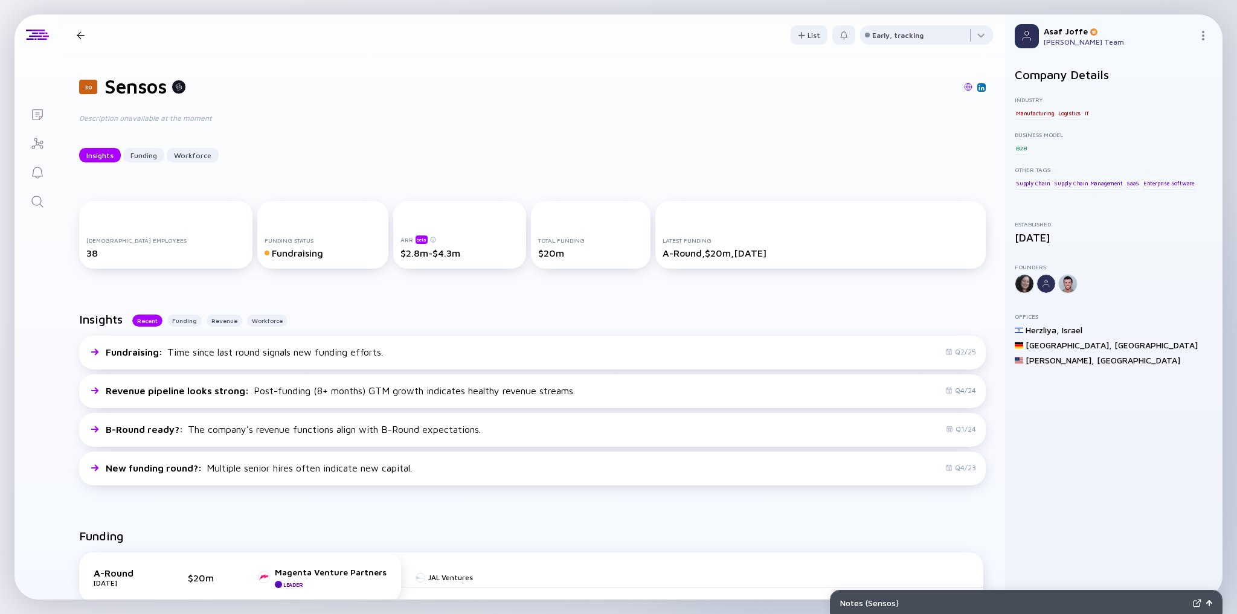
click at [42, 205] on icon "Search" at bounding box center [37, 201] width 14 height 14
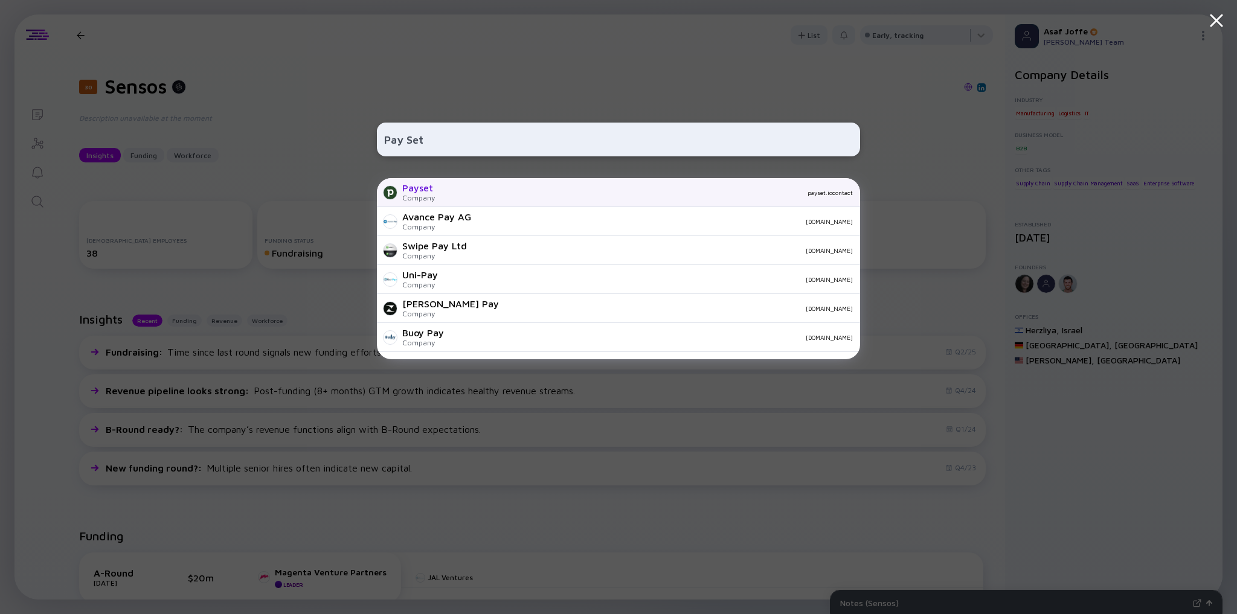
type input "Pay Set"
click at [431, 188] on div "Payset" at bounding box center [418, 187] width 33 height 11
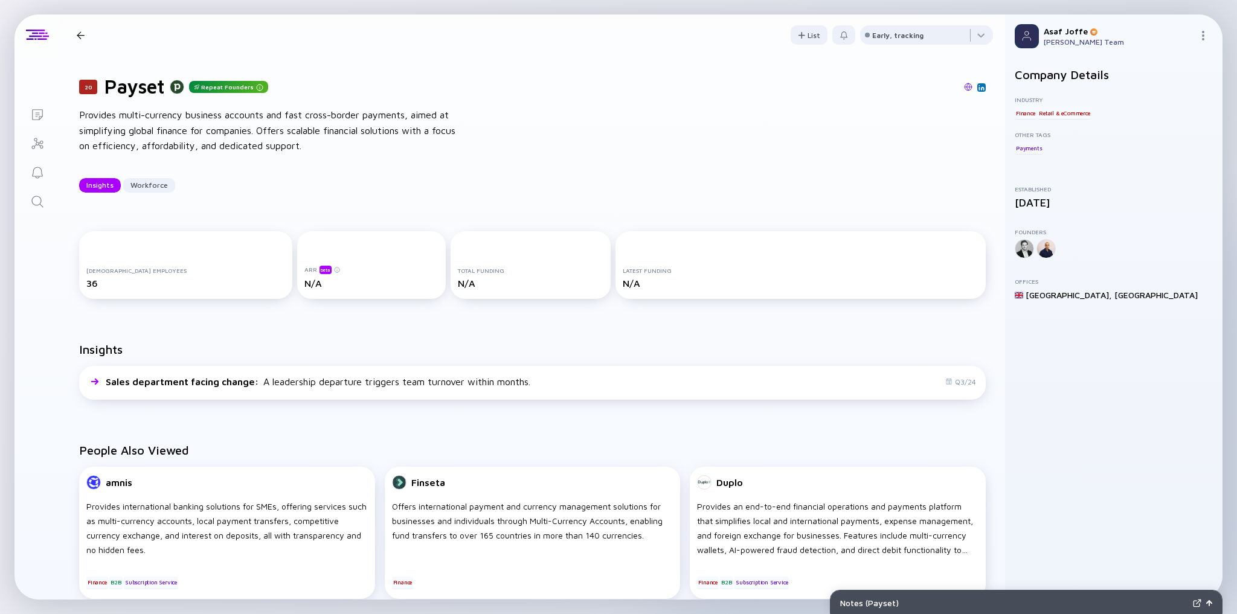
click at [33, 202] on icon "Search" at bounding box center [37, 201] width 14 height 14
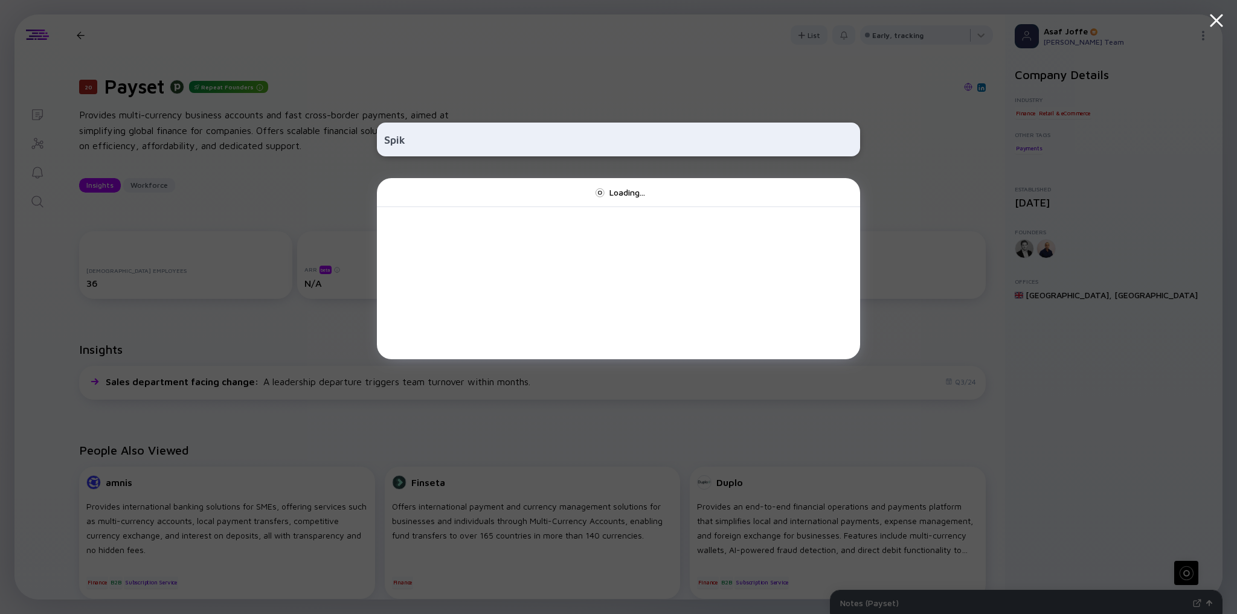
type input "Spike"
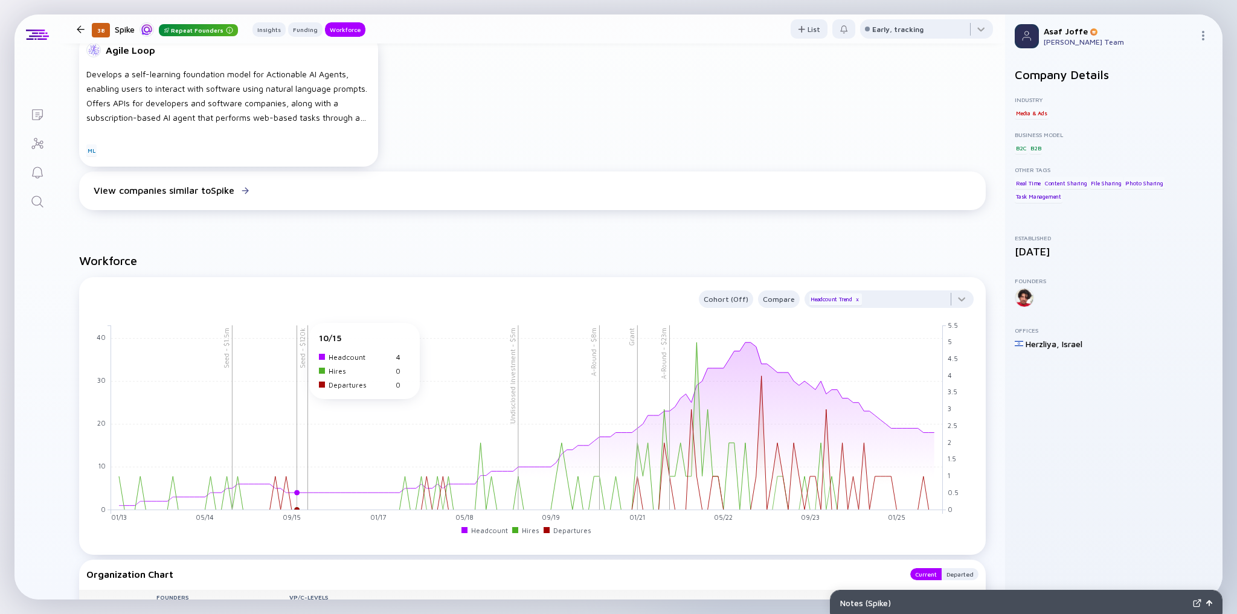
scroll to position [870, 0]
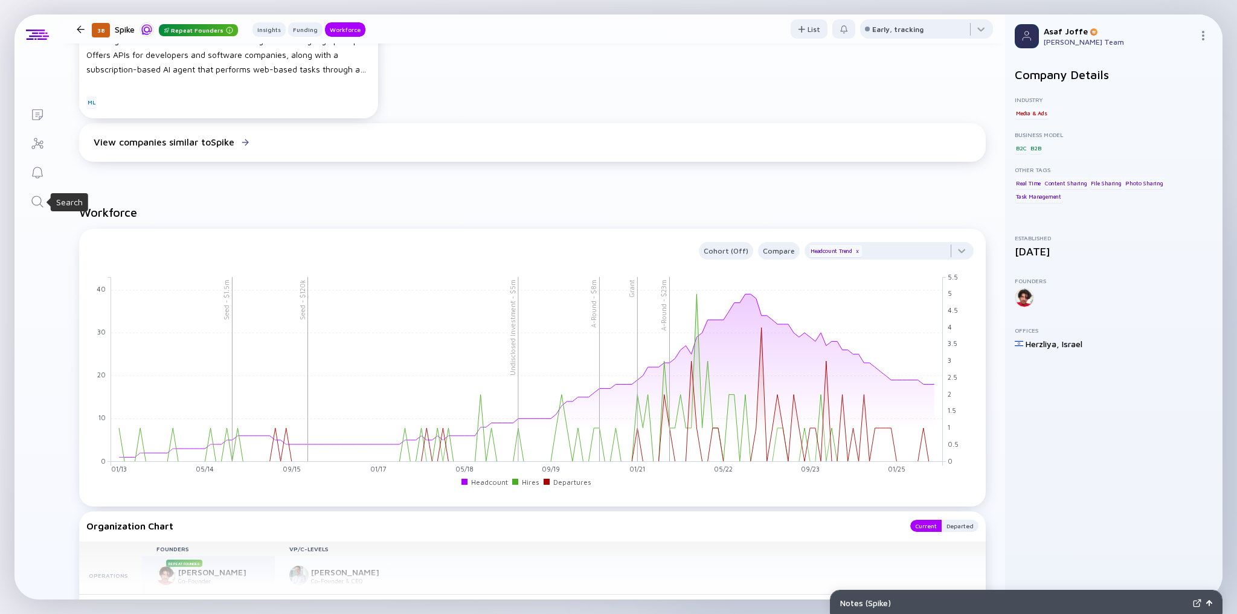
click at [40, 202] on icon "Search" at bounding box center [36, 201] width 11 height 11
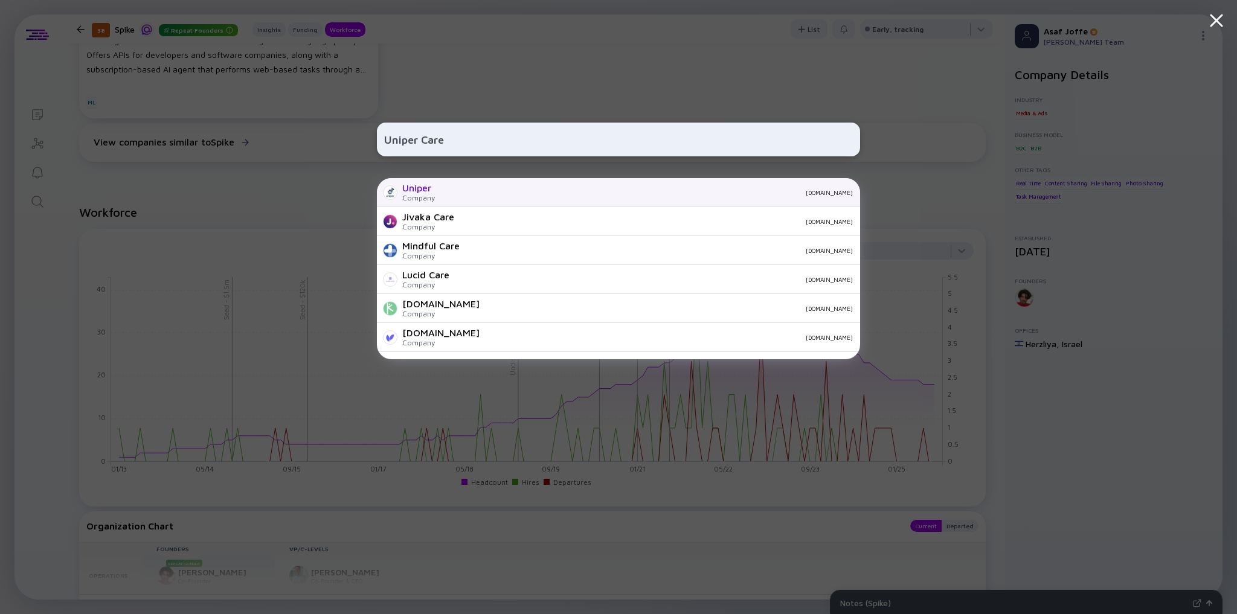
type input "Uniper Care"
click at [481, 198] on div "Uniper Company unipercare.com" at bounding box center [618, 192] width 483 height 29
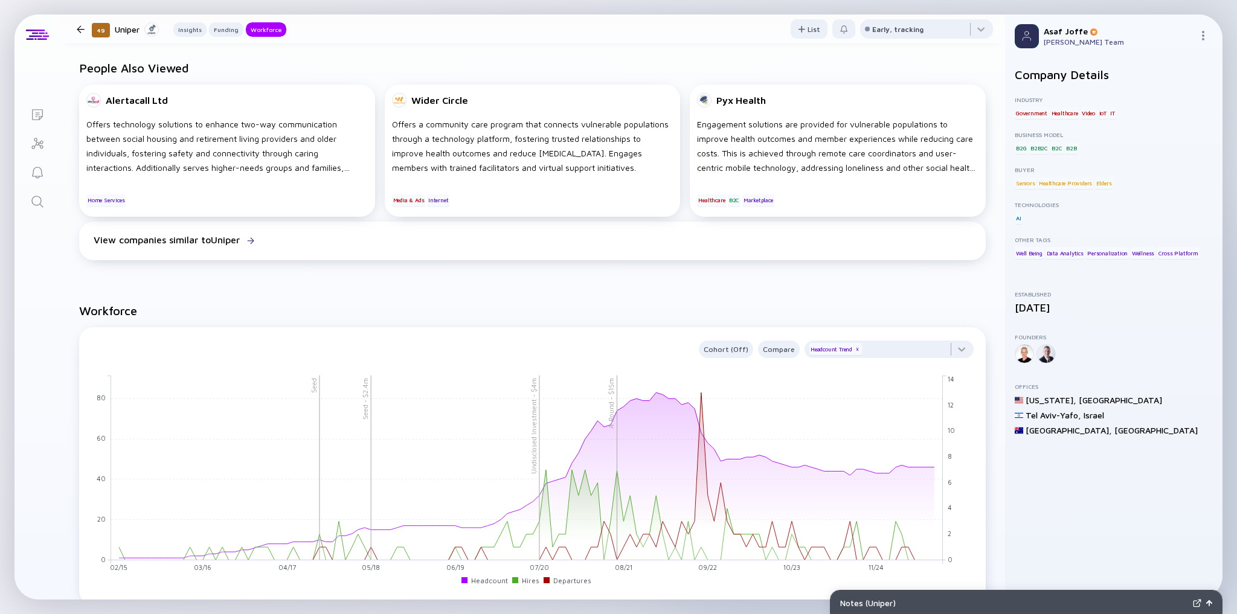
scroll to position [1015, 0]
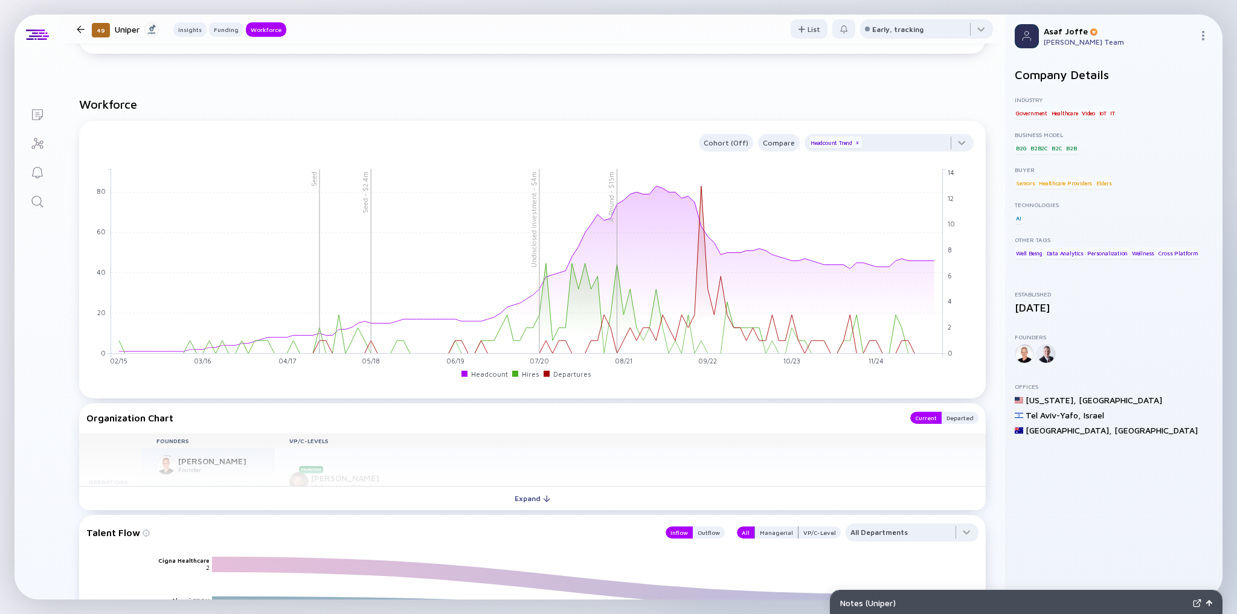
click at [42, 206] on icon "Search" at bounding box center [37, 201] width 14 height 14
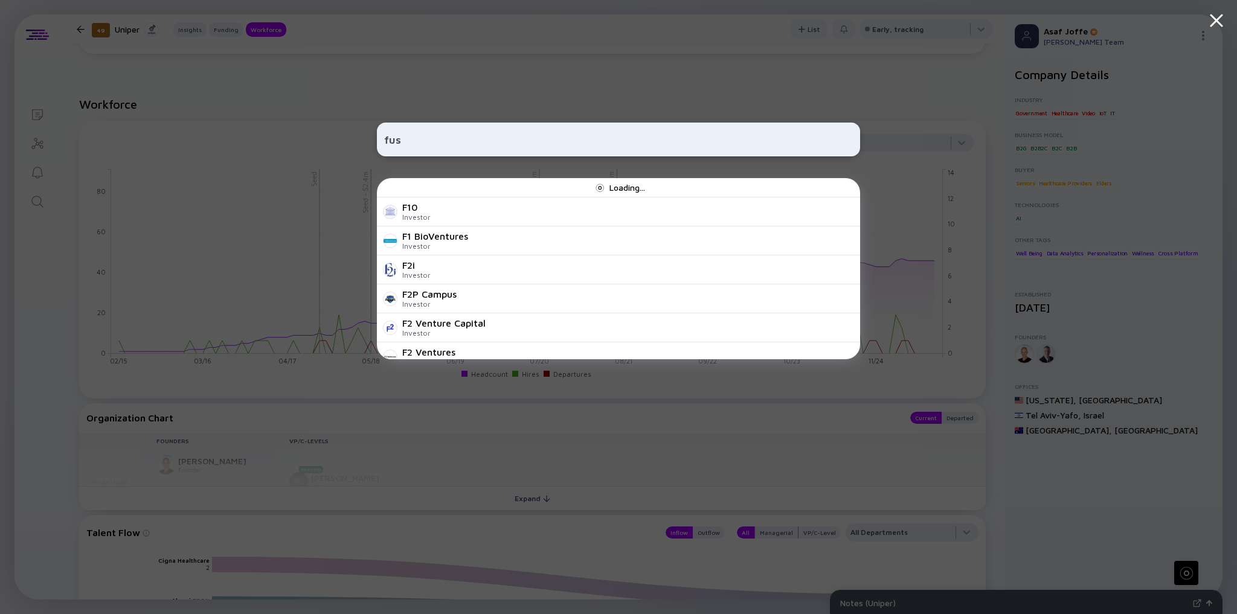
type input "fuse"
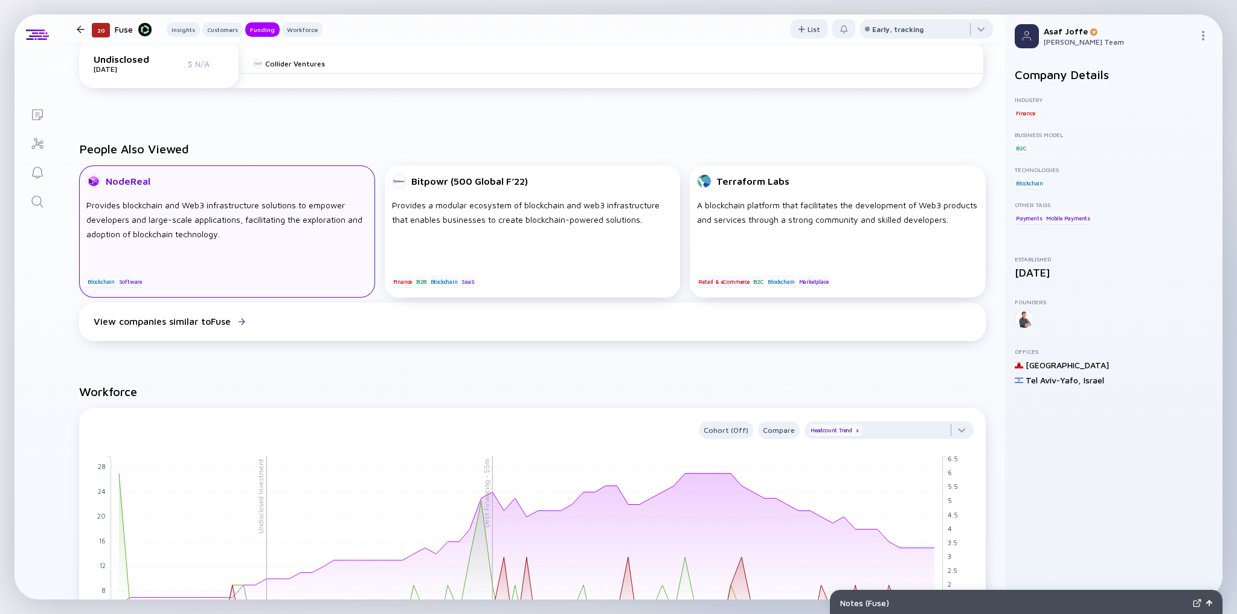
scroll to position [628, 0]
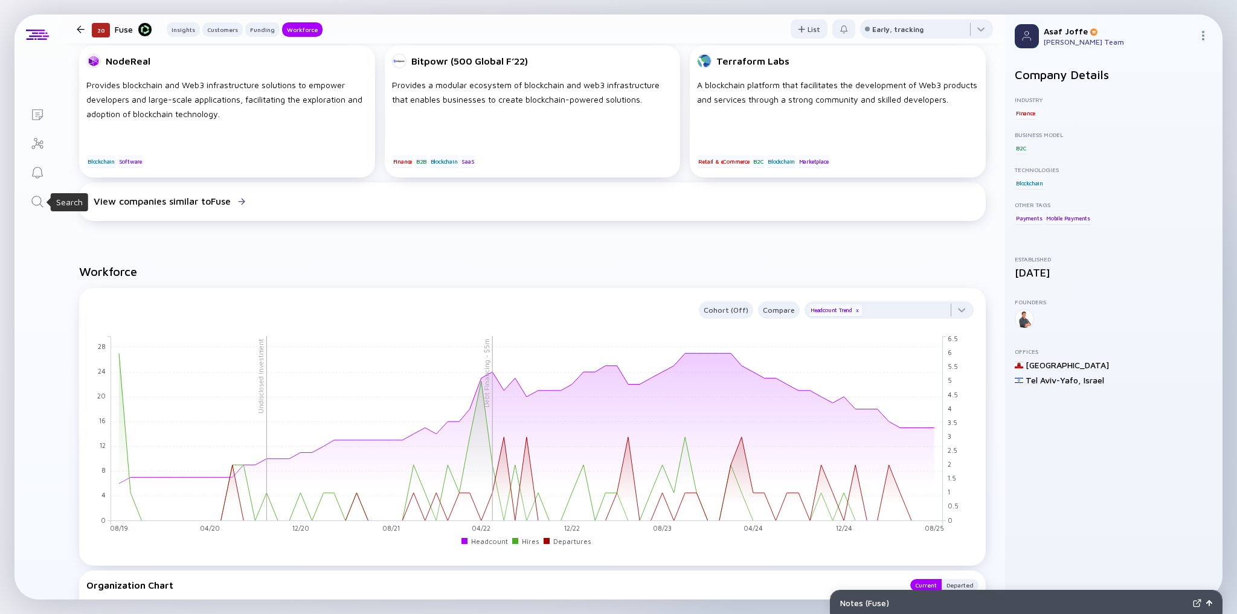
click at [35, 206] on icon "Search" at bounding box center [37, 201] width 14 height 14
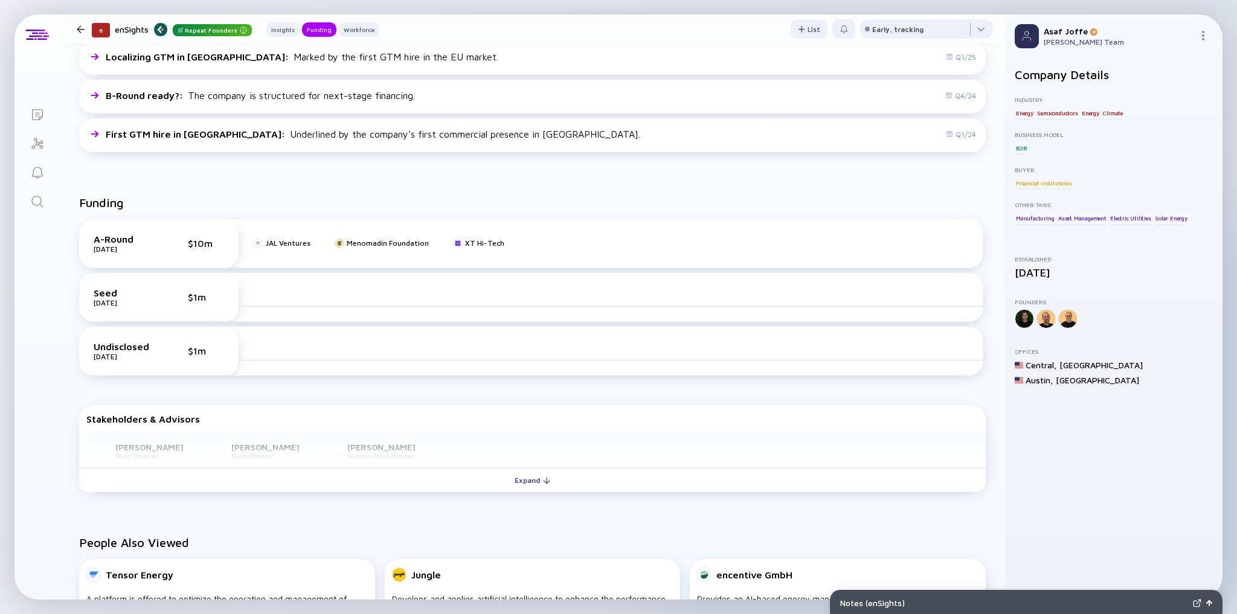
scroll to position [290, 0]
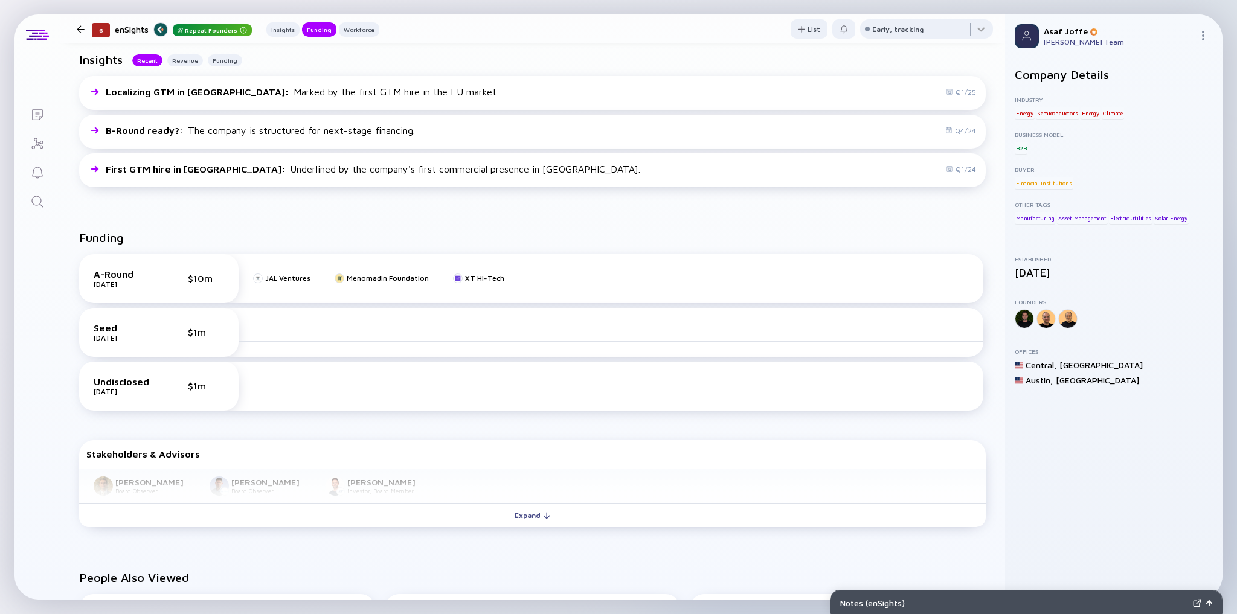
click at [40, 204] on icon "Search" at bounding box center [37, 201] width 14 height 14
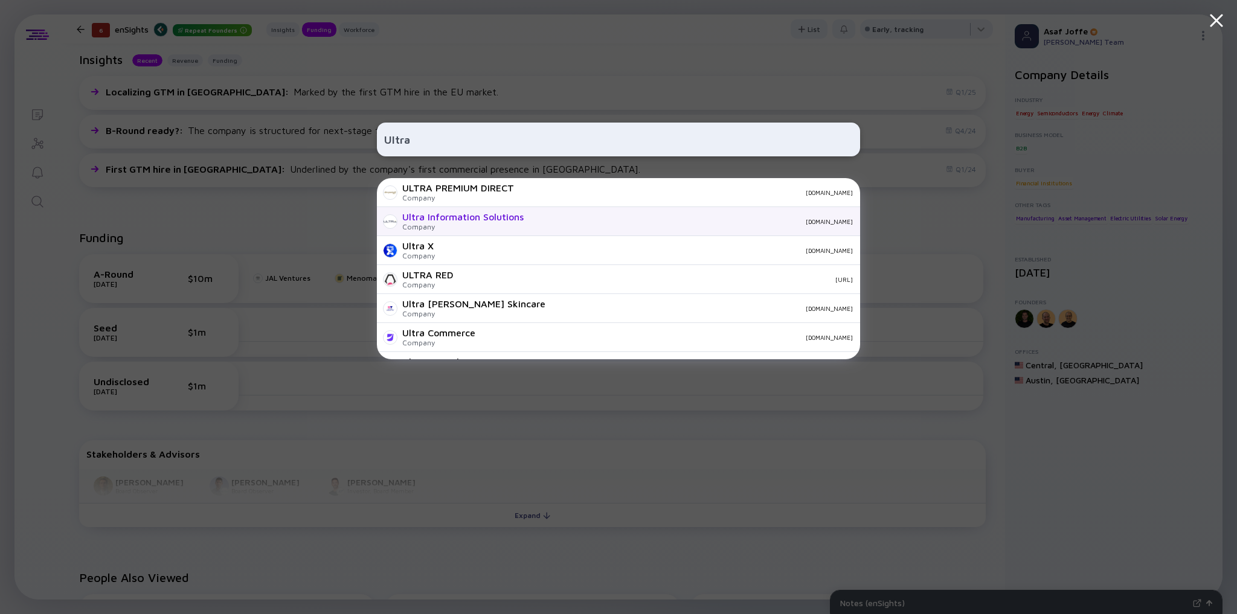
type input "Ultra"
click at [452, 210] on div "Ultra Information Solutions Company ultra.global" at bounding box center [618, 221] width 483 height 29
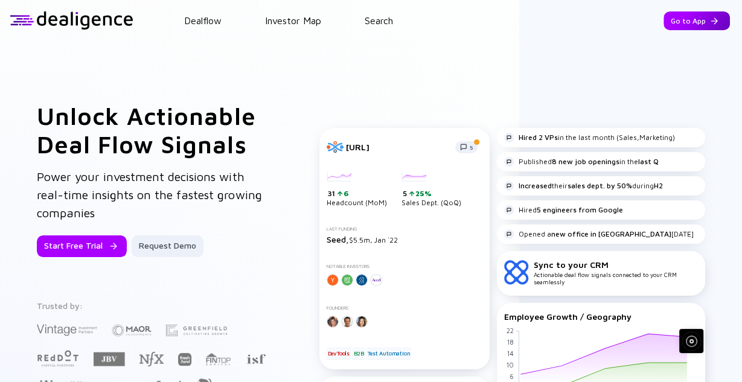
click at [667, 21] on div "Go to App" at bounding box center [697, 20] width 66 height 19
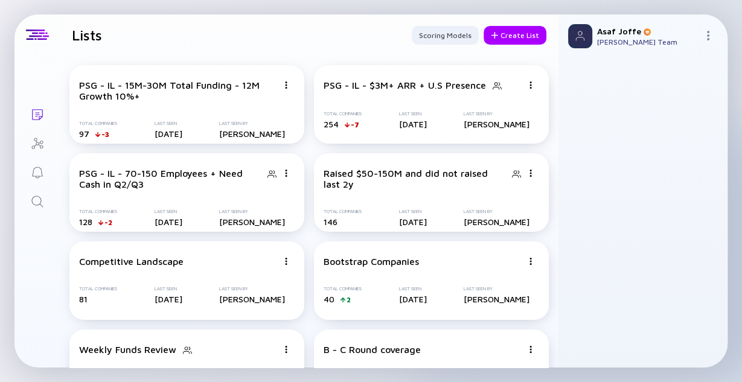
click at [39, 194] on icon "Search" at bounding box center [37, 201] width 14 height 14
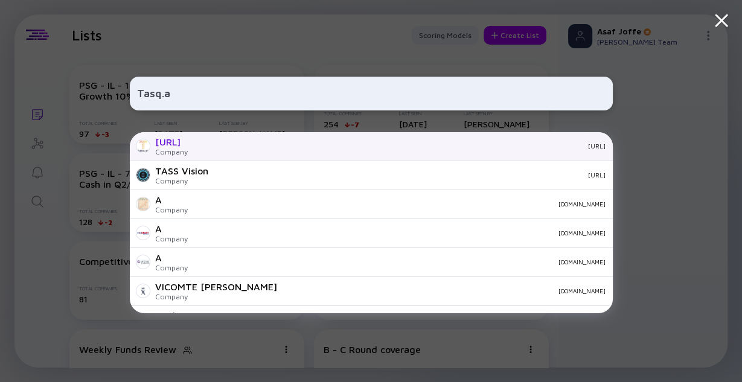
type input "Tasq.a"
click at [178, 150] on div "Company" at bounding box center [171, 151] width 33 height 9
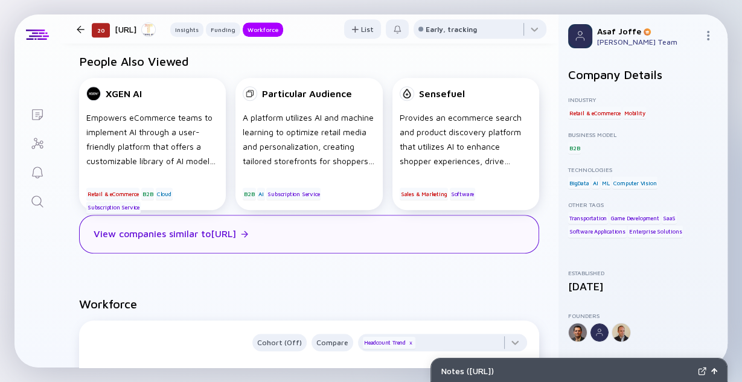
scroll to position [918, 0]
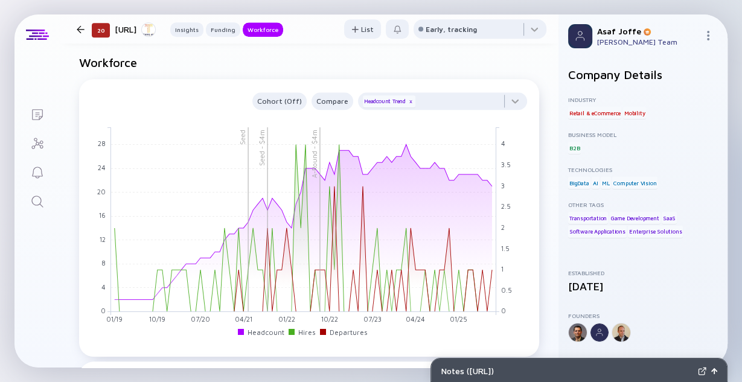
click at [34, 207] on icon "Search" at bounding box center [37, 201] width 14 height 14
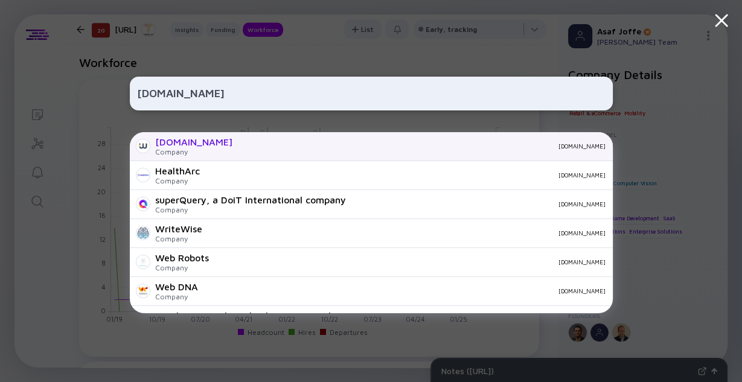
type input "[DOMAIN_NAME]"
click at [242, 145] on div "[DOMAIN_NAME]" at bounding box center [424, 146] width 364 height 7
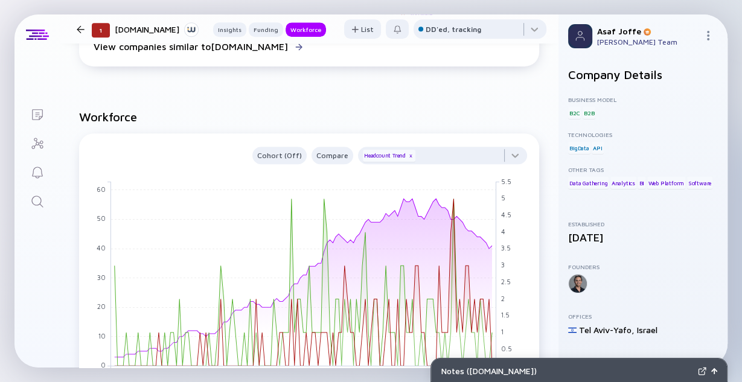
scroll to position [725, 0]
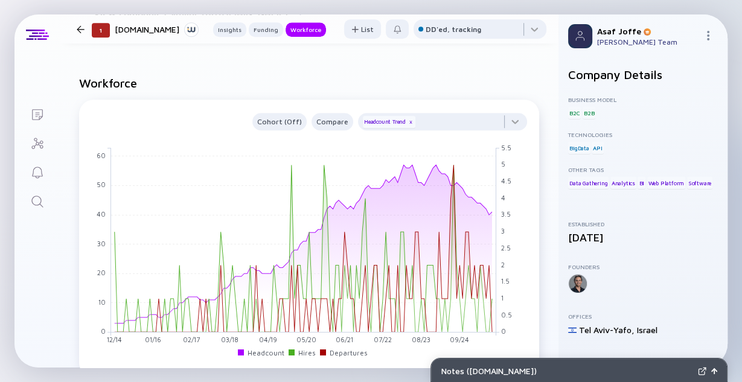
click at [43, 202] on icon "Search" at bounding box center [37, 201] width 14 height 14
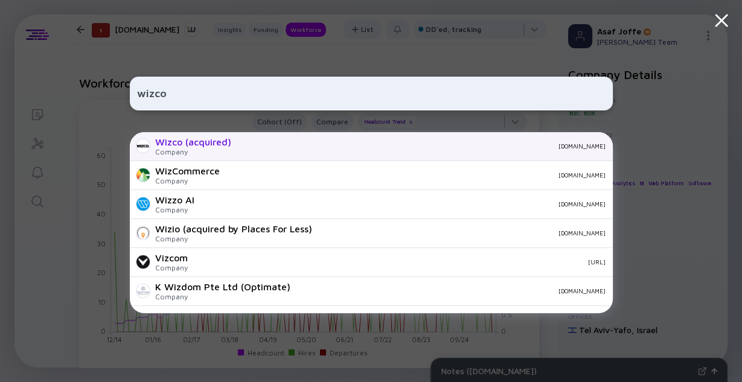
type input "wizco"
click at [206, 150] on div "Company" at bounding box center [193, 151] width 76 height 9
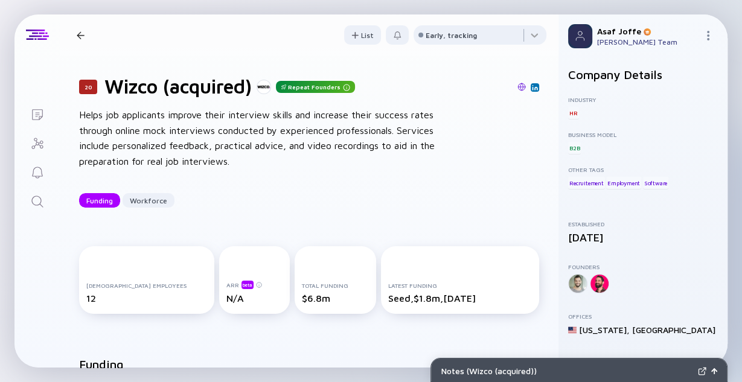
click at [518, 86] on img at bounding box center [522, 87] width 8 height 8
click at [472, 24] on header "20 Wizco (acquired) Repeat Founders Funding Workforce List Early, tracking" at bounding box center [309, 34] width 499 height 41
click at [473, 31] on div at bounding box center [480, 37] width 133 height 24
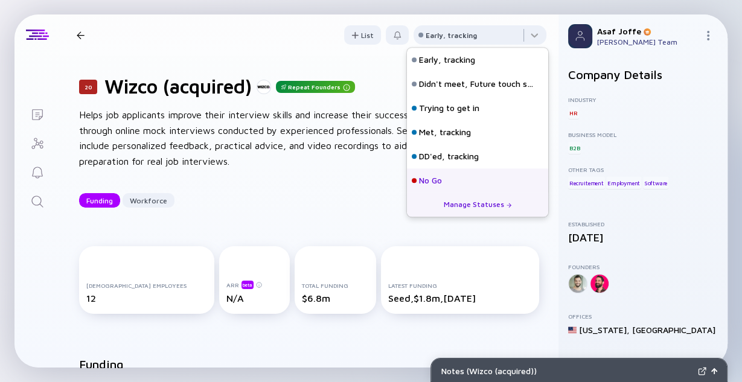
click at [434, 184] on div "No Go" at bounding box center [430, 181] width 23 height 12
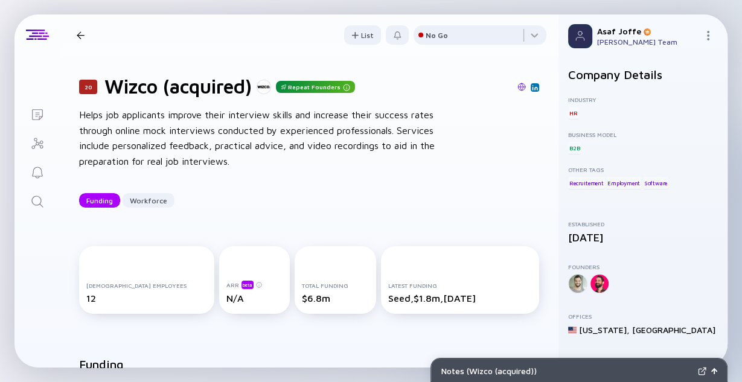
click at [329, 166] on div "Helps job applicants improve their interview skills and increase their success …" at bounding box center [272, 139] width 387 height 62
click at [39, 194] on icon "Search" at bounding box center [37, 201] width 14 height 14
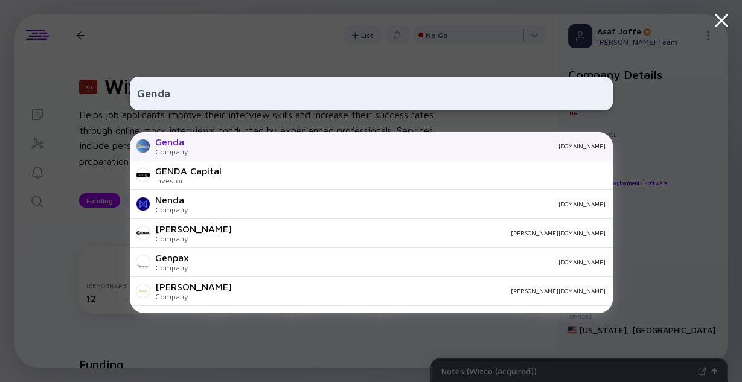
type input "Genda"
click at [222, 157] on div "Genda Company [DOMAIN_NAME]" at bounding box center [371, 146] width 483 height 29
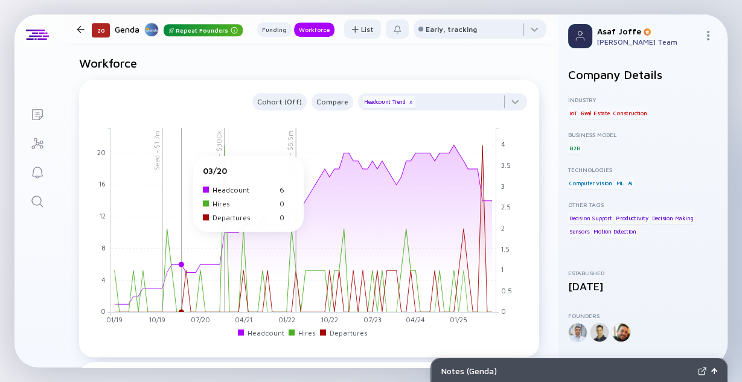
scroll to position [870, 0]
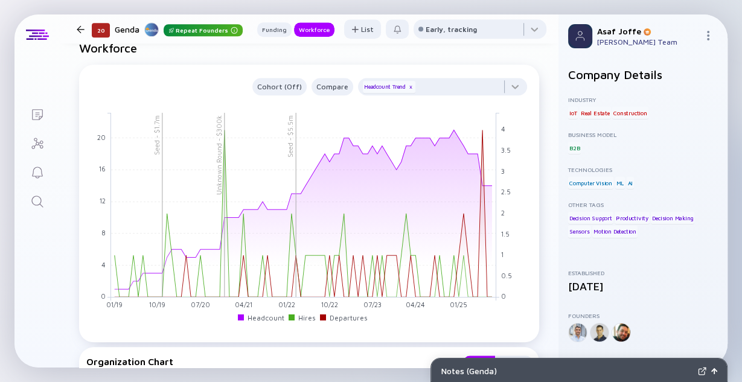
click at [35, 207] on icon "Search" at bounding box center [37, 201] width 14 height 14
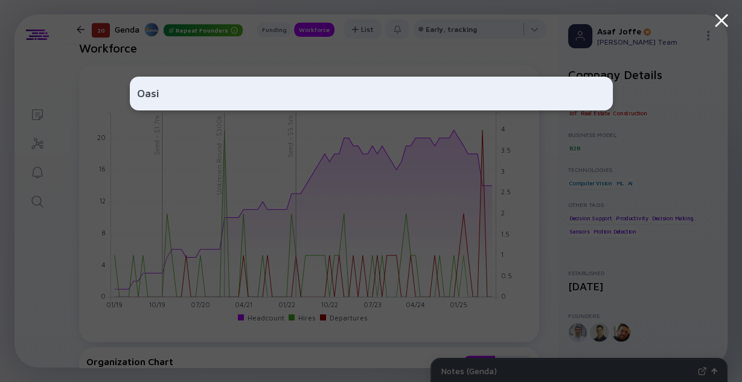
type input "Oasis"
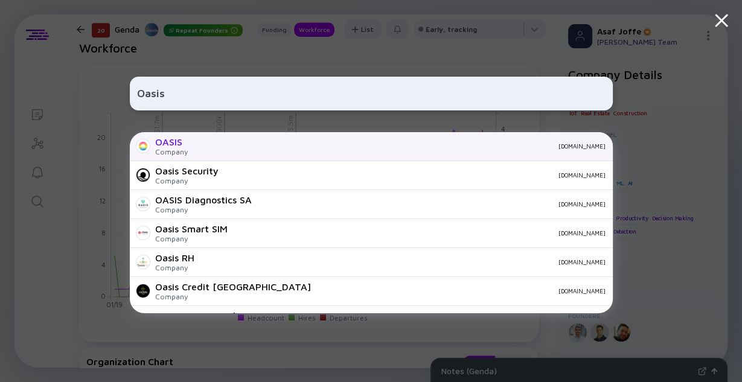
scroll to position [29, 0]
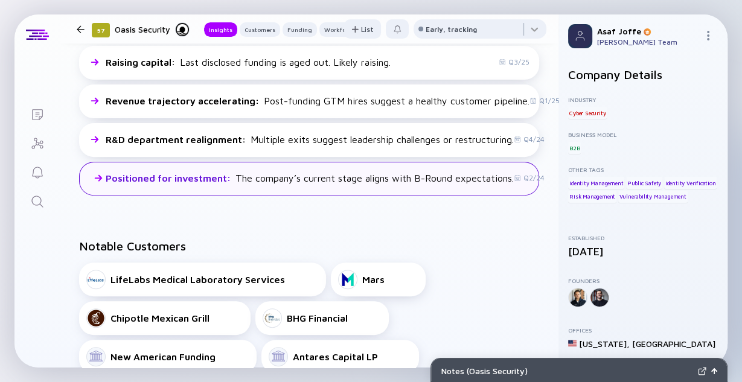
scroll to position [435, 0]
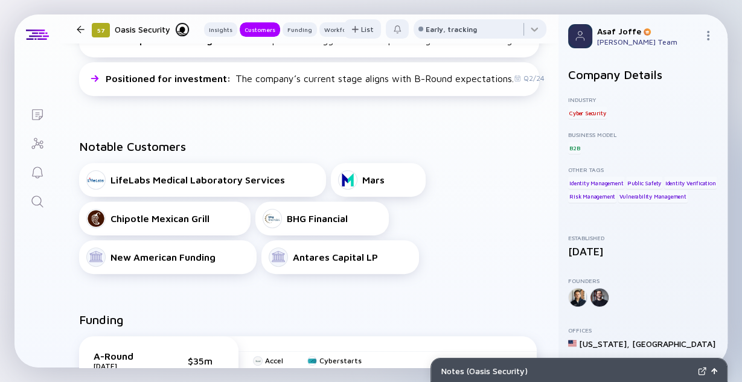
click at [40, 202] on icon "Search" at bounding box center [36, 201] width 11 height 11
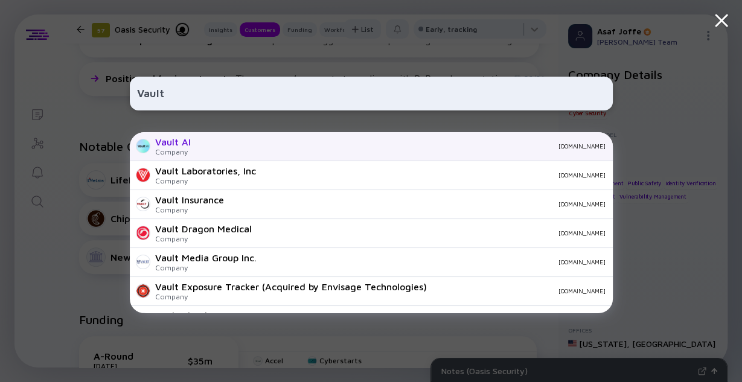
type input "Vault"
click at [173, 147] on div "Vault AI" at bounding box center [173, 142] width 36 height 11
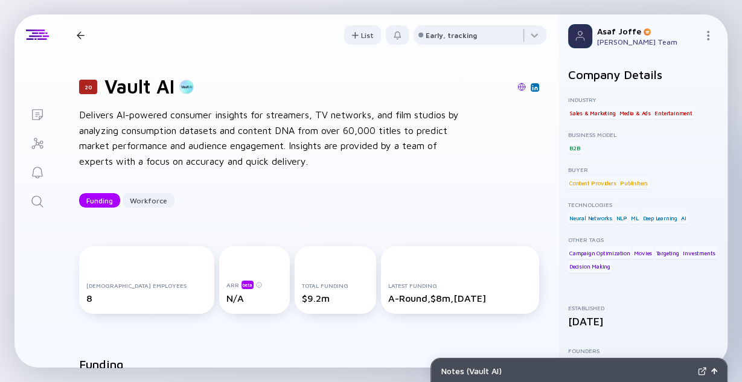
click at [43, 202] on link "Search" at bounding box center [36, 200] width 45 height 29
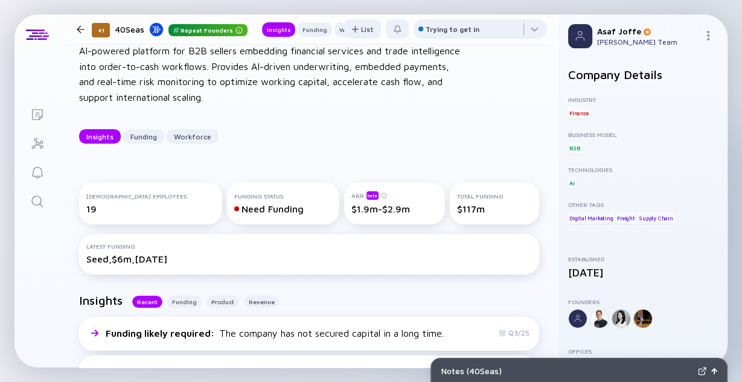
scroll to position [48, 0]
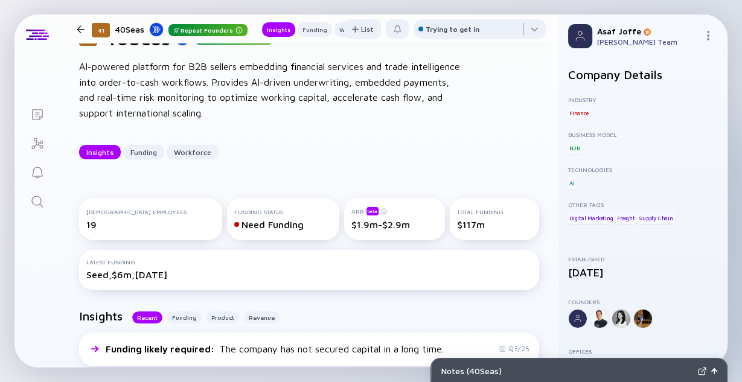
click at [43, 194] on icon "Search" at bounding box center [37, 201] width 14 height 14
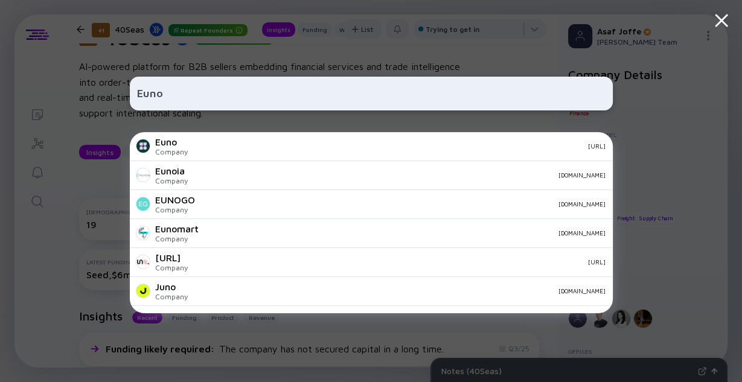
type input "Euno"
click at [177, 147] on div "Euno" at bounding box center [171, 142] width 33 height 11
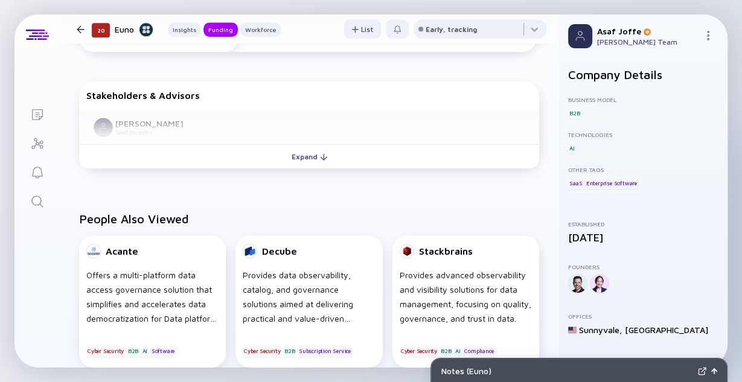
scroll to position [628, 0]
click at [27, 196] on link "Search" at bounding box center [36, 200] width 45 height 29
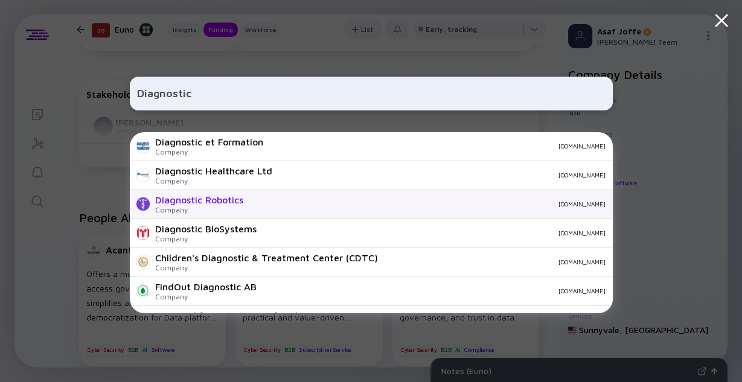
type input "Diagnostic"
click at [268, 211] on div "Diagnostic Robotics Company [DOMAIN_NAME]" at bounding box center [371, 204] width 483 height 29
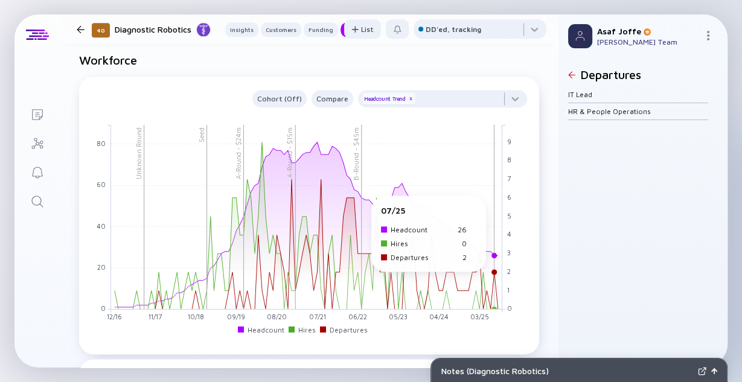
scroll to position [1256, 0]
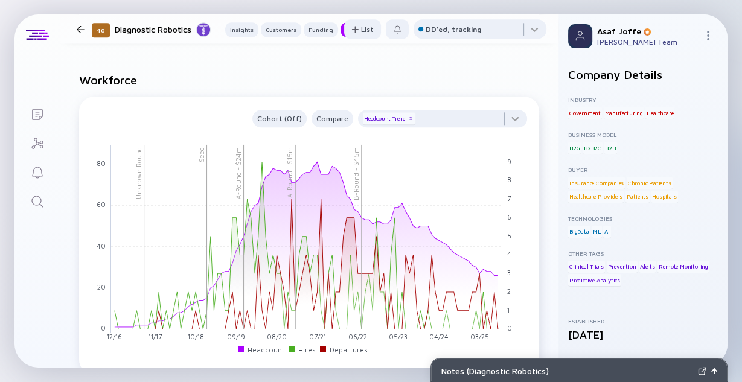
click at [33, 197] on icon "Search" at bounding box center [36, 201] width 11 height 11
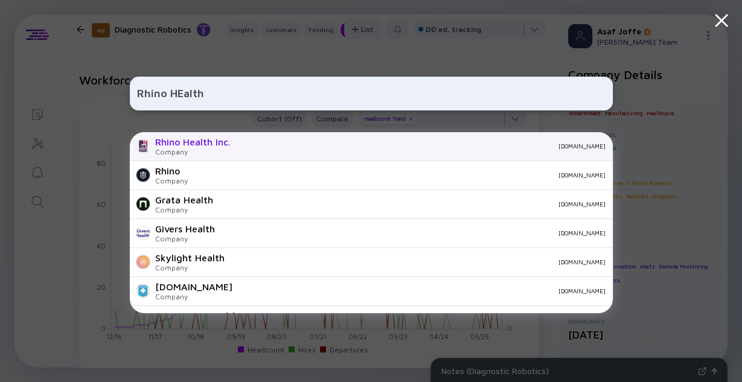
type input "Rhino HEalth"
click at [266, 150] on div "Rhino Health Inc. Company [DOMAIN_NAME]" at bounding box center [371, 146] width 483 height 29
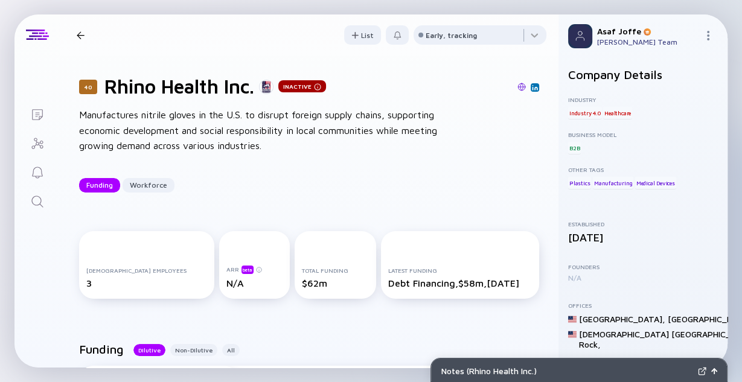
click at [40, 194] on icon "Search" at bounding box center [37, 201] width 14 height 14
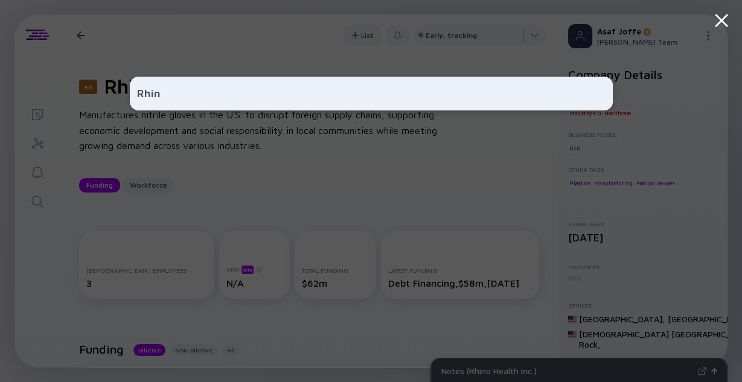
type input "Rhino"
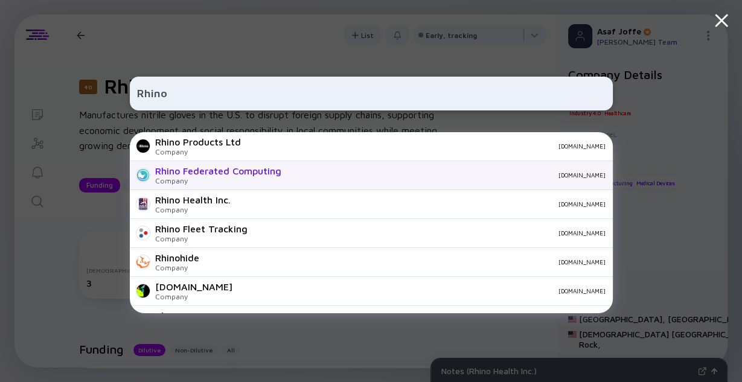
scroll to position [145, 0]
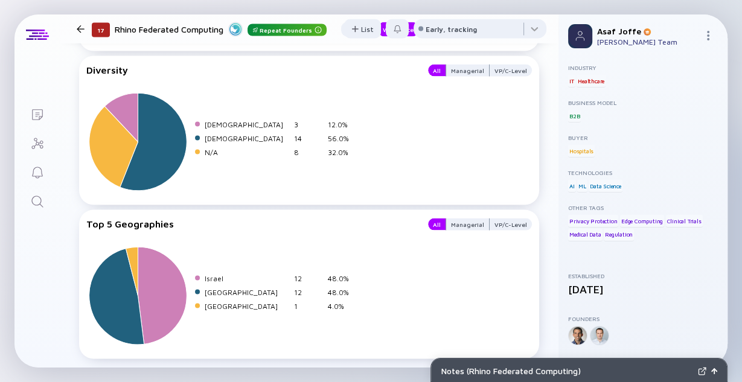
scroll to position [63, 0]
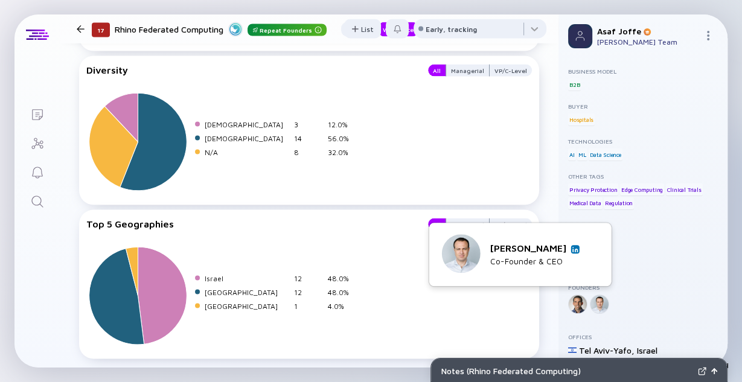
click at [573, 249] on img at bounding box center [576, 249] width 6 height 6
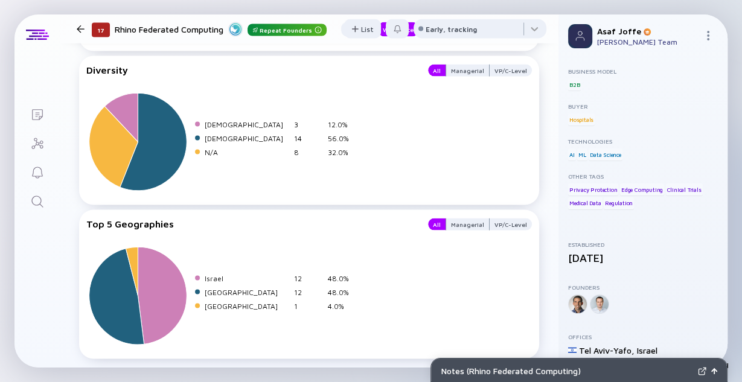
click at [43, 198] on icon "Search" at bounding box center [37, 201] width 14 height 14
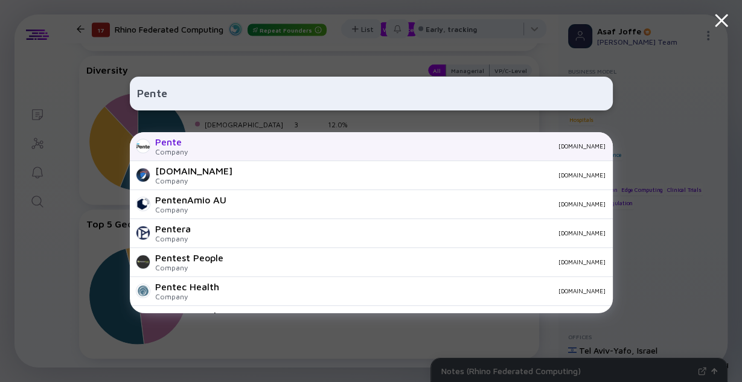
type input "Pente"
click at [201, 148] on div "[DOMAIN_NAME]" at bounding box center [402, 146] width 408 height 7
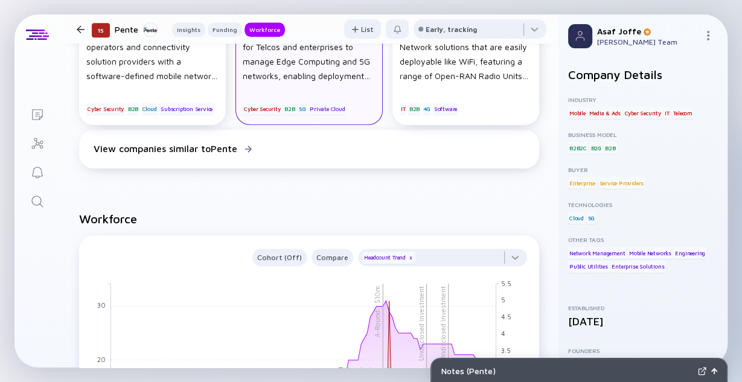
scroll to position [966, 0]
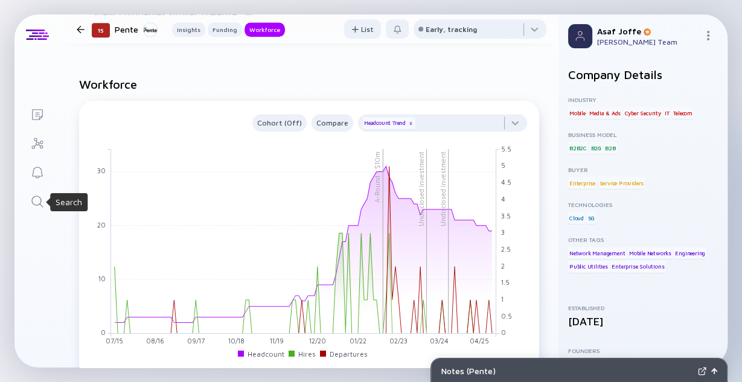
click at [42, 199] on icon "Search" at bounding box center [37, 201] width 14 height 14
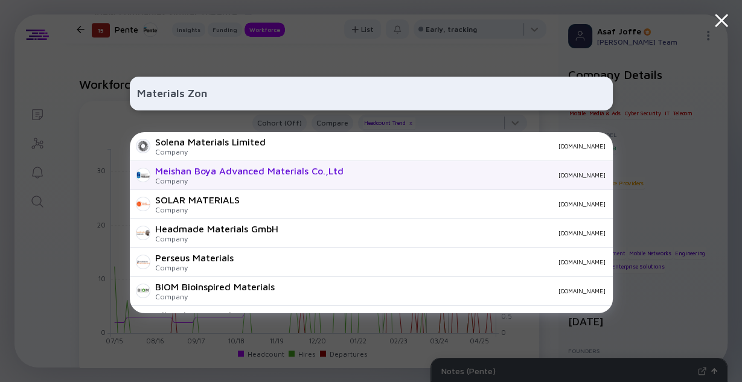
type input "Materials Zone"
